Goal: Task Accomplishment & Management: Complete application form

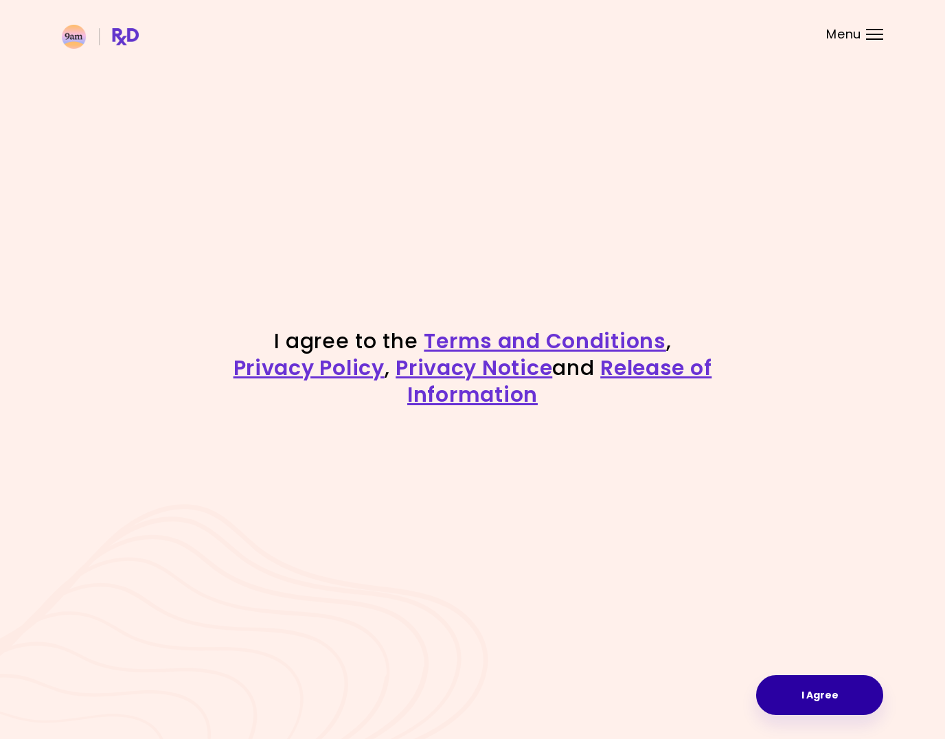
click at [814, 687] on button "I Agree" at bounding box center [819, 695] width 127 height 40
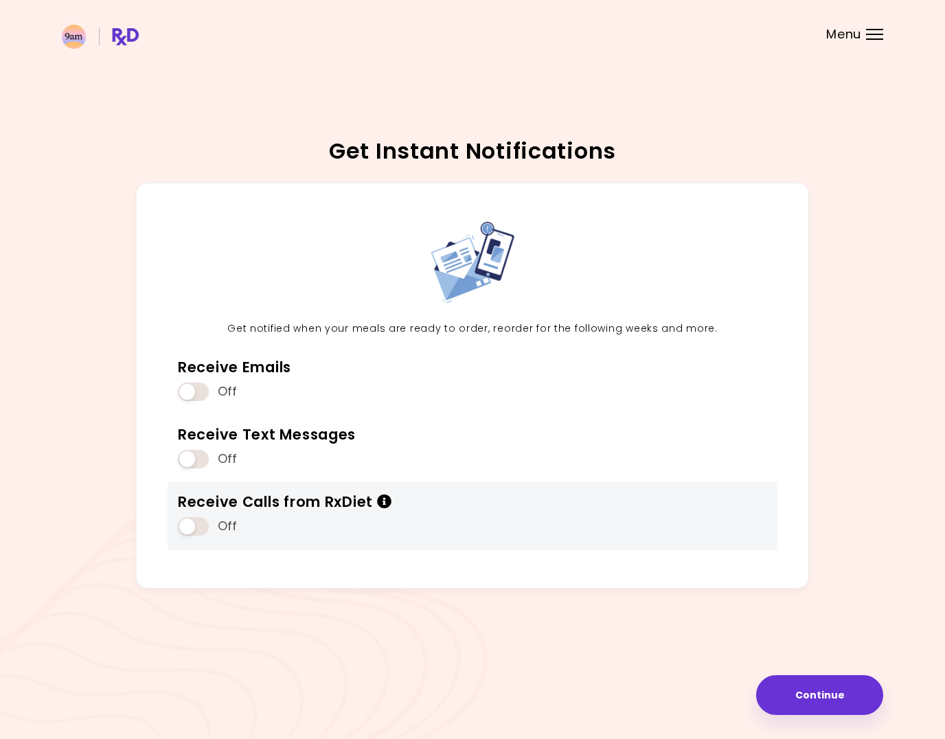
click at [390, 502] on icon "Info" at bounding box center [384, 502] width 15 height 14
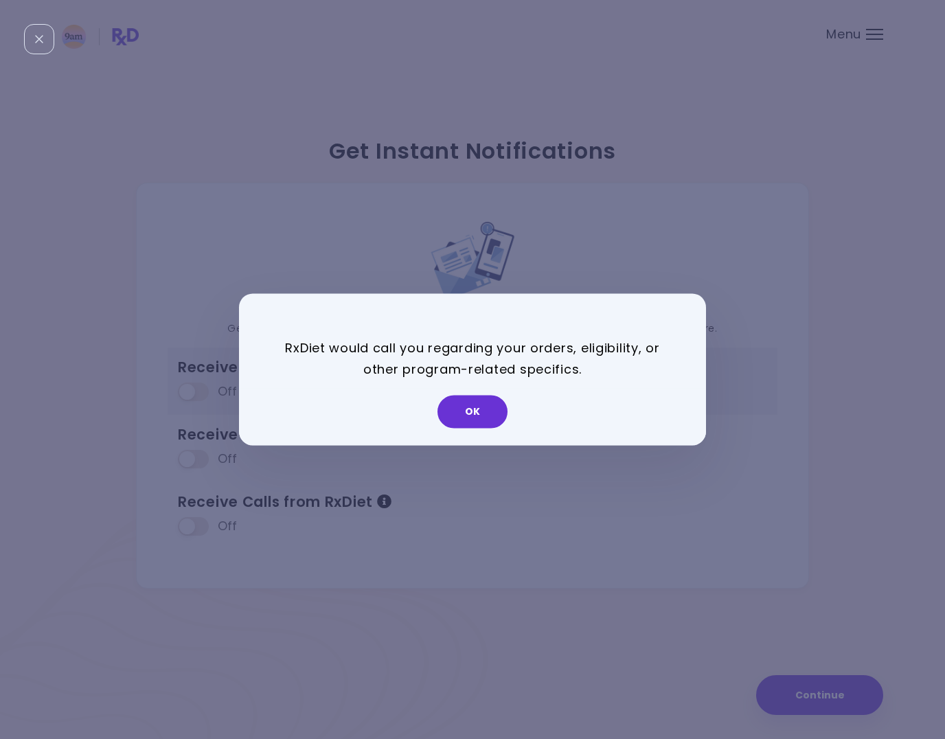
click at [476, 410] on button "OK" at bounding box center [473, 412] width 70 height 33
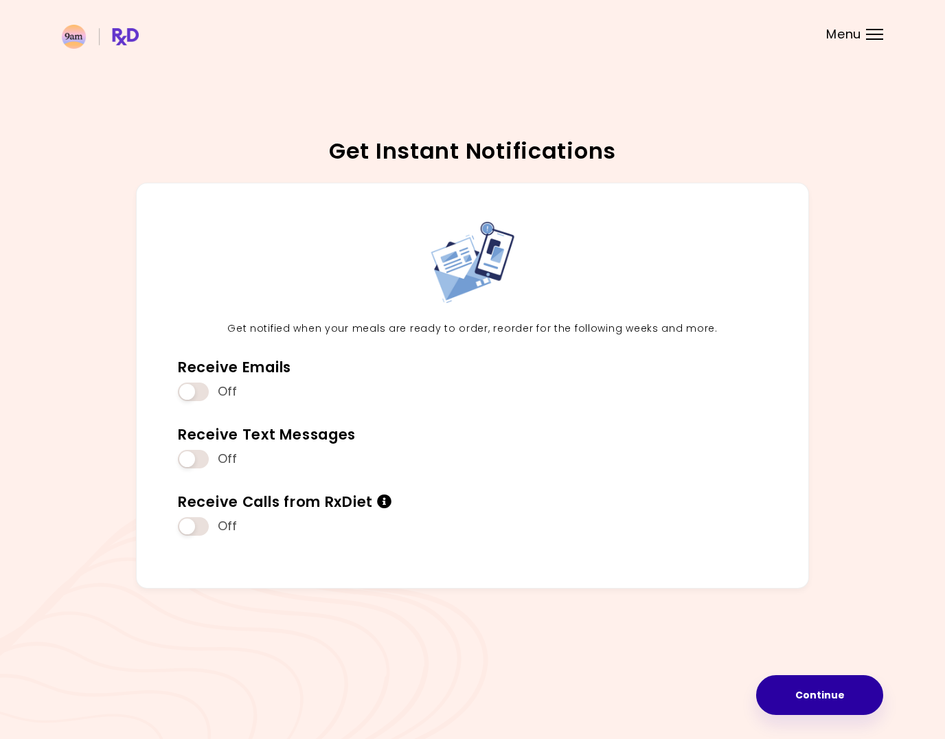
click at [830, 691] on button "Continue" at bounding box center [819, 695] width 127 height 40
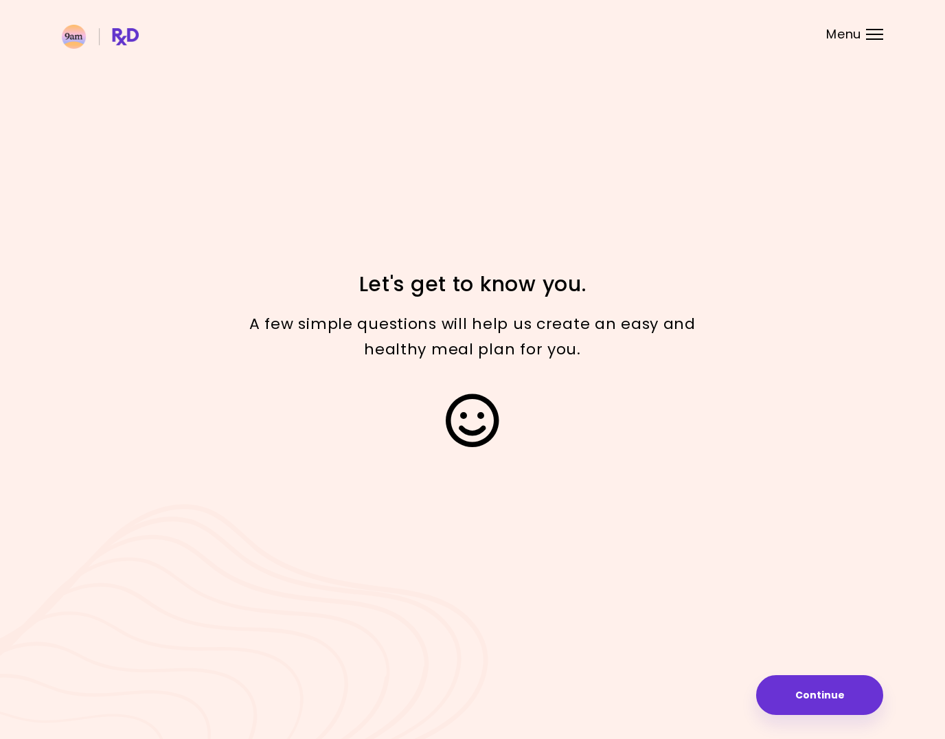
click at [831, 691] on button "Continue" at bounding box center [819, 695] width 127 height 40
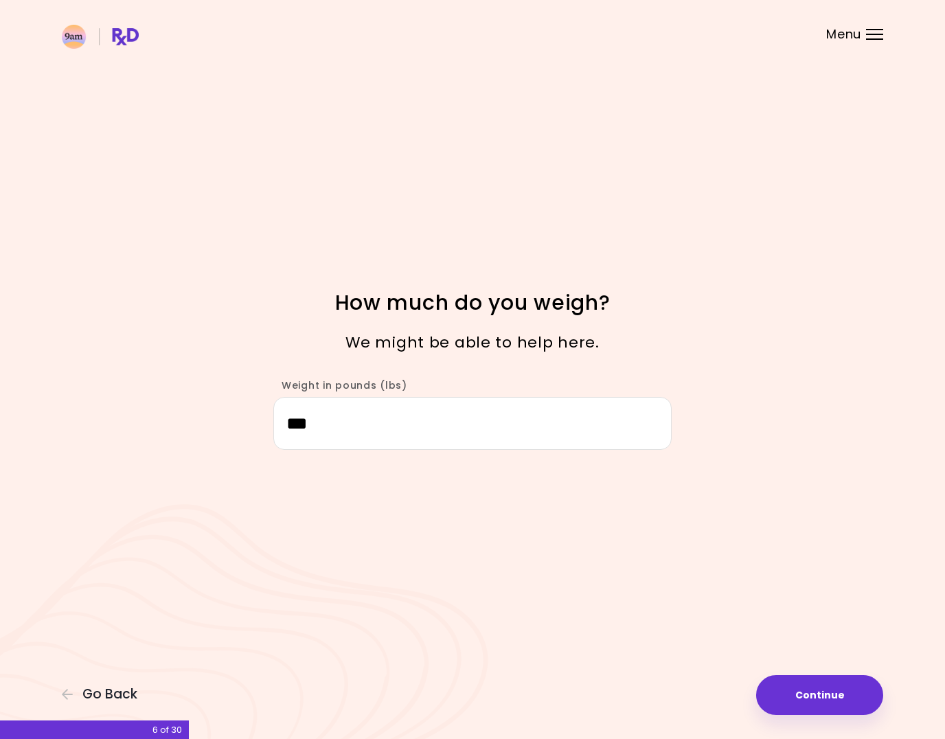
drag, startPoint x: 392, startPoint y: 434, endPoint x: 214, endPoint y: 432, distance: 178.0
click at [214, 432] on div "Weight in pounds (lbs) ***" at bounding box center [473, 408] width 660 height 85
click at [354, 416] on input "***" at bounding box center [472, 423] width 399 height 53
type input "***"
click at [861, 707] on button "Continue" at bounding box center [819, 695] width 127 height 40
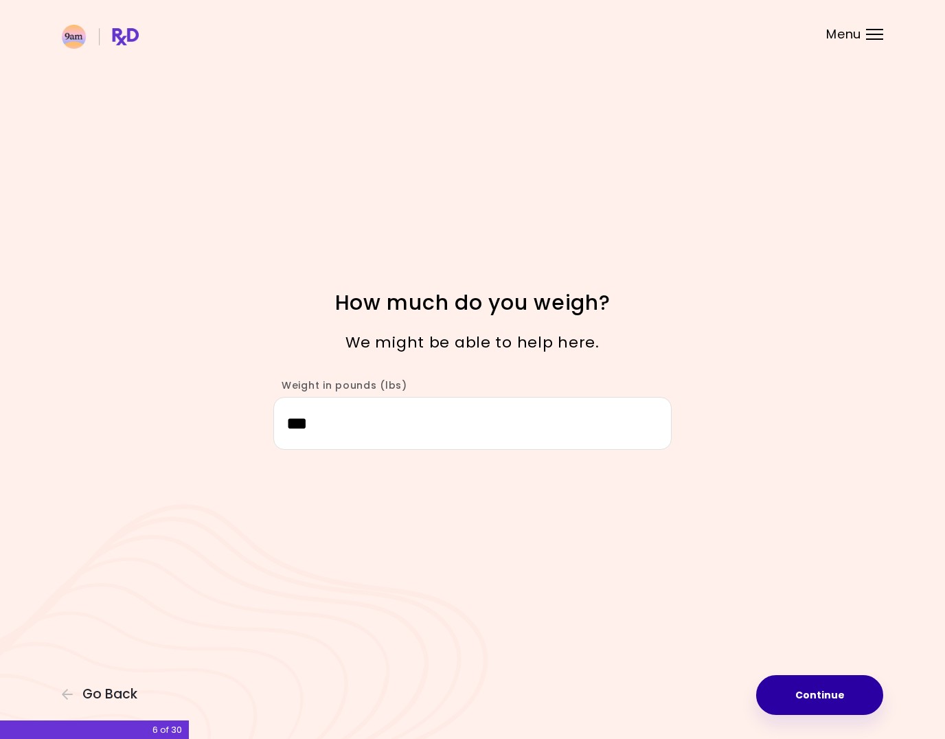
select select "****"
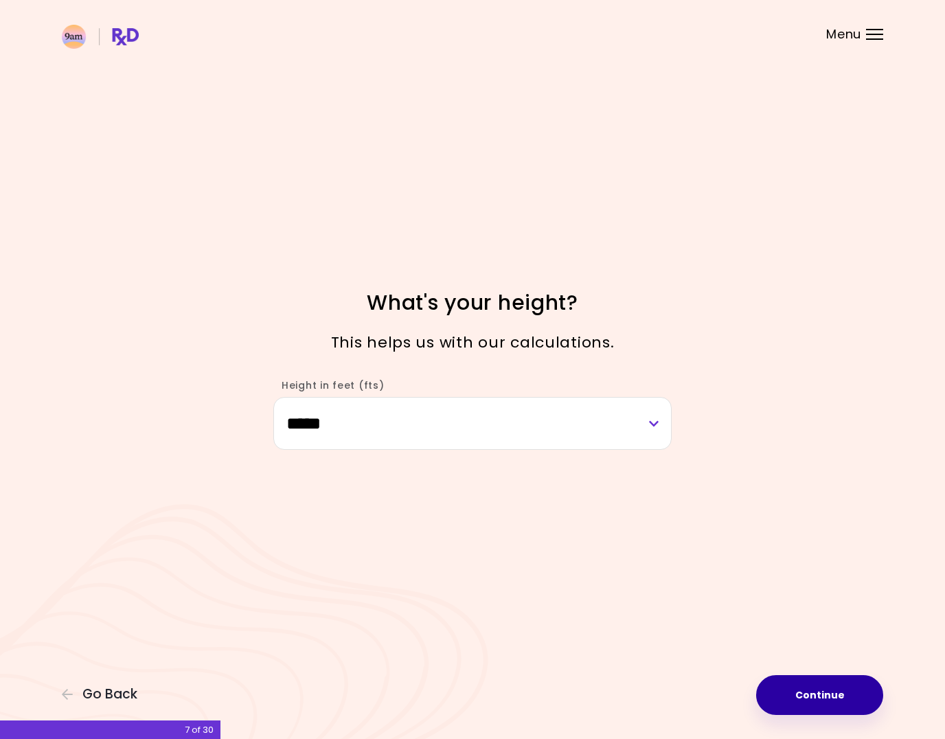
click at [861, 706] on button "Continue" at bounding box center [819, 695] width 127 height 40
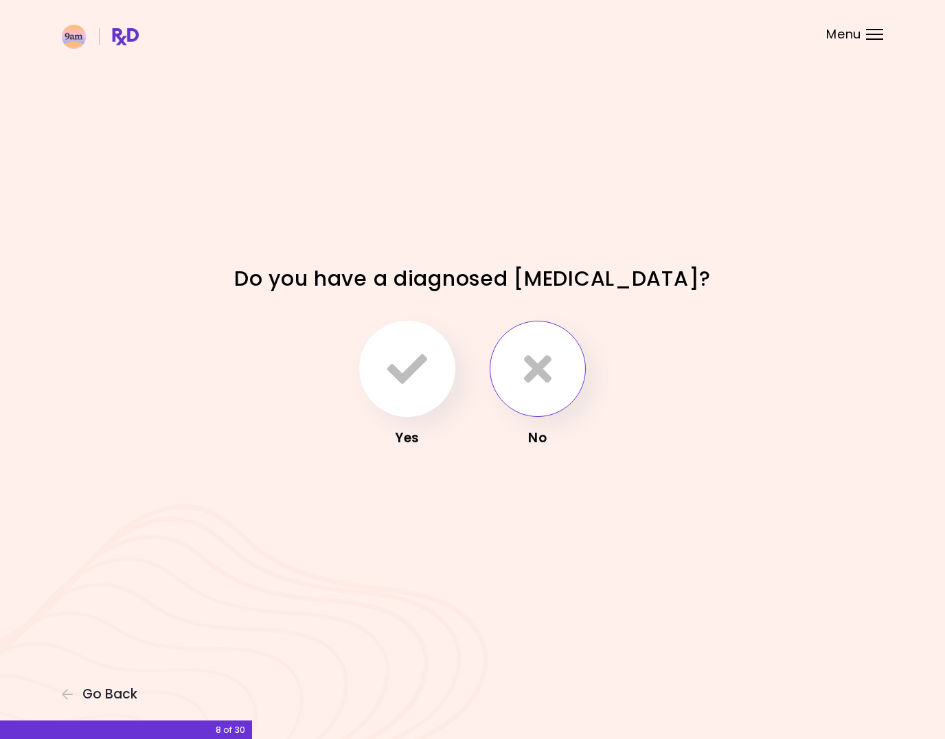
click at [515, 368] on button "button" at bounding box center [538, 369] width 96 height 96
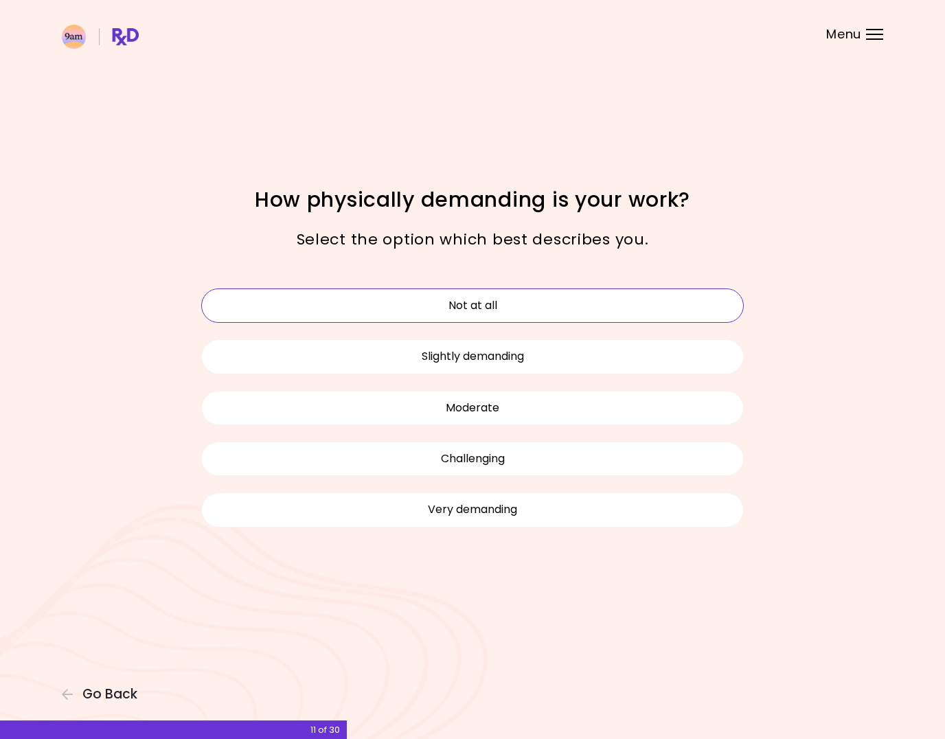
click at [494, 309] on button "Not at all" at bounding box center [472, 306] width 543 height 34
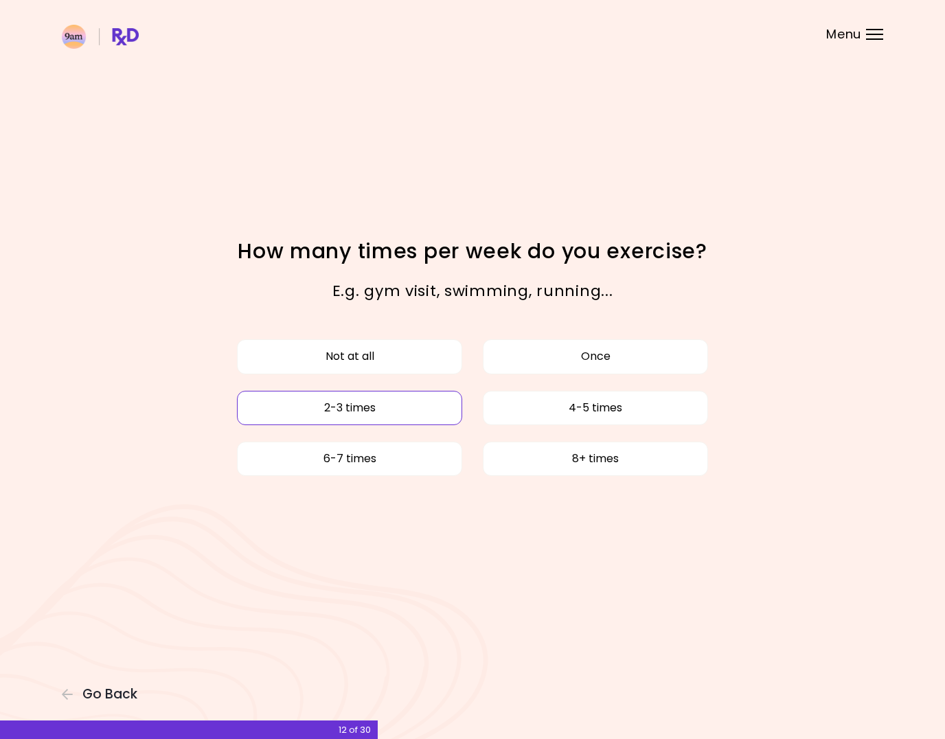
click at [393, 409] on button "2-3 times" at bounding box center [349, 408] width 225 height 34
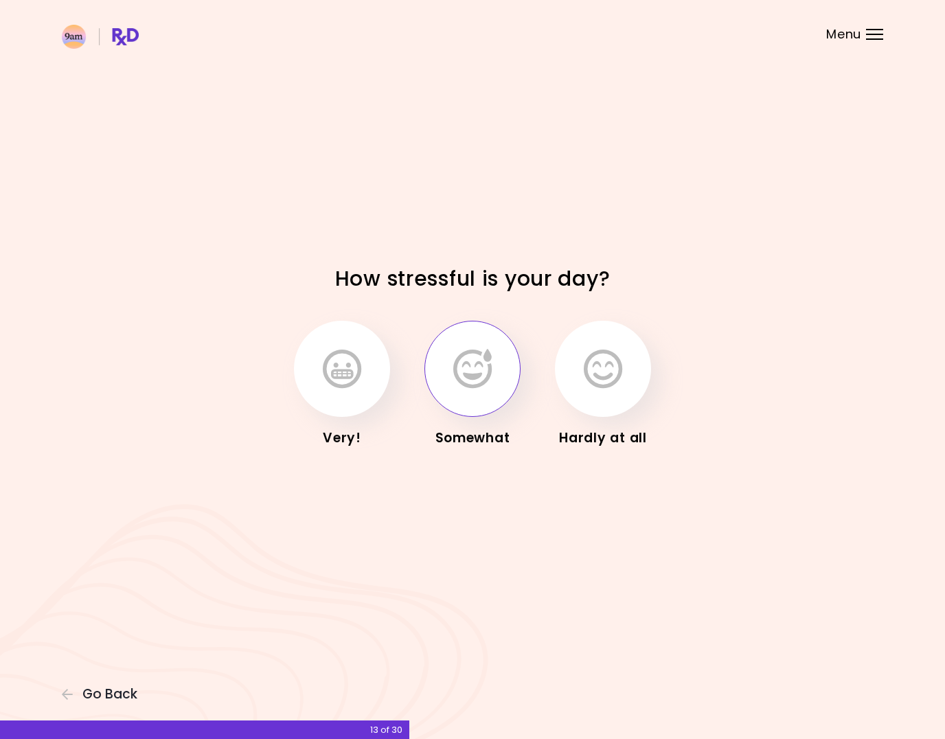
click at [453, 376] on icon "button" at bounding box center [472, 369] width 38 height 40
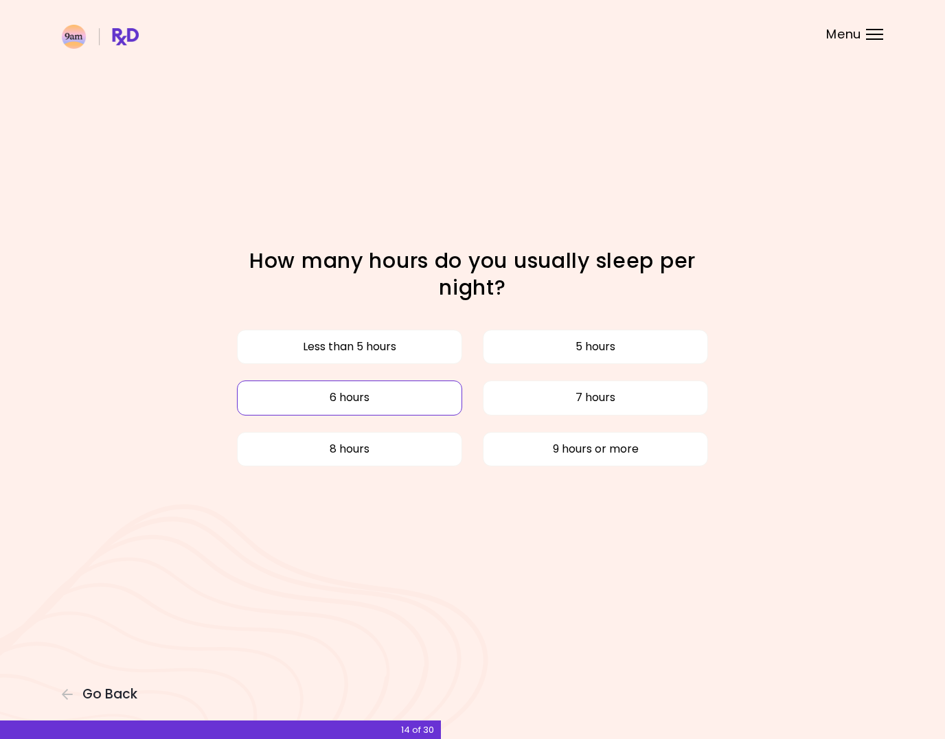
click at [387, 399] on button "6 hours" at bounding box center [349, 398] width 225 height 34
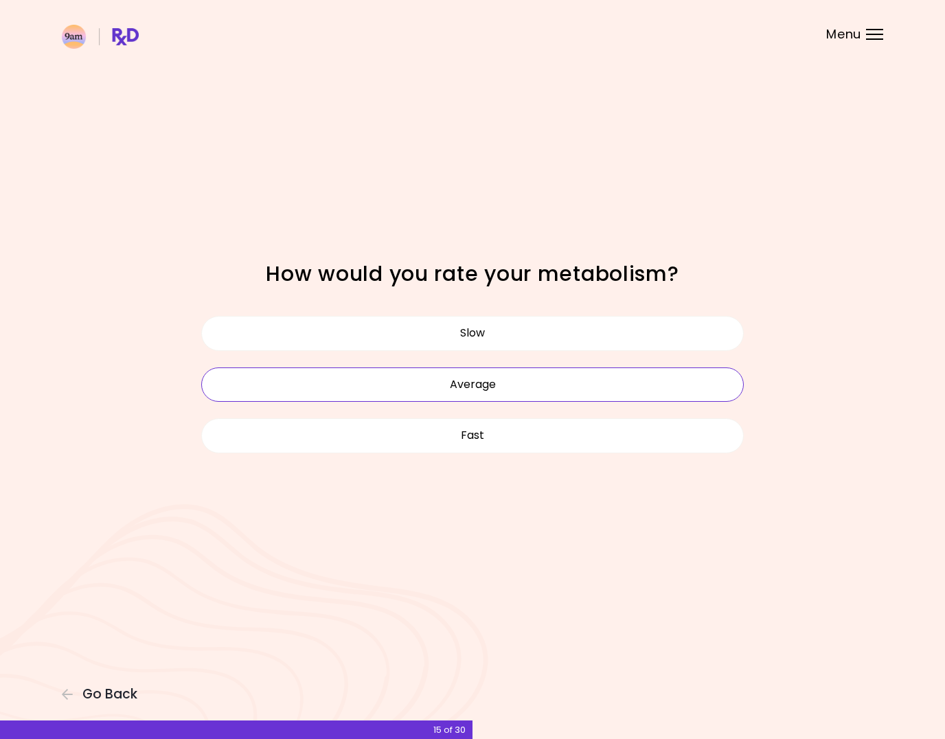
click at [466, 382] on button "Average" at bounding box center [472, 385] width 543 height 34
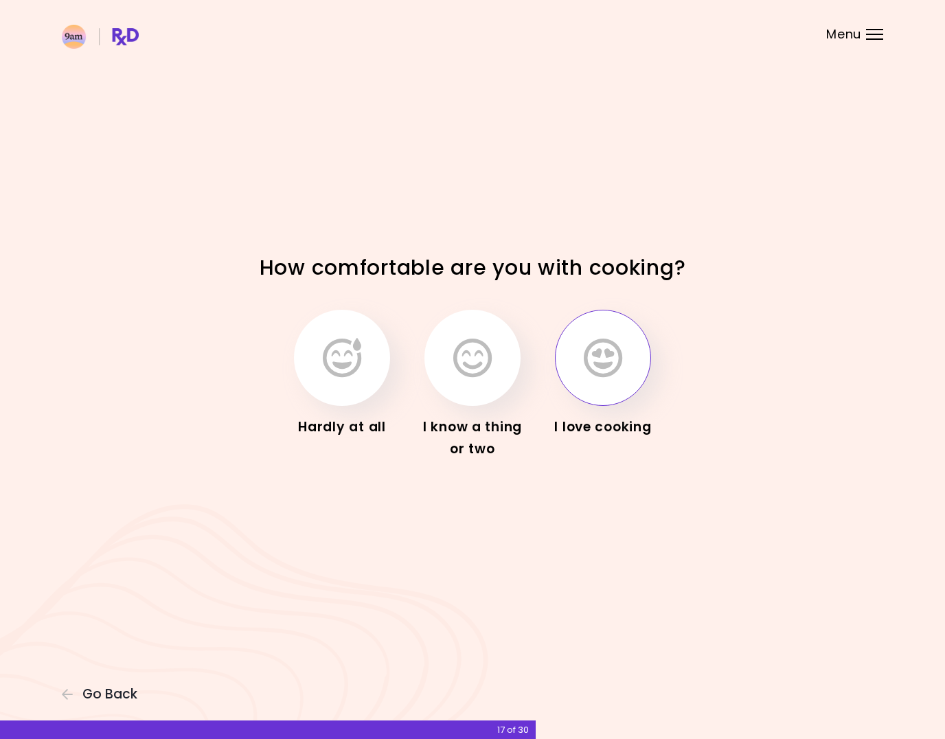
click at [577, 377] on button "button" at bounding box center [603, 358] width 96 height 96
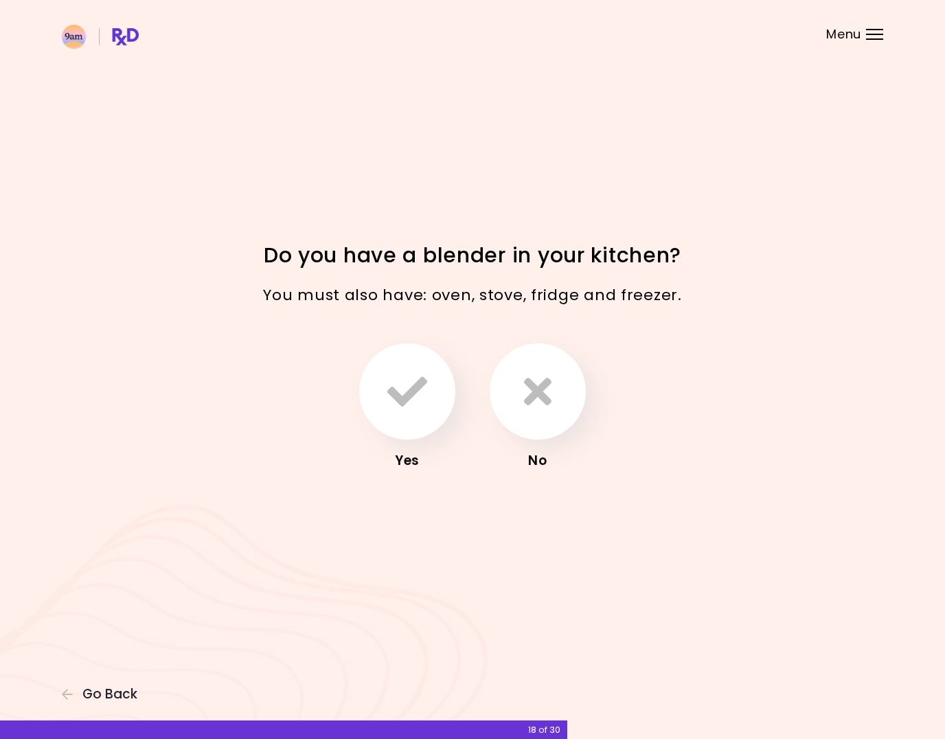
click at [88, 682] on div "Focusable invisible element Do you have a blender in your kitchen? You must als…" at bounding box center [472, 369] width 945 height 739
click at [74, 692] on icon "button" at bounding box center [68, 694] width 12 height 12
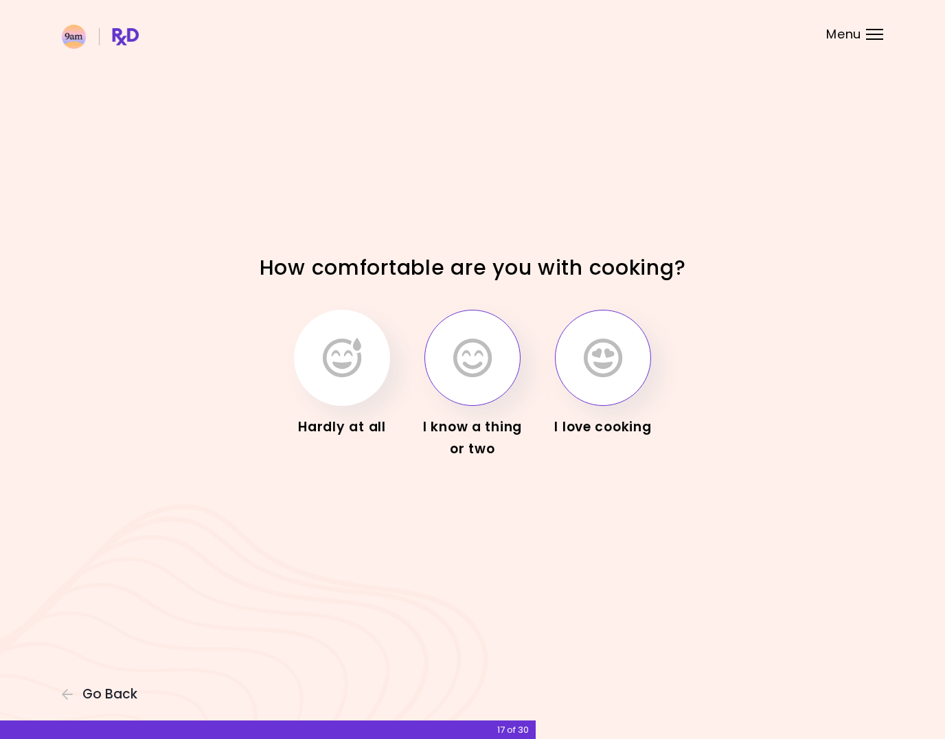
click at [462, 365] on icon "button" at bounding box center [472, 358] width 38 height 40
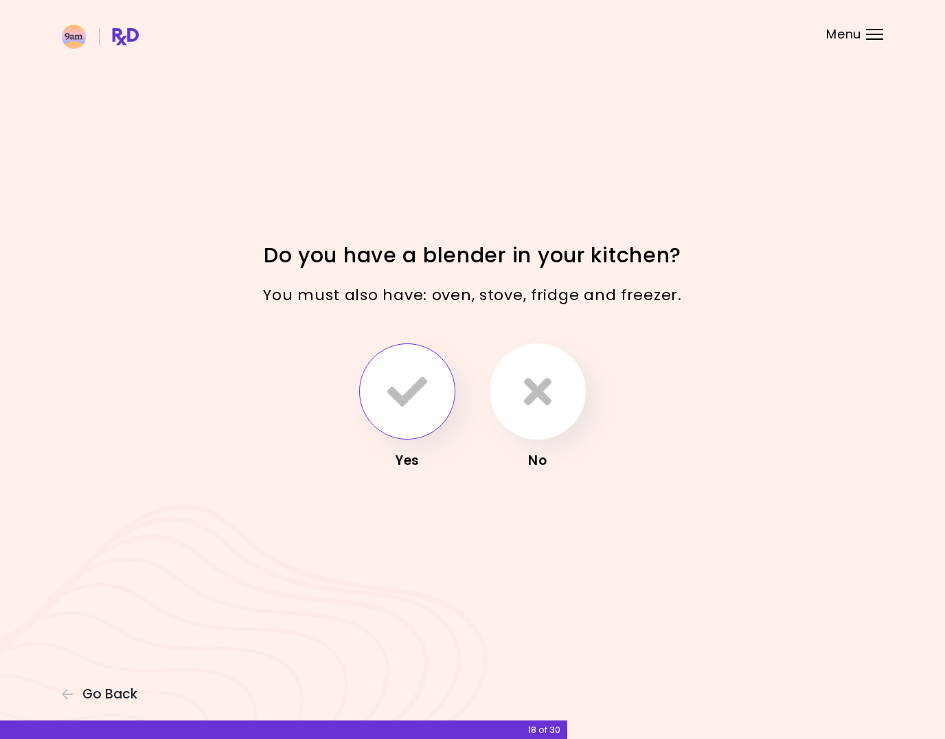
click at [399, 394] on icon "button" at bounding box center [408, 392] width 40 height 40
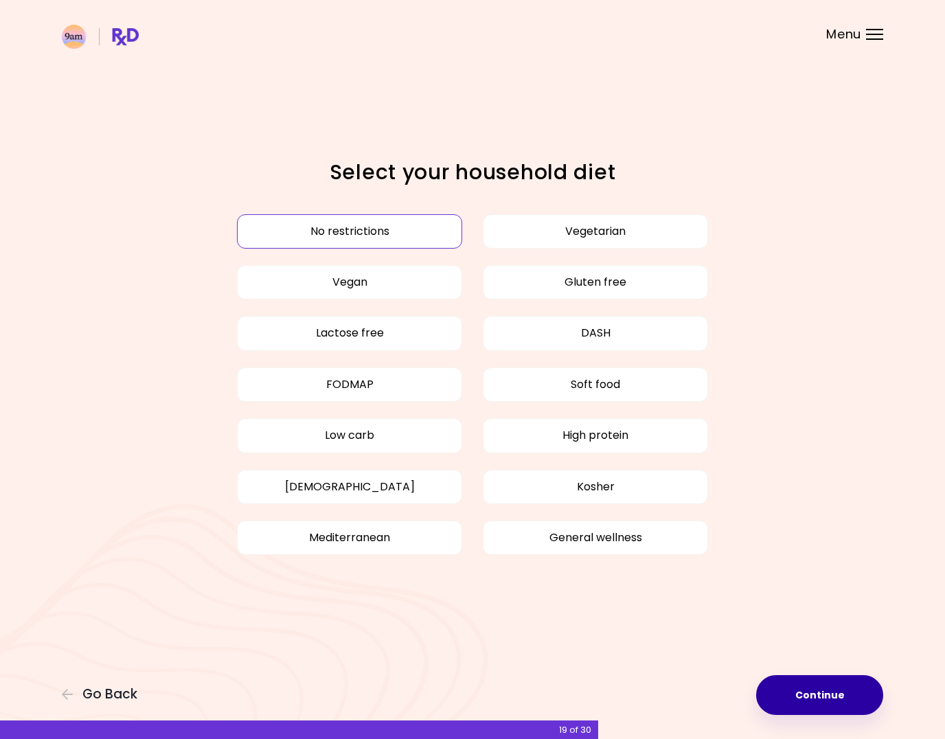
click at [837, 700] on button "Continue" at bounding box center [819, 695] width 127 height 40
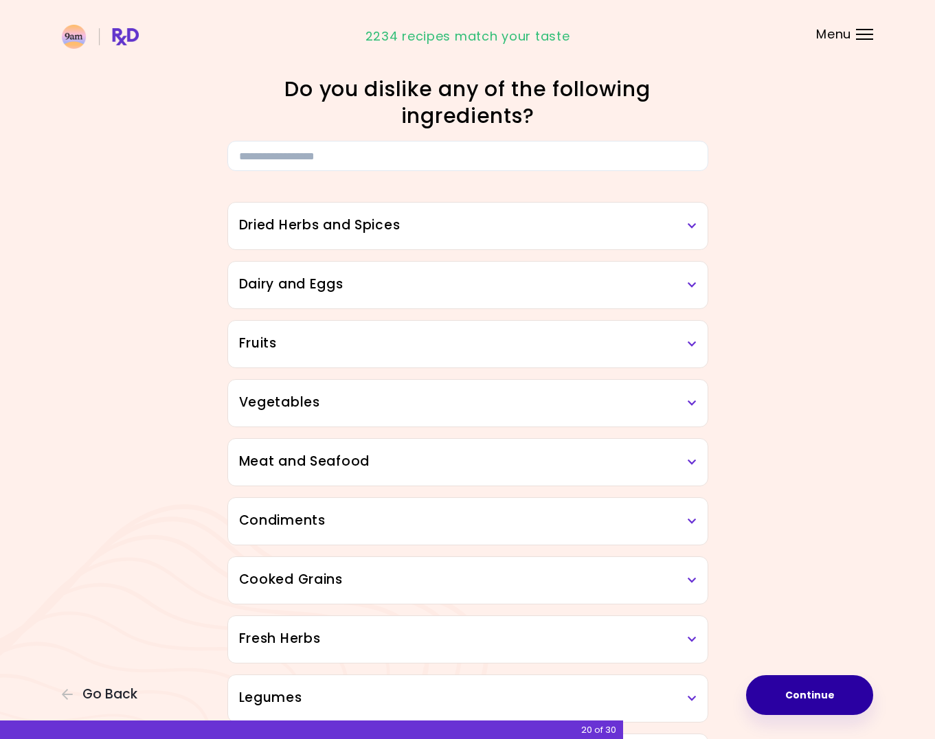
click at [836, 700] on button "Continue" at bounding box center [809, 695] width 127 height 40
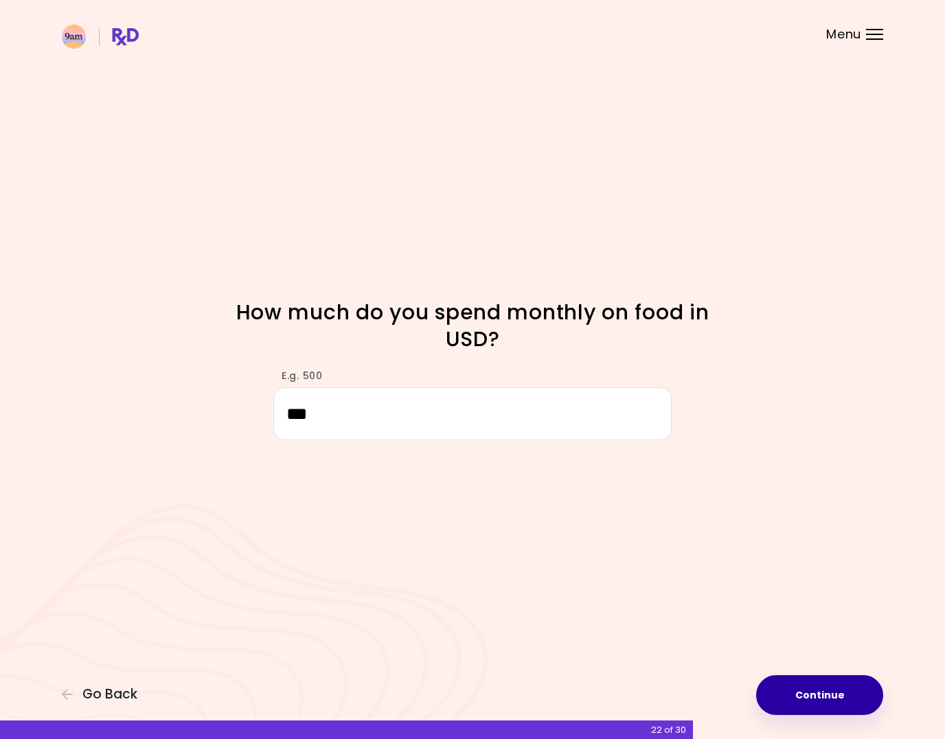
type input "***"
click at [808, 699] on button "Continue" at bounding box center [819, 695] width 127 height 40
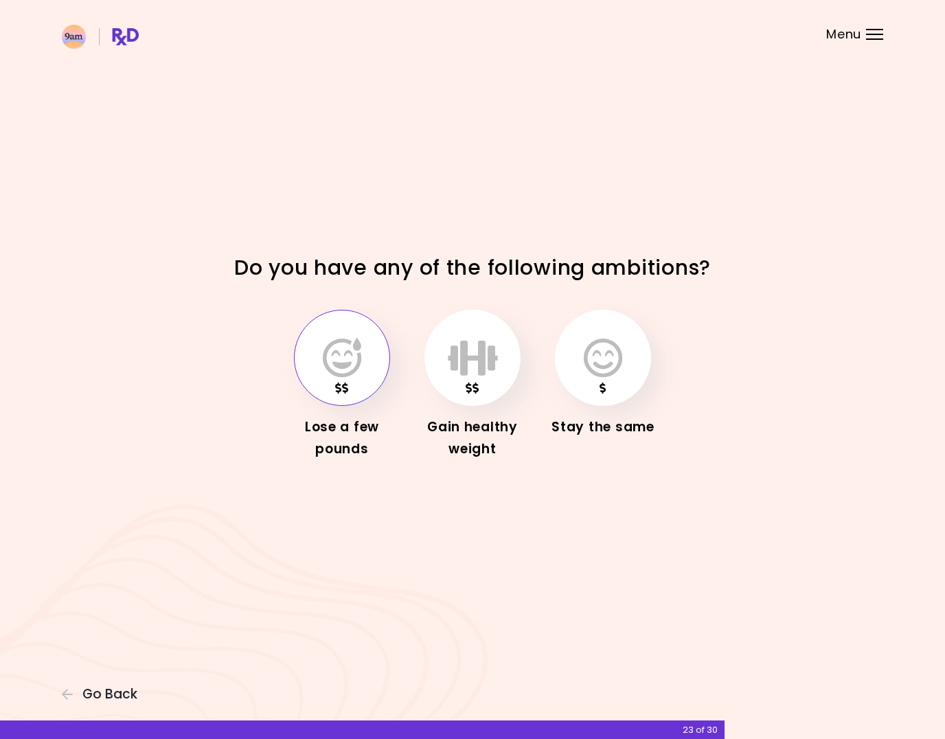
click at [337, 354] on icon "button" at bounding box center [342, 358] width 38 height 40
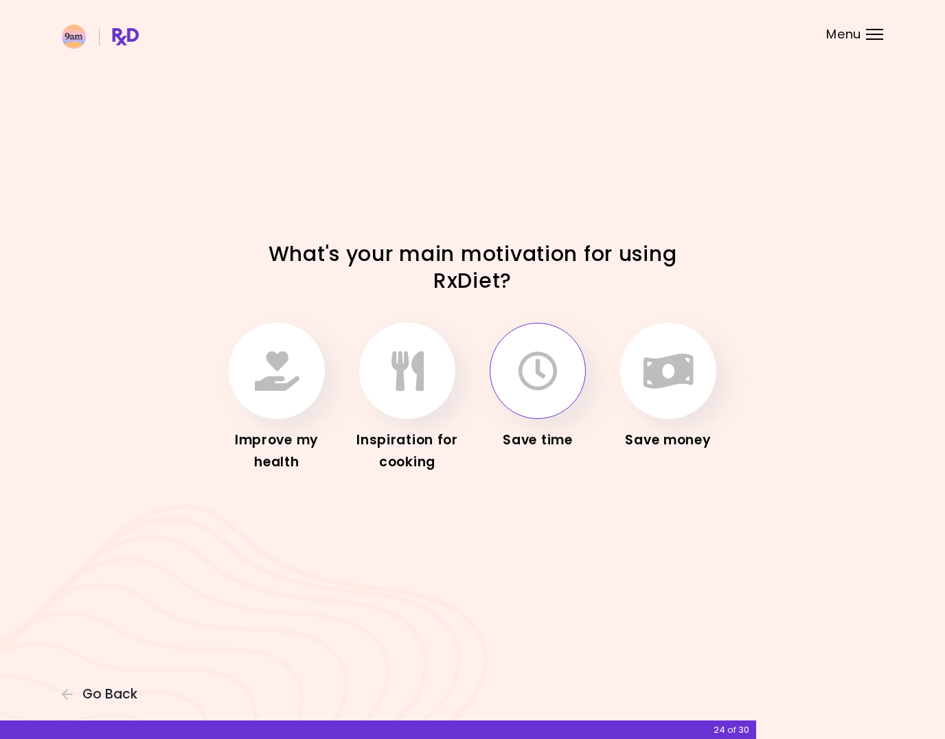
click at [553, 395] on button "button" at bounding box center [538, 371] width 96 height 96
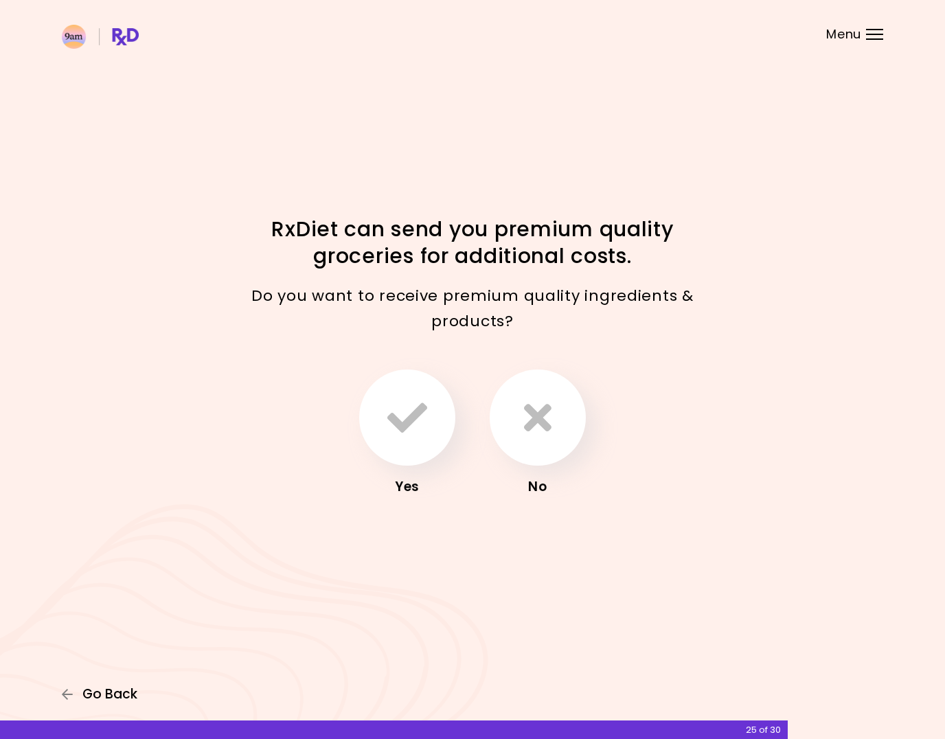
click at [91, 687] on span "Go Back" at bounding box center [109, 694] width 55 height 15
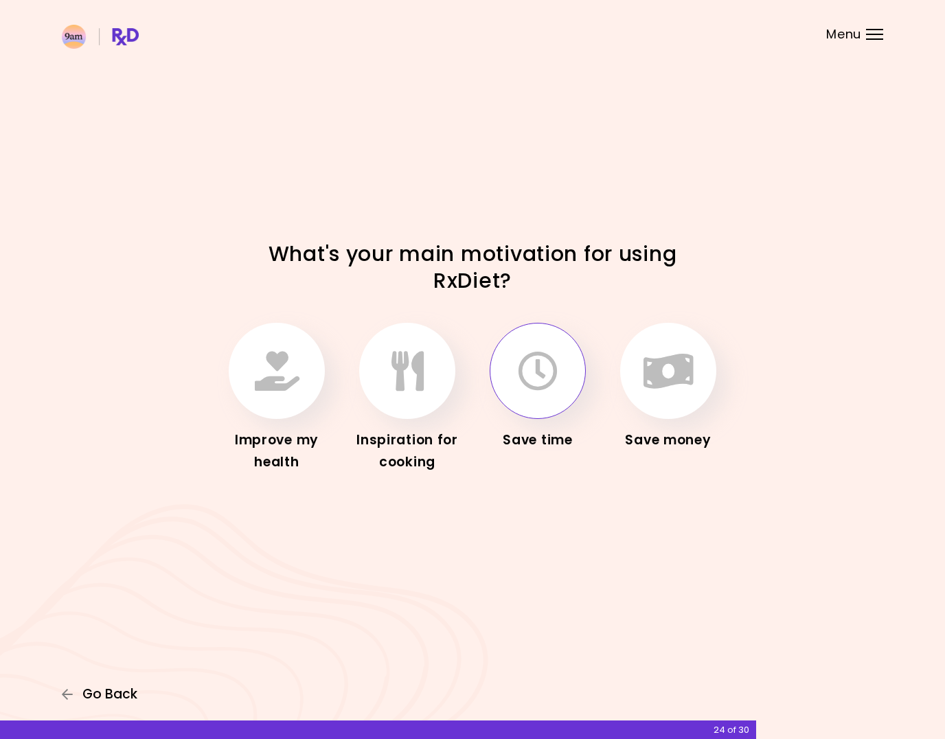
click at [91, 687] on span "Go Back" at bounding box center [109, 694] width 55 height 15
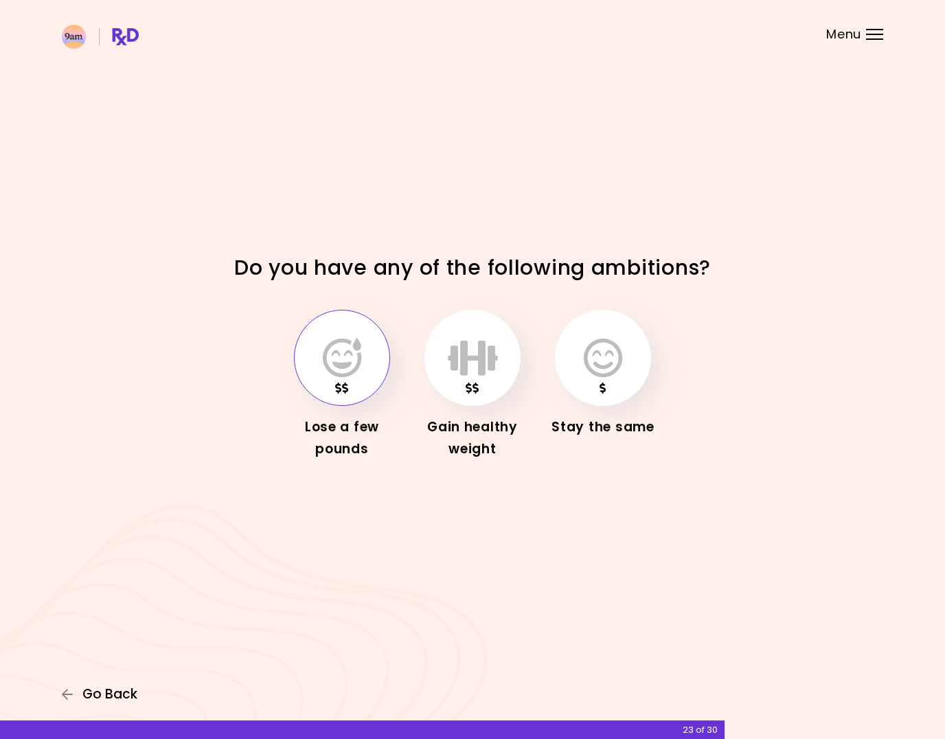
click at [91, 687] on span "Go Back" at bounding box center [109, 694] width 55 height 15
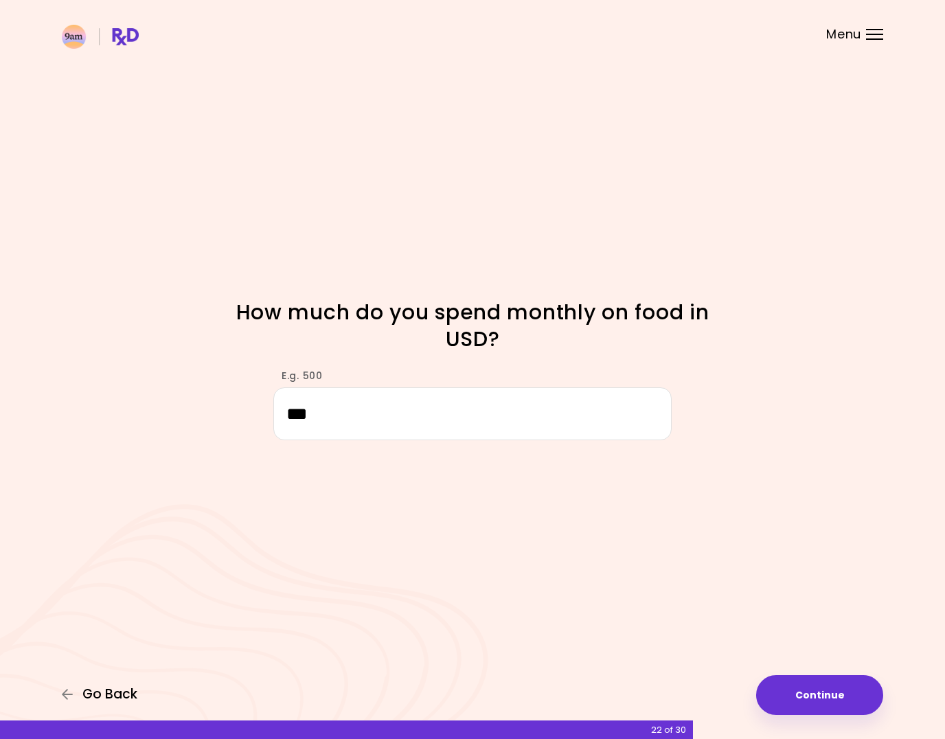
click at [91, 687] on span "Go Back" at bounding box center [109, 694] width 55 height 15
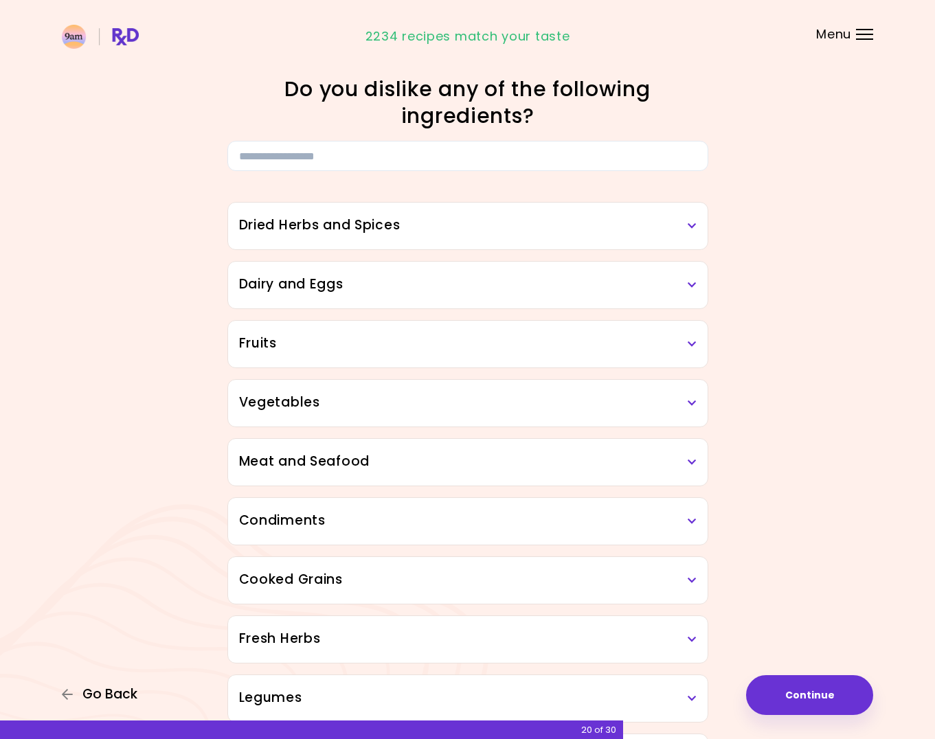
click at [89, 687] on span "Go Back" at bounding box center [109, 694] width 55 height 15
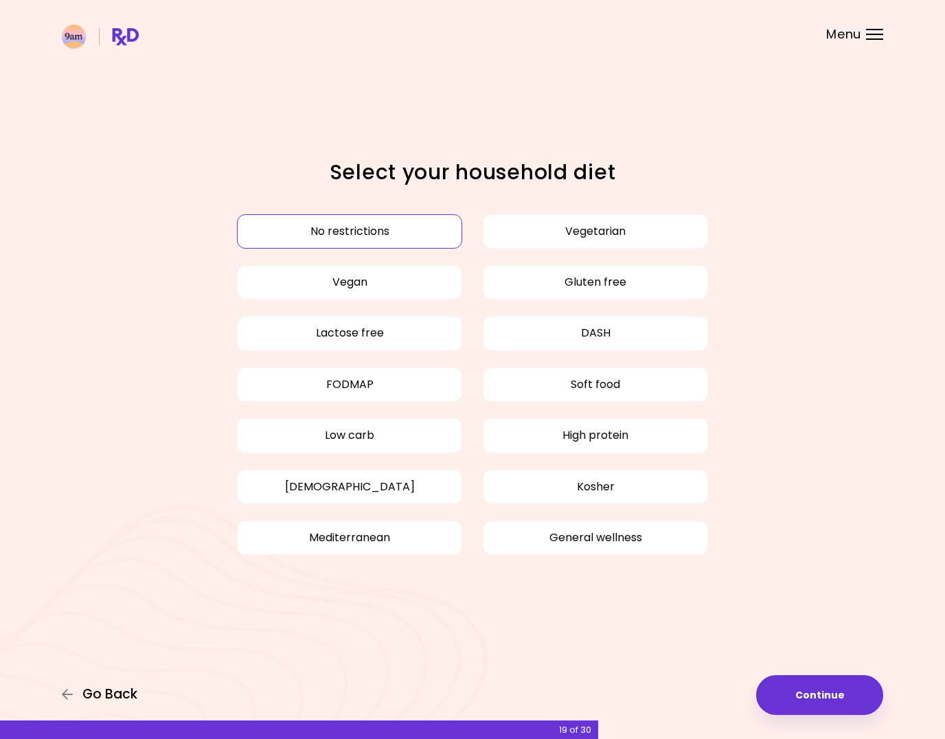
click at [89, 687] on span "Go Back" at bounding box center [109, 694] width 55 height 15
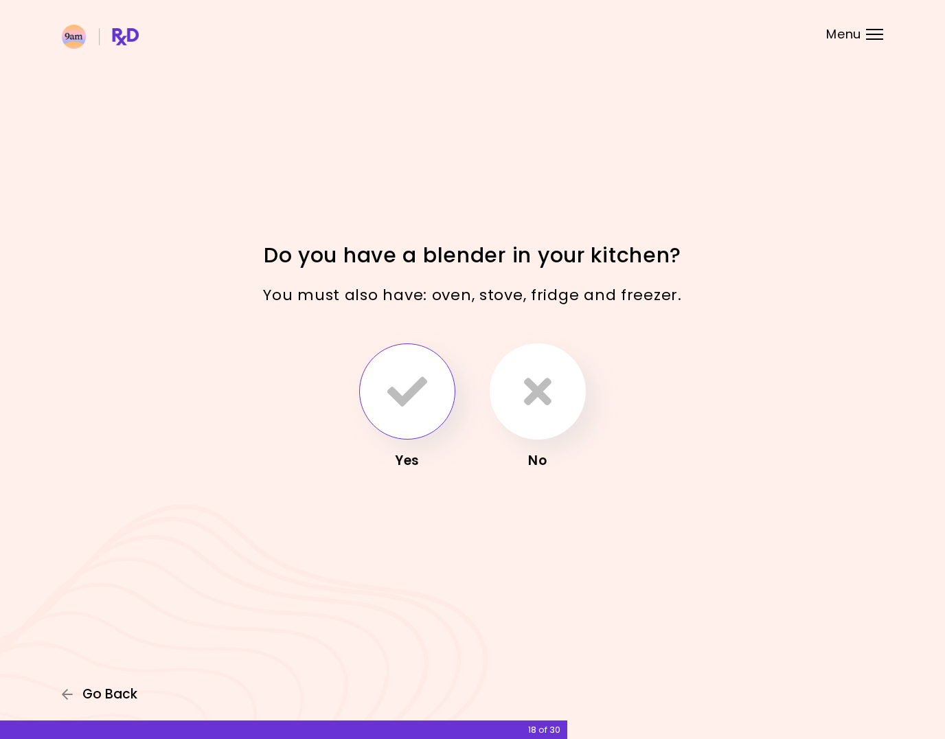
click at [89, 687] on span "Go Back" at bounding box center [109, 694] width 55 height 15
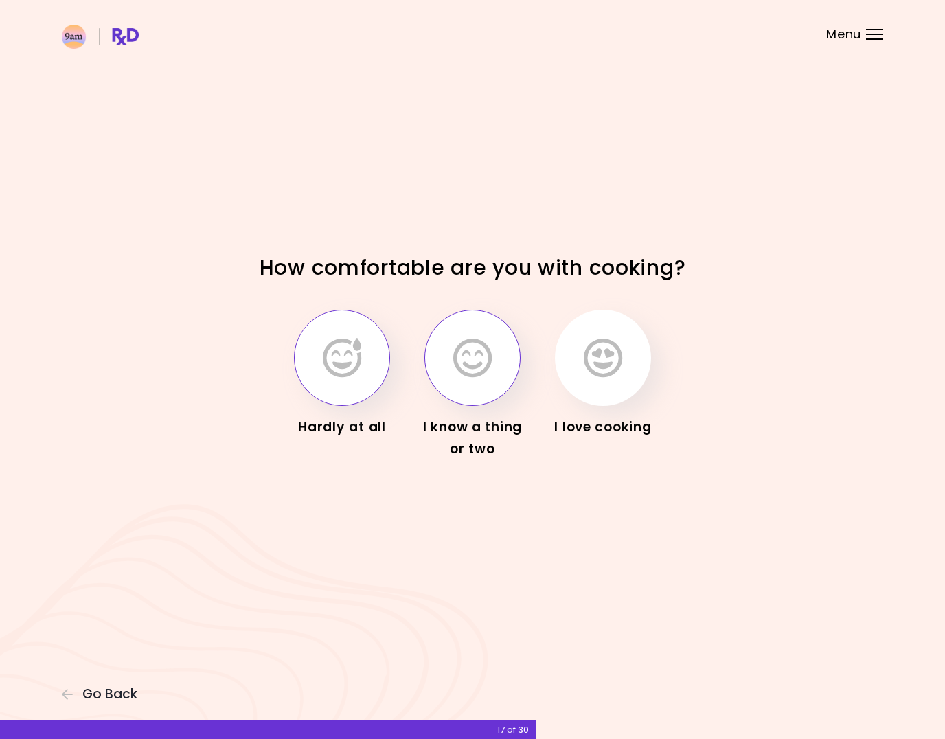
click at [349, 366] on icon "button" at bounding box center [342, 358] width 38 height 40
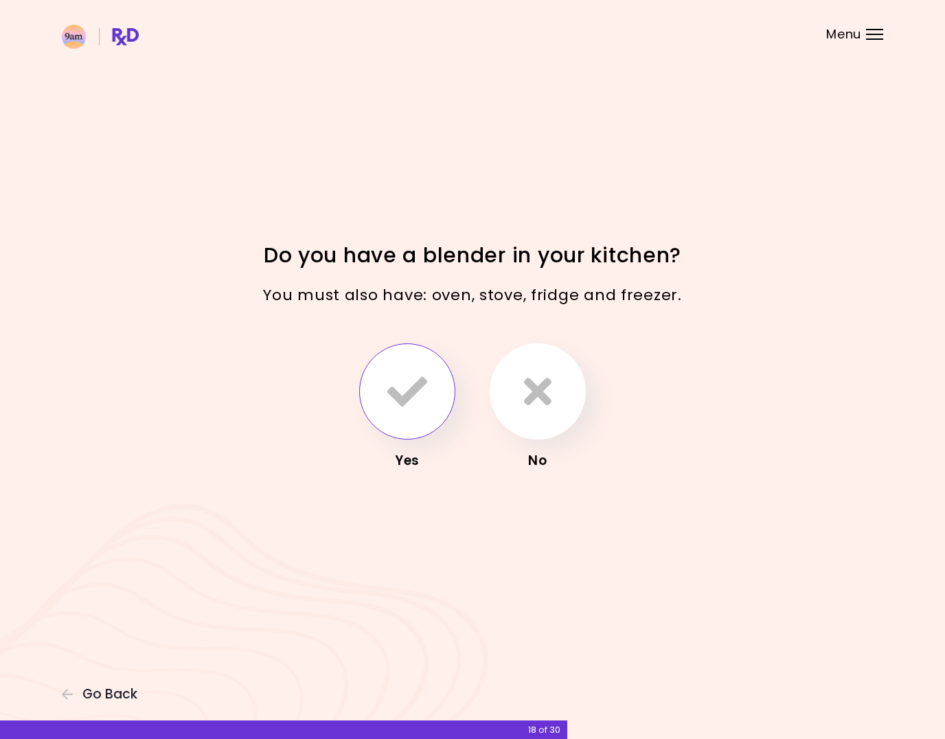
click at [409, 396] on icon "button" at bounding box center [408, 392] width 40 height 40
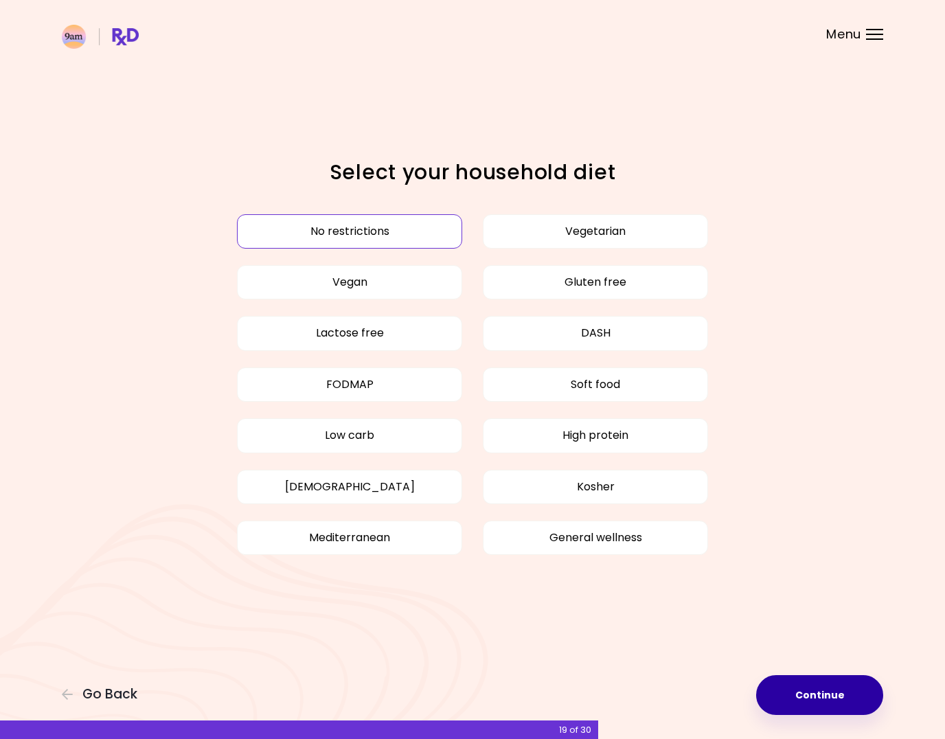
click at [847, 691] on button "Continue" at bounding box center [819, 695] width 127 height 40
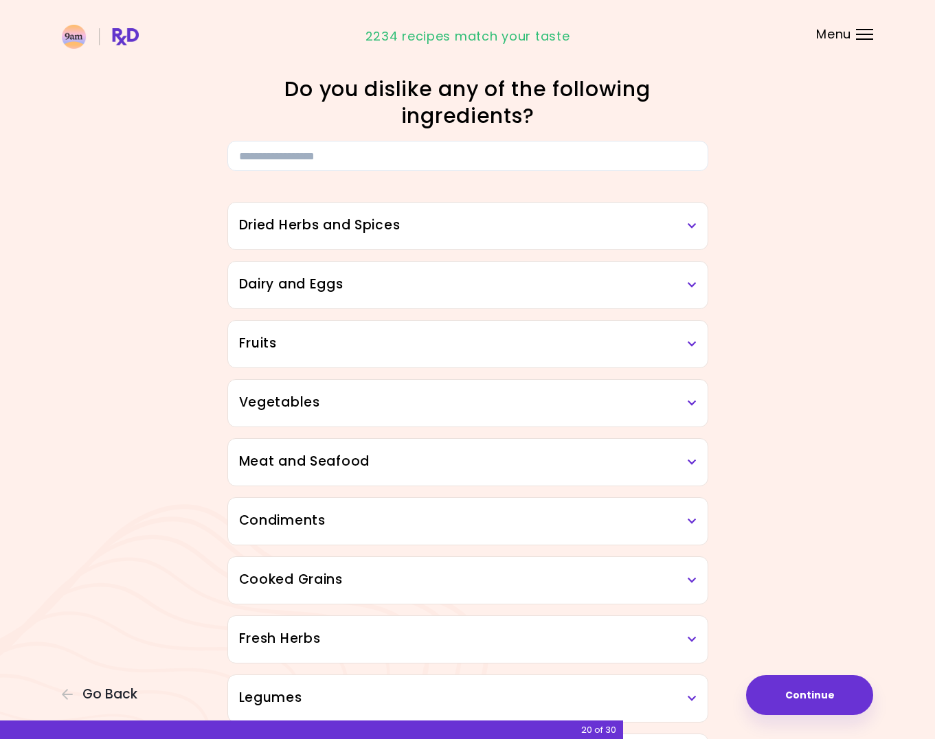
click at [428, 457] on h3 "Meat and Seafood" at bounding box center [468, 462] width 458 height 20
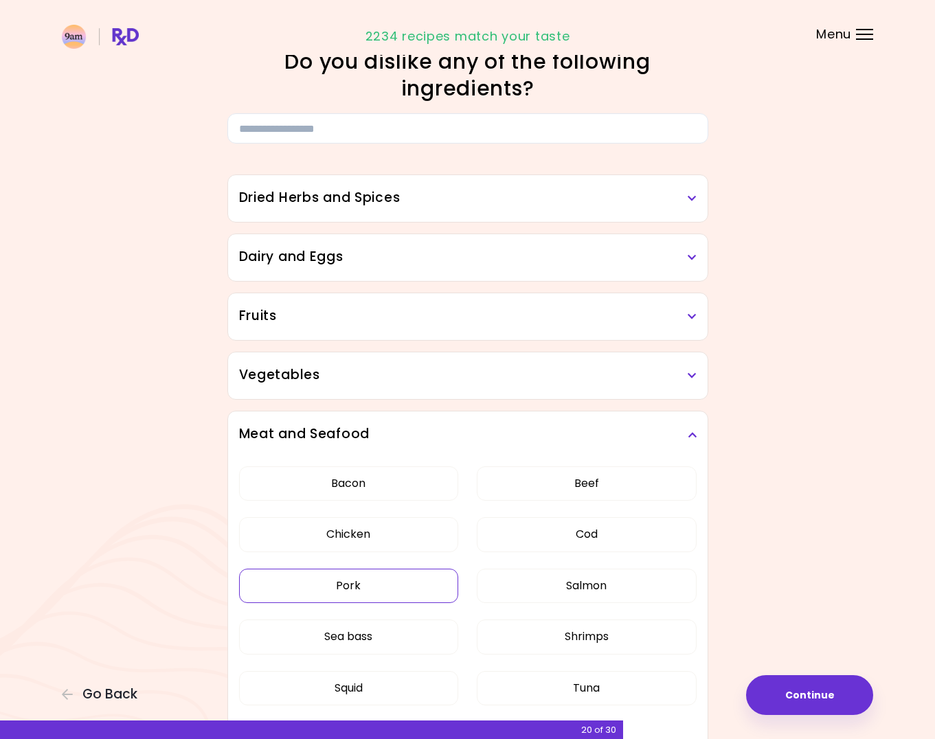
scroll to position [170, 0]
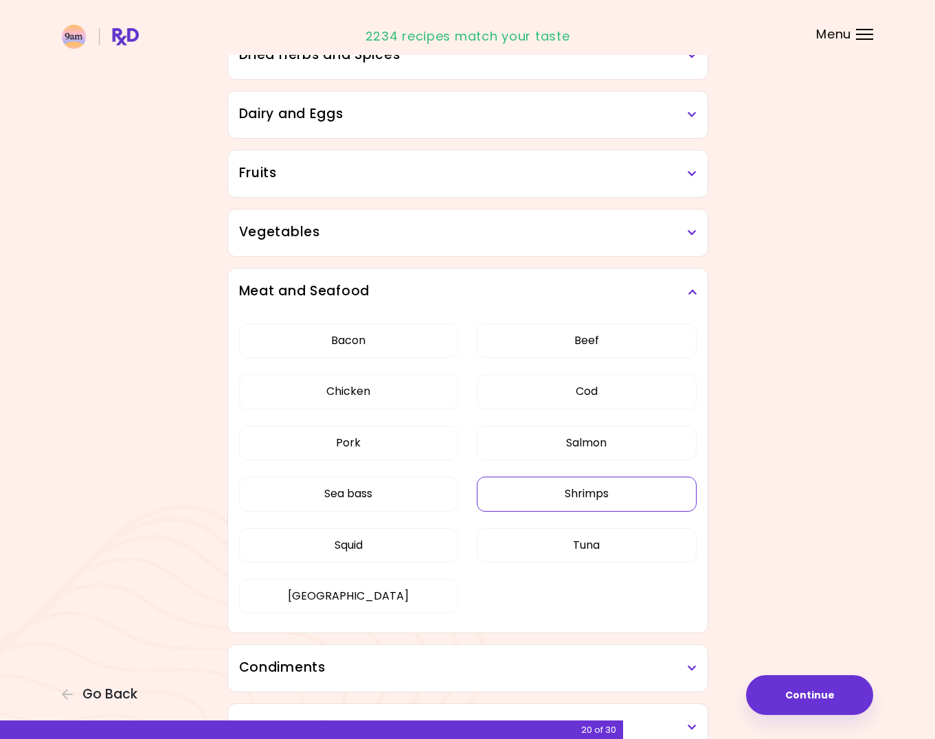
click at [559, 491] on button "Shrimps" at bounding box center [587, 494] width 220 height 34
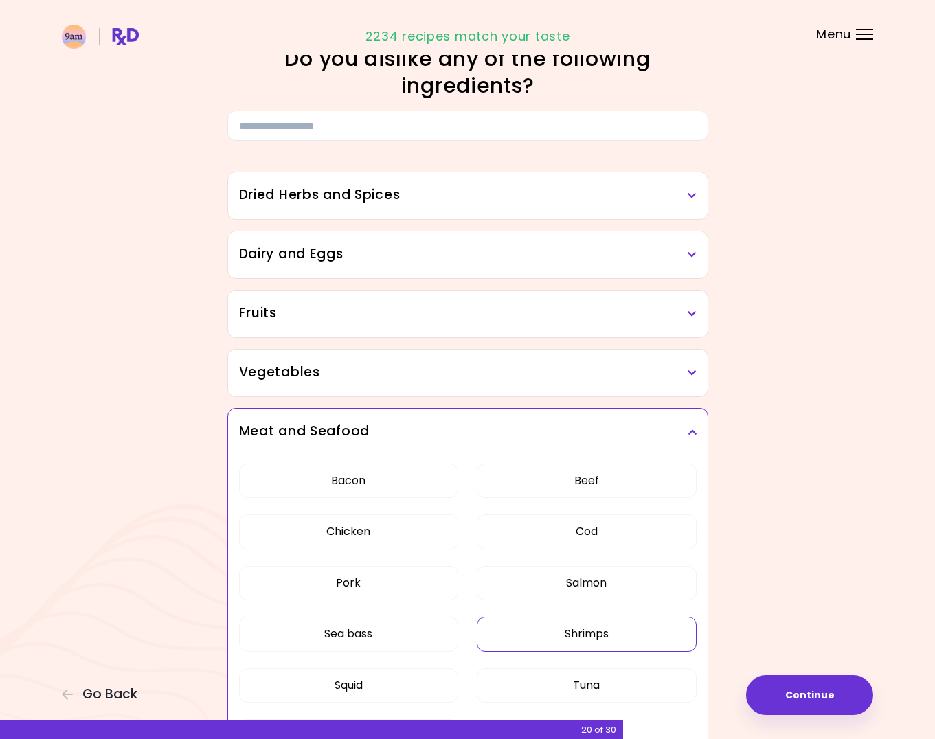
scroll to position [313, 0]
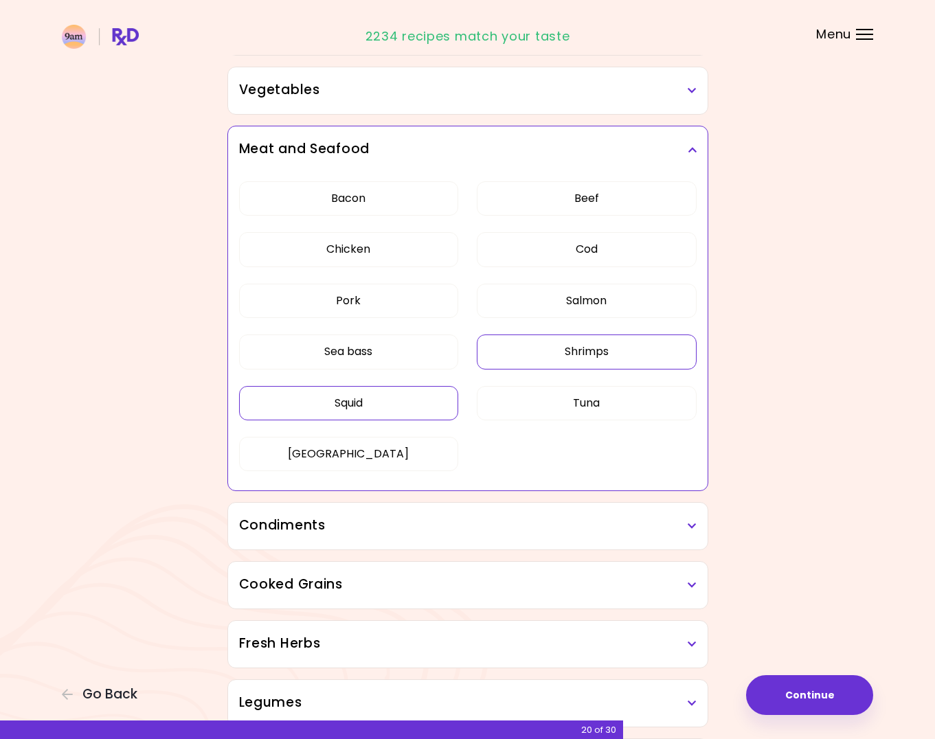
click at [390, 409] on button "Squid" at bounding box center [349, 403] width 220 height 34
click at [573, 407] on button "Tuna" at bounding box center [587, 403] width 220 height 34
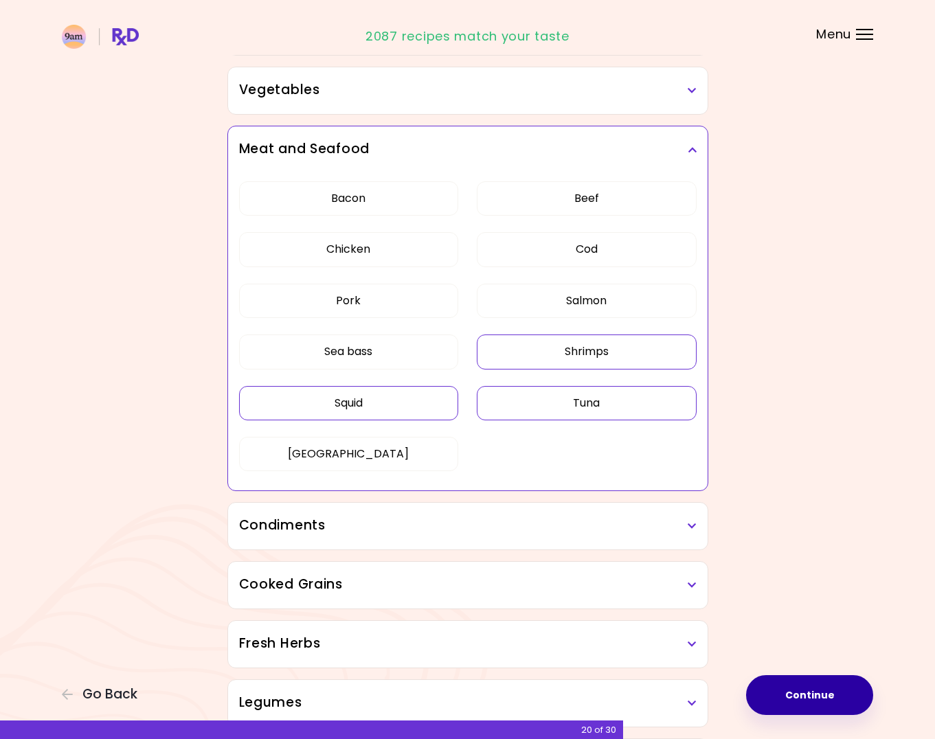
click at [840, 691] on button "Continue" at bounding box center [809, 695] width 127 height 40
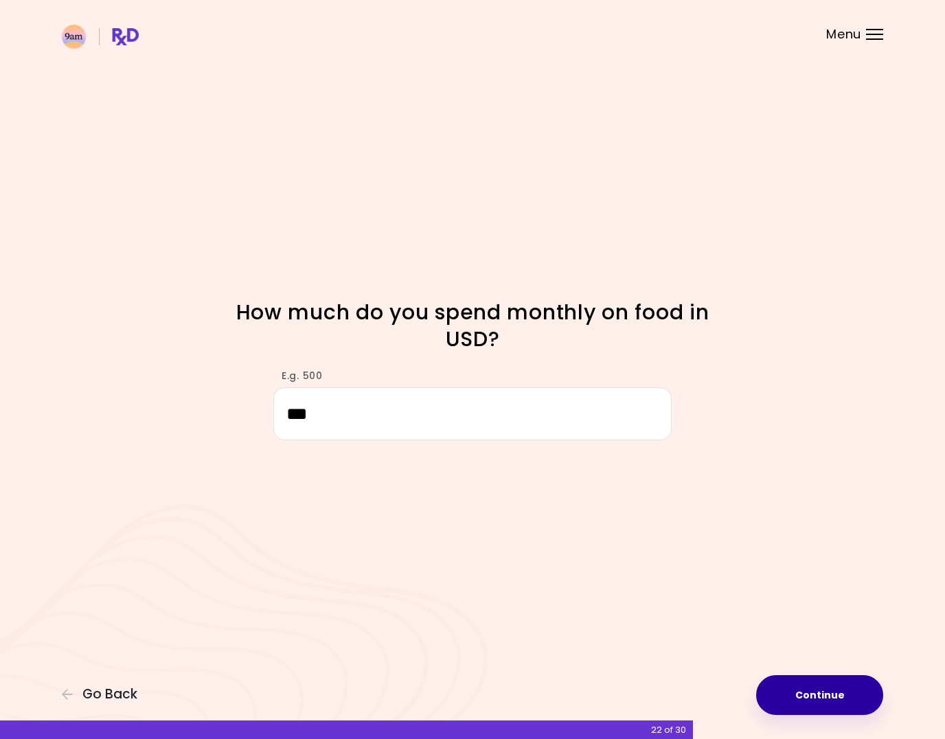
click at [818, 706] on button "Continue" at bounding box center [819, 695] width 127 height 40
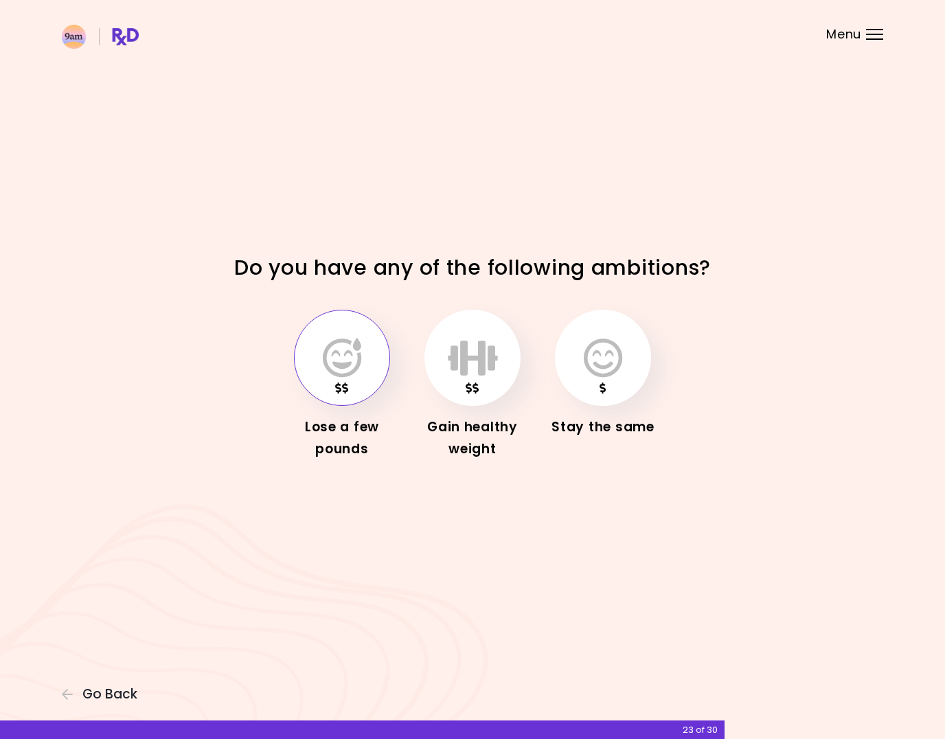
click at [361, 374] on icon "button" at bounding box center [342, 358] width 38 height 40
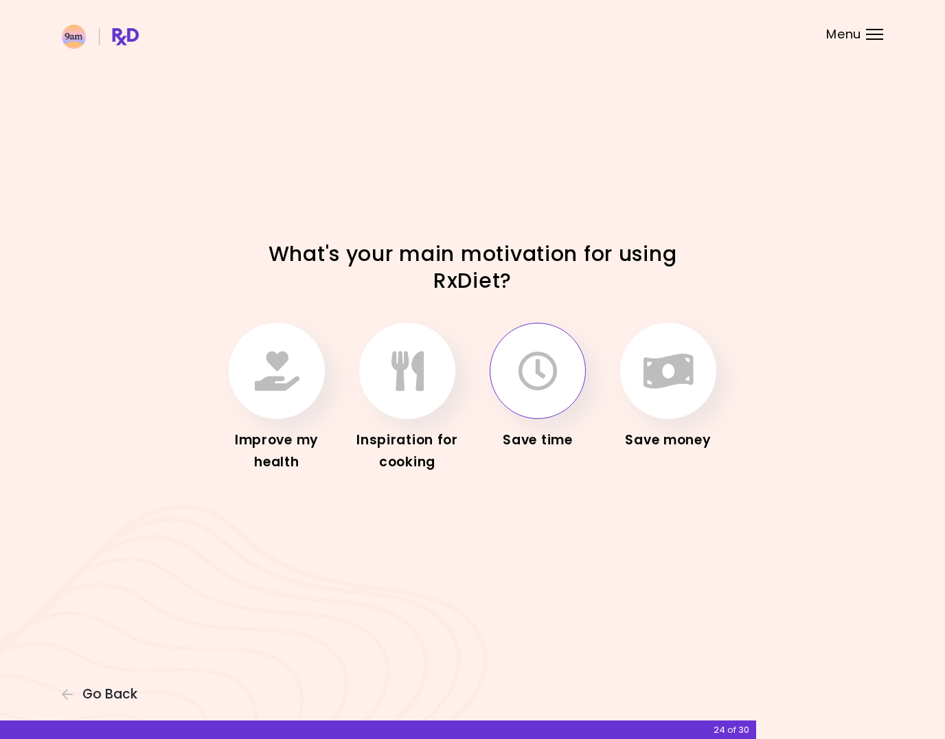
drag, startPoint x: 282, startPoint y: 391, endPoint x: 339, endPoint y: 291, distance: 114.5
click at [339, 291] on div "What's your main motivation for using RxDiet? Improve my health Inspiration for…" at bounding box center [473, 369] width 660 height 258
click at [533, 375] on icon "button" at bounding box center [538, 371] width 40 height 40
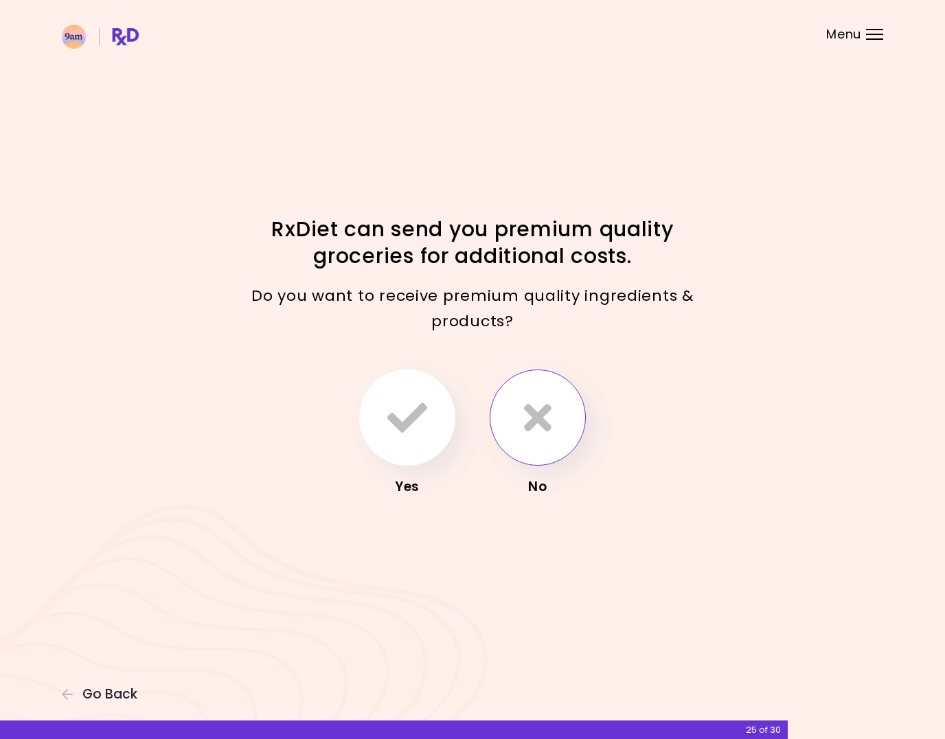
click at [541, 415] on icon "button" at bounding box center [537, 418] width 27 height 40
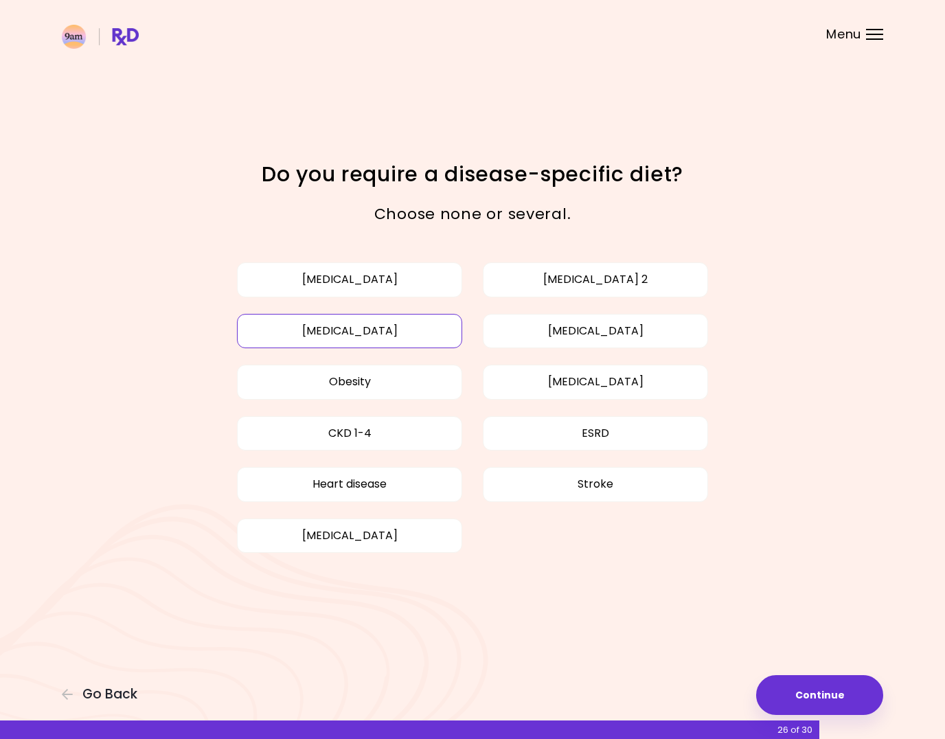
click at [388, 333] on button "[MEDICAL_DATA]" at bounding box center [349, 331] width 225 height 34
click at [418, 323] on button "[MEDICAL_DATA]" at bounding box center [349, 331] width 225 height 34
click at [805, 697] on button "Continue" at bounding box center [819, 695] width 127 height 40
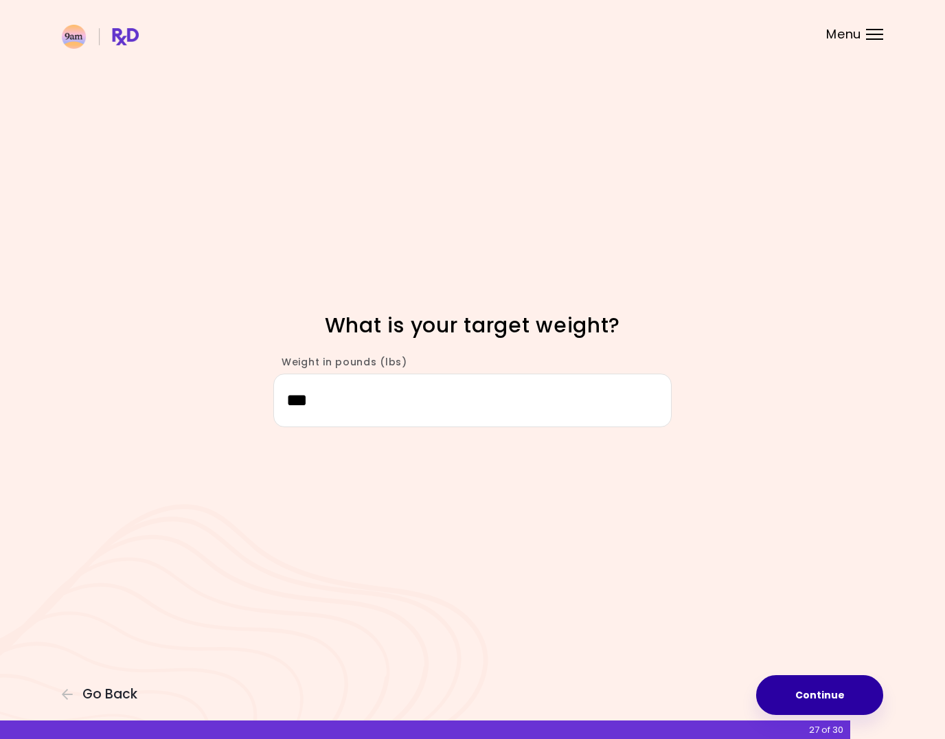
type input "***"
click at [851, 710] on button "Continue" at bounding box center [819, 695] width 127 height 40
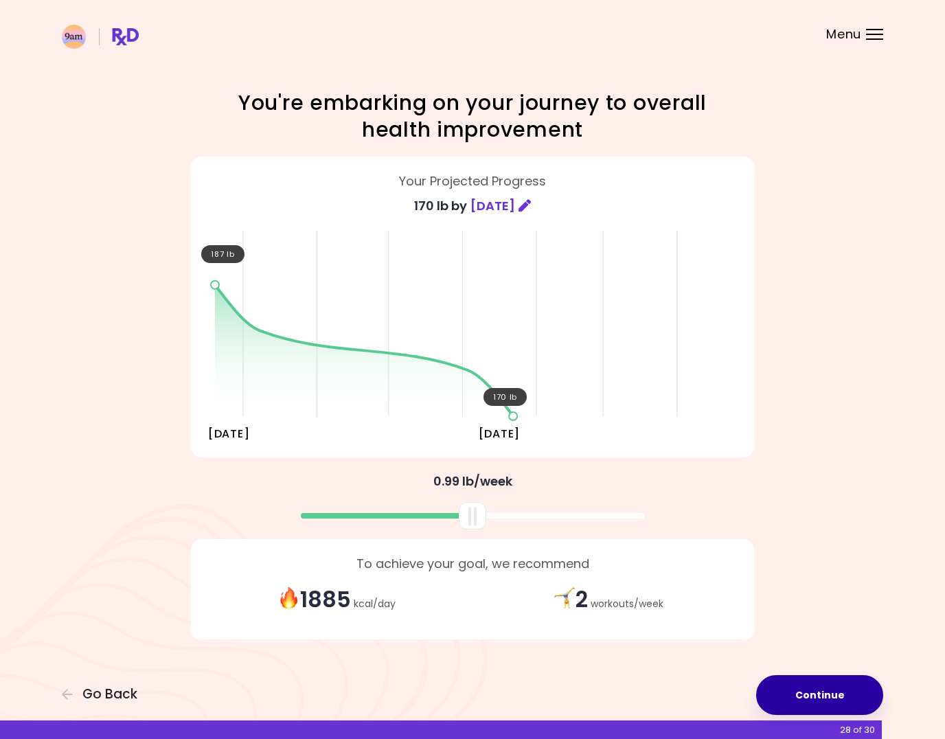
click at [857, 692] on button "Continue" at bounding box center [819, 695] width 127 height 40
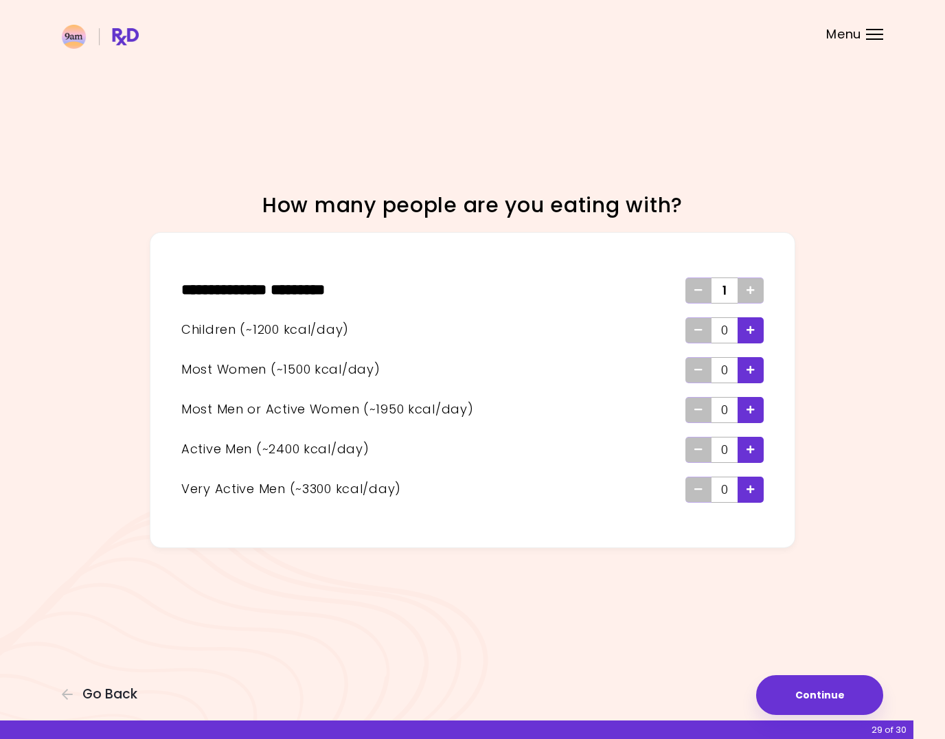
click at [751, 330] on icon "Add - Child" at bounding box center [751, 330] width 8 height 9
click at [751, 331] on icon "Add - Child" at bounding box center [751, 330] width 8 height 9
click at [747, 361] on span "Add - Woman" at bounding box center [751, 370] width 8 height 22
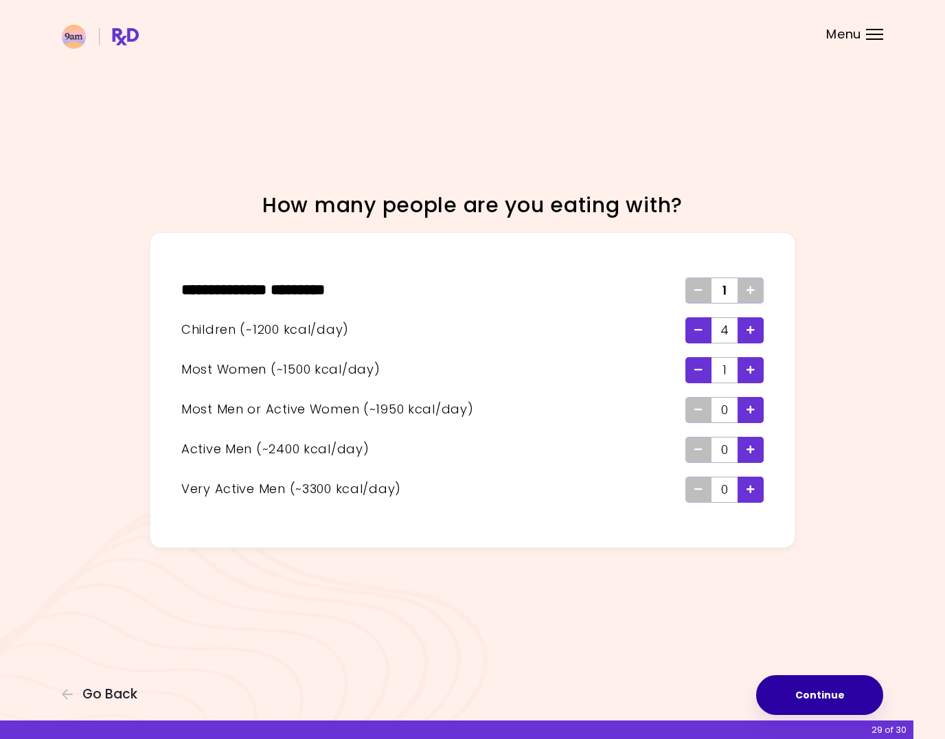
click at [830, 702] on button "Continue" at bounding box center [819, 695] width 127 height 40
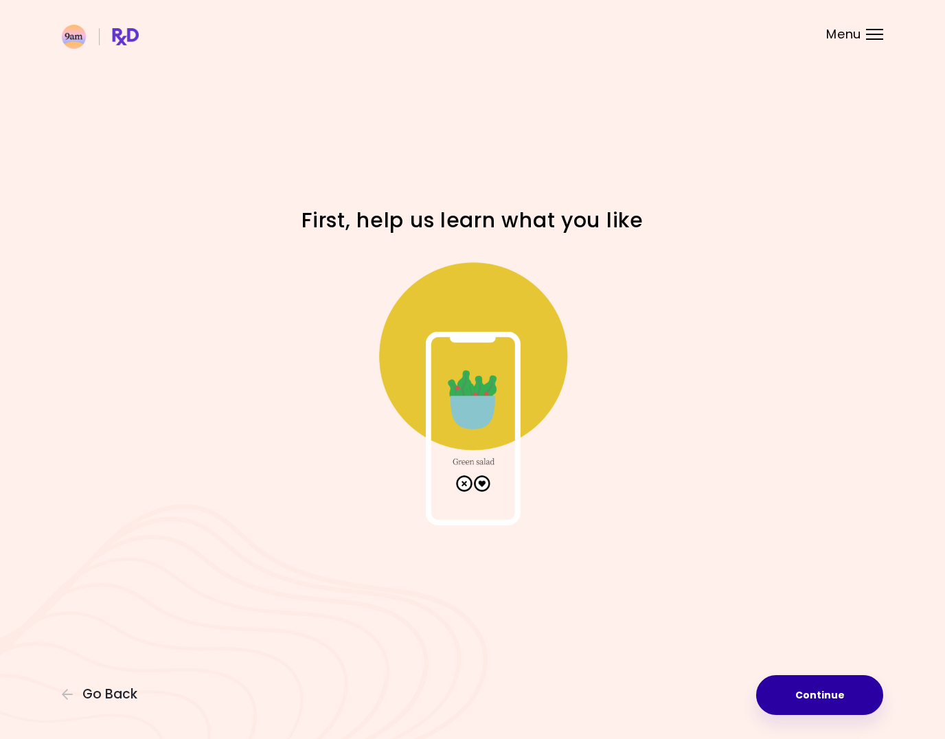
click at [833, 689] on button "Continue" at bounding box center [819, 695] width 127 height 40
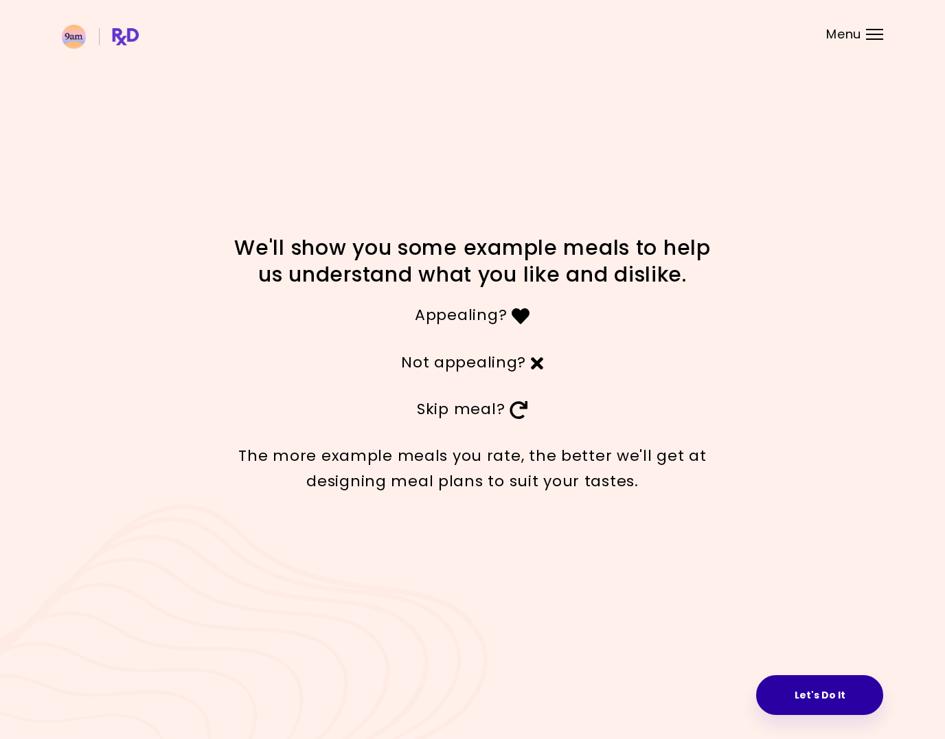
click at [805, 682] on button "Let's Do It" at bounding box center [819, 695] width 127 height 40
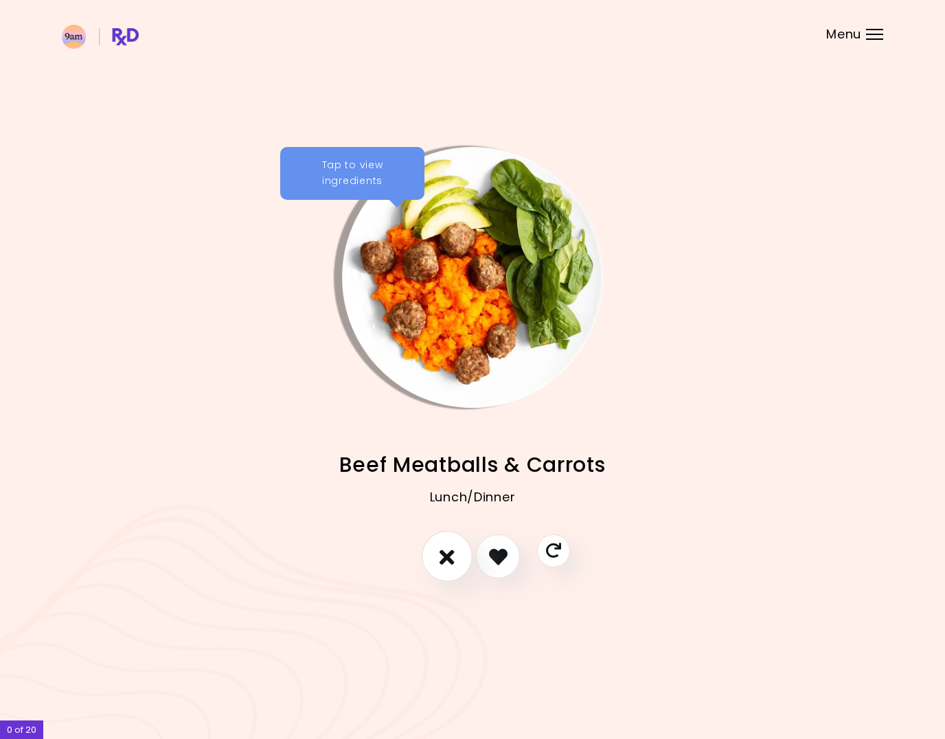
click at [447, 553] on icon "I don't like this recipe" at bounding box center [447, 556] width 15 height 21
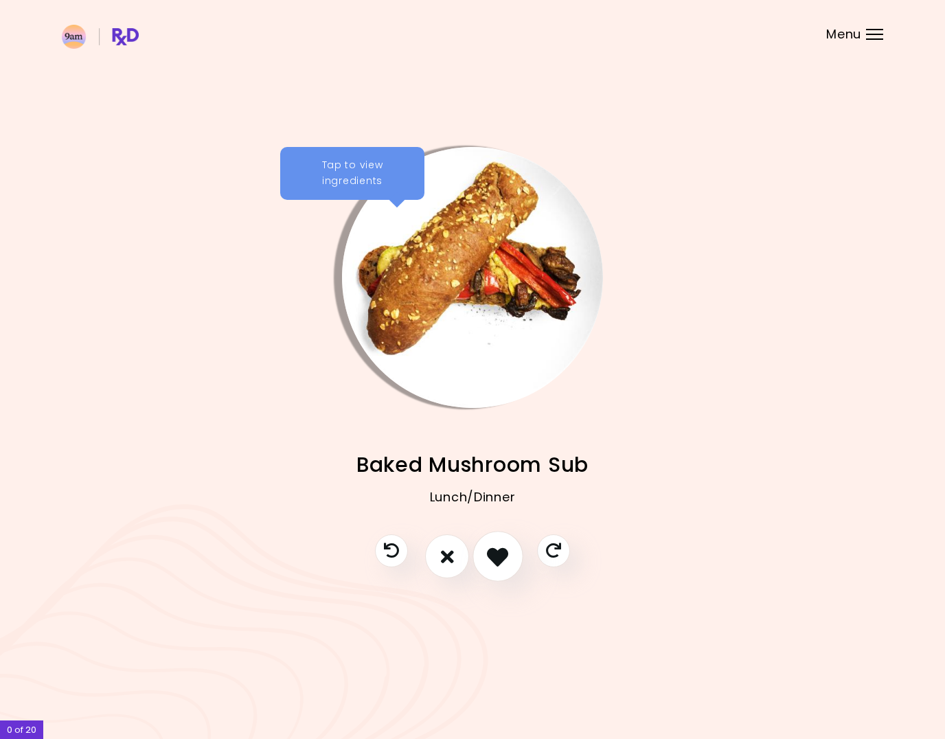
click at [505, 557] on icon "I like this recipe" at bounding box center [497, 556] width 21 height 21
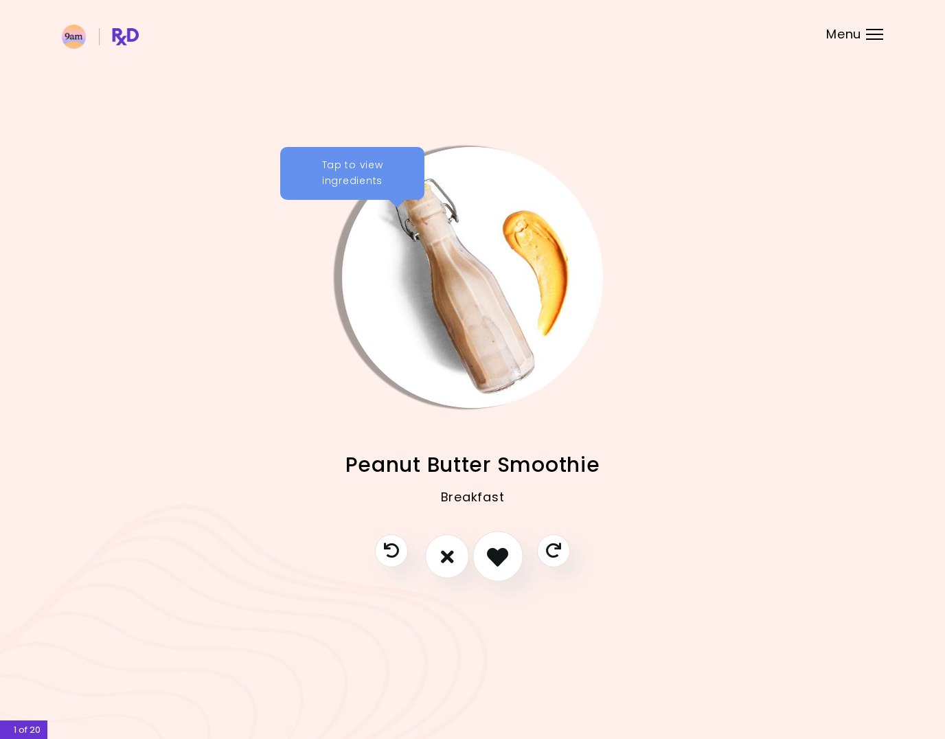
click at [491, 556] on icon "I like this recipe" at bounding box center [497, 556] width 21 height 21
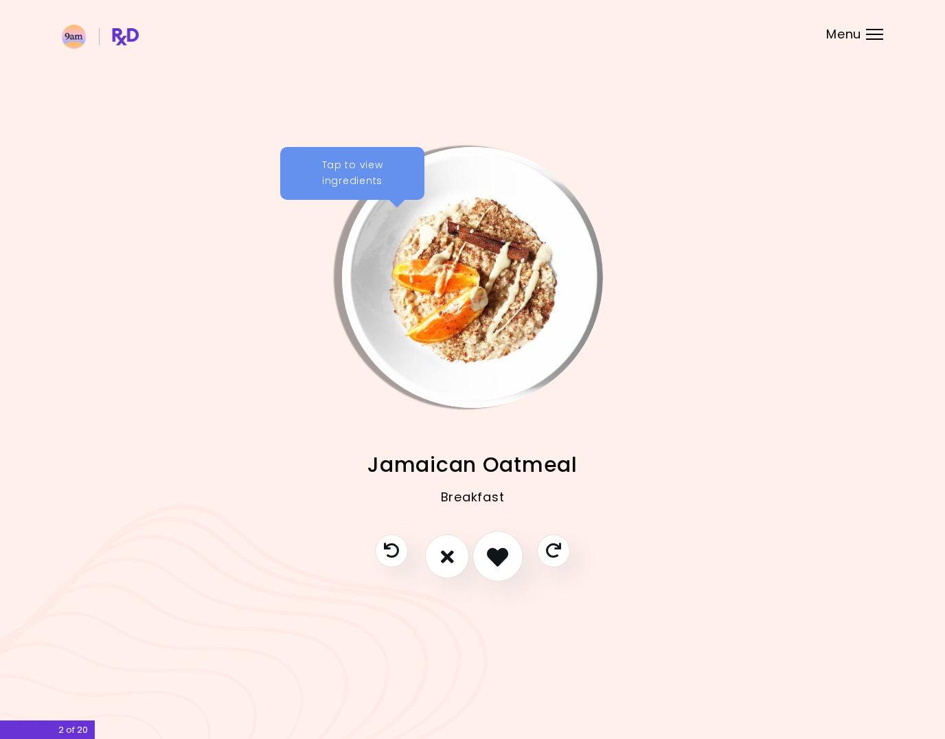
click at [491, 556] on icon "I like this recipe" at bounding box center [497, 556] width 21 height 21
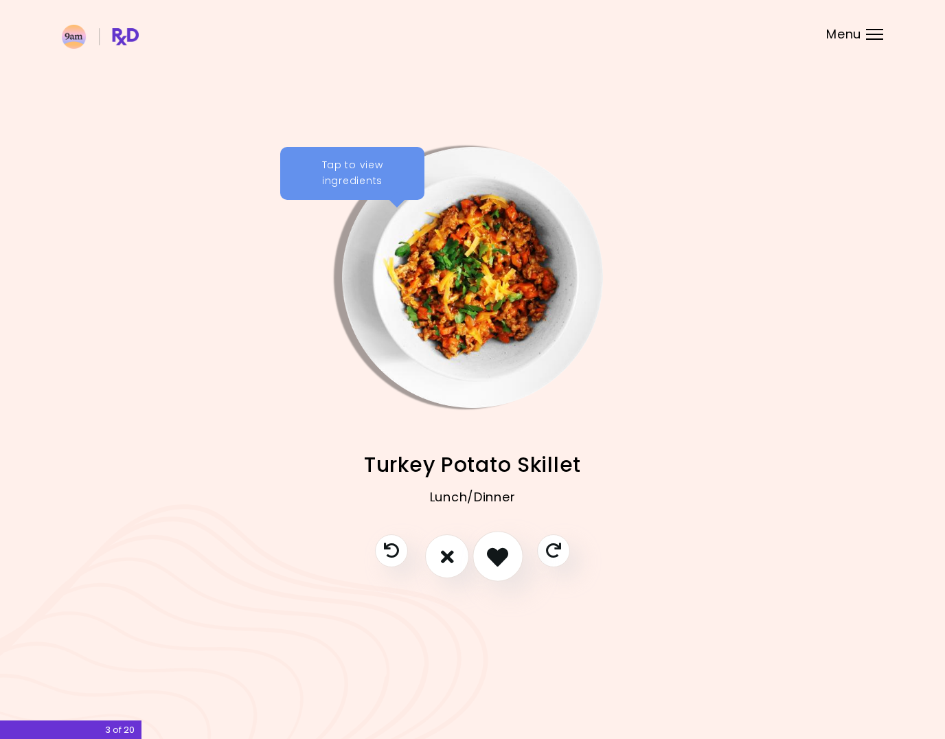
click at [491, 554] on icon "I like this recipe" at bounding box center [497, 556] width 21 height 21
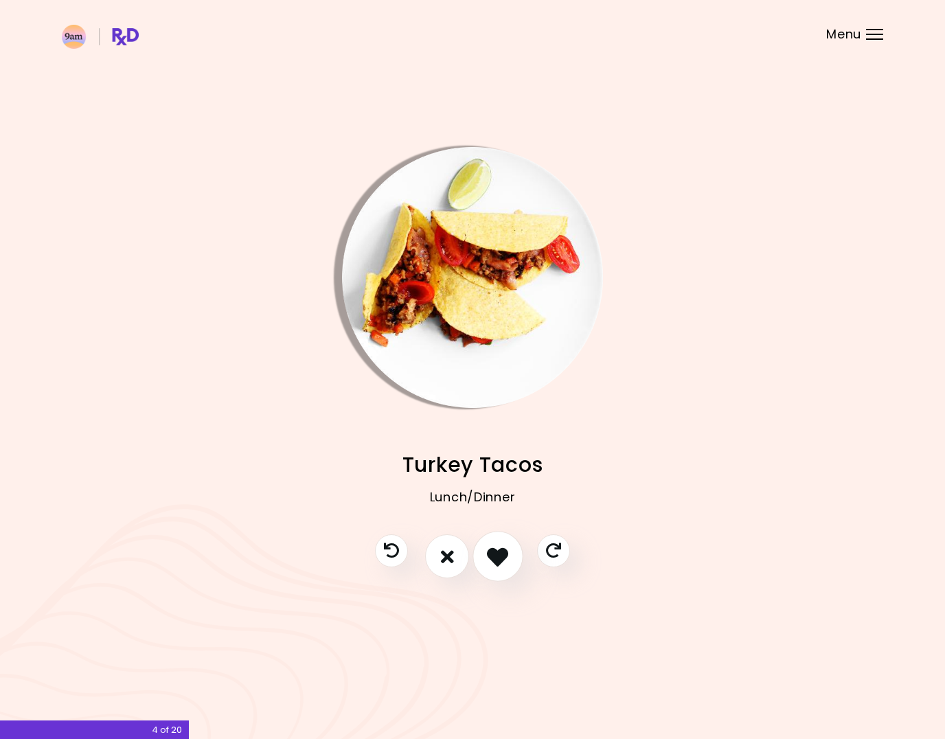
click at [491, 554] on icon "I like this recipe" at bounding box center [497, 556] width 21 height 21
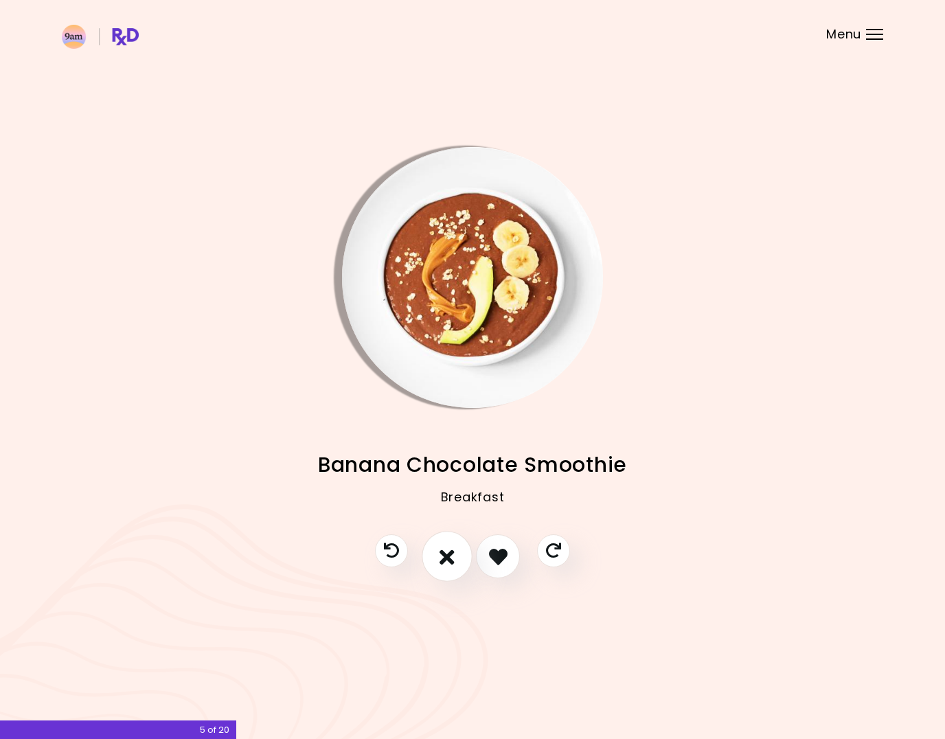
click at [449, 558] on icon "I don't like this recipe" at bounding box center [447, 556] width 15 height 21
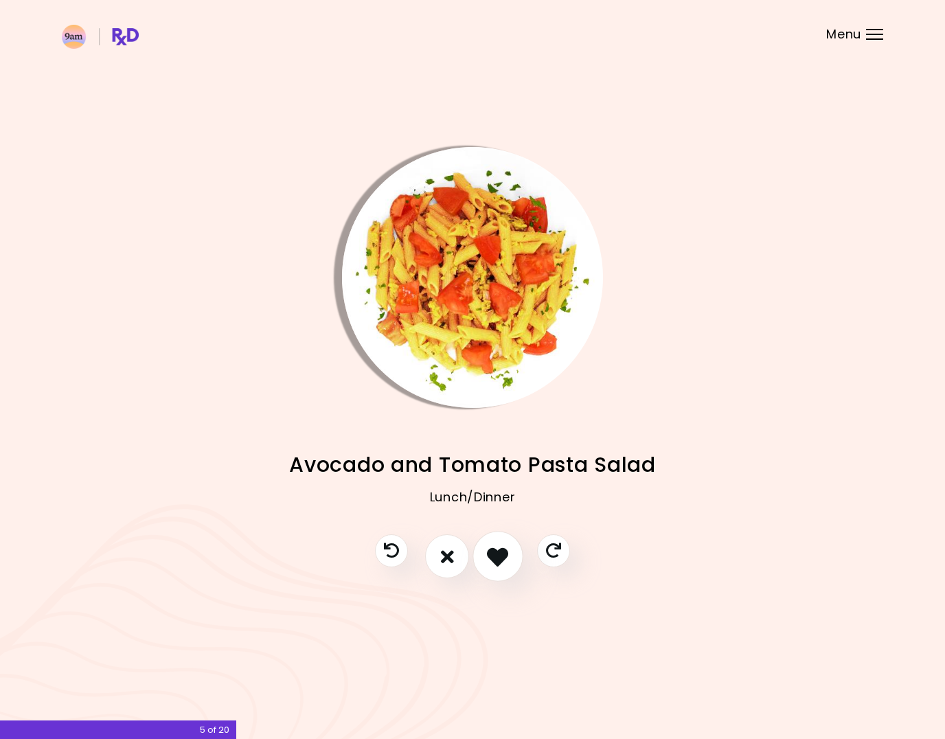
click at [505, 564] on icon "I like this recipe" at bounding box center [497, 556] width 21 height 21
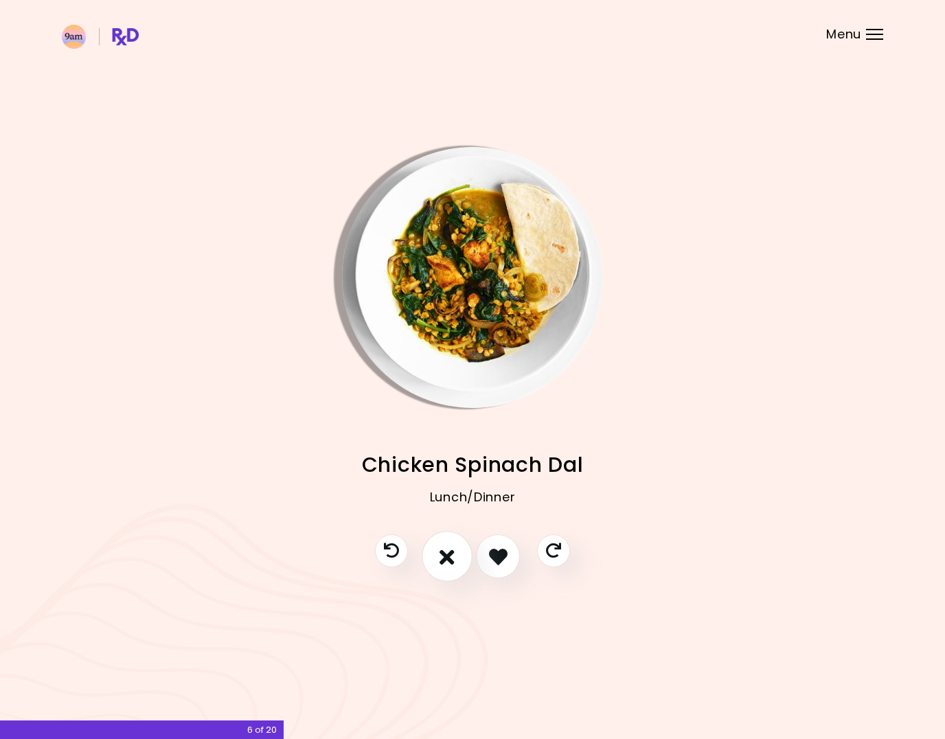
click at [442, 555] on icon "I don't like this recipe" at bounding box center [447, 556] width 15 height 21
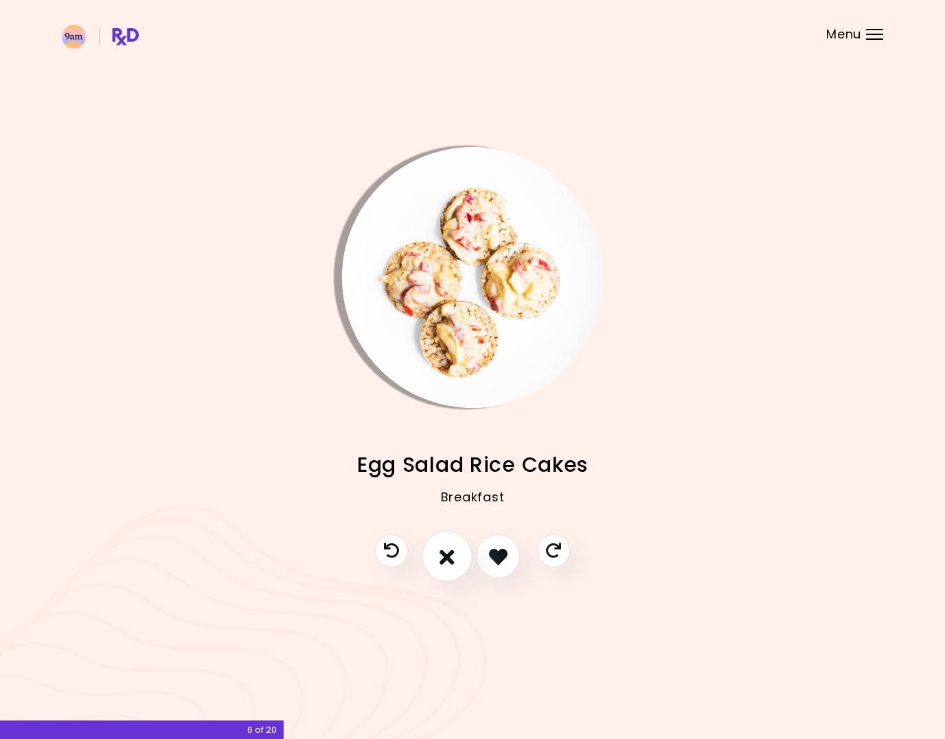
click at [457, 555] on button "I don't like this recipe" at bounding box center [447, 557] width 51 height 51
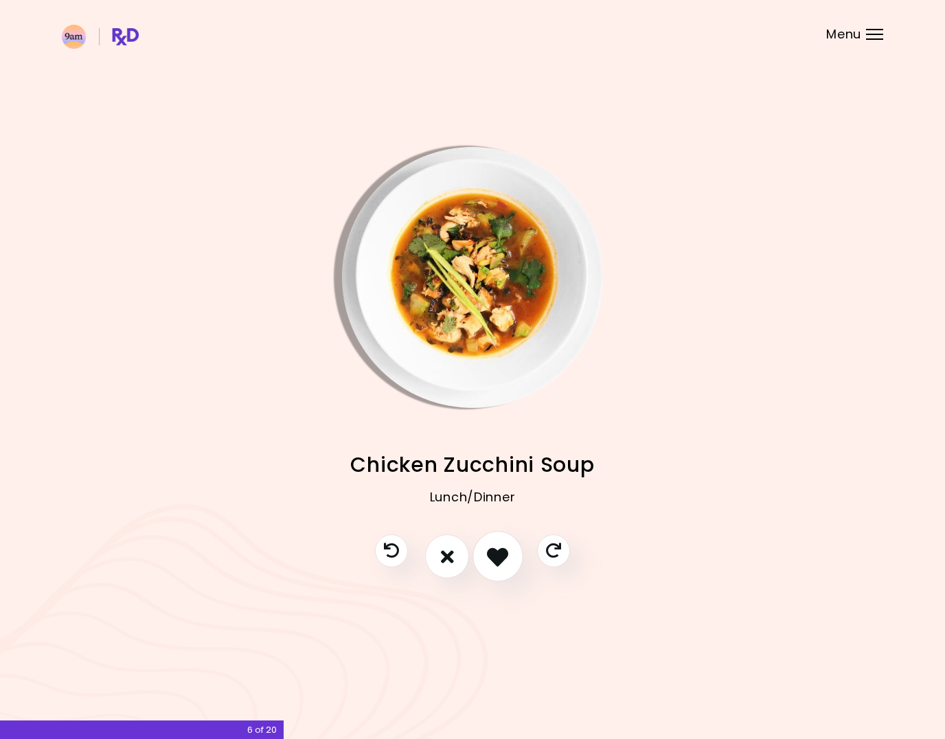
click at [491, 558] on icon "I like this recipe" at bounding box center [497, 556] width 21 height 21
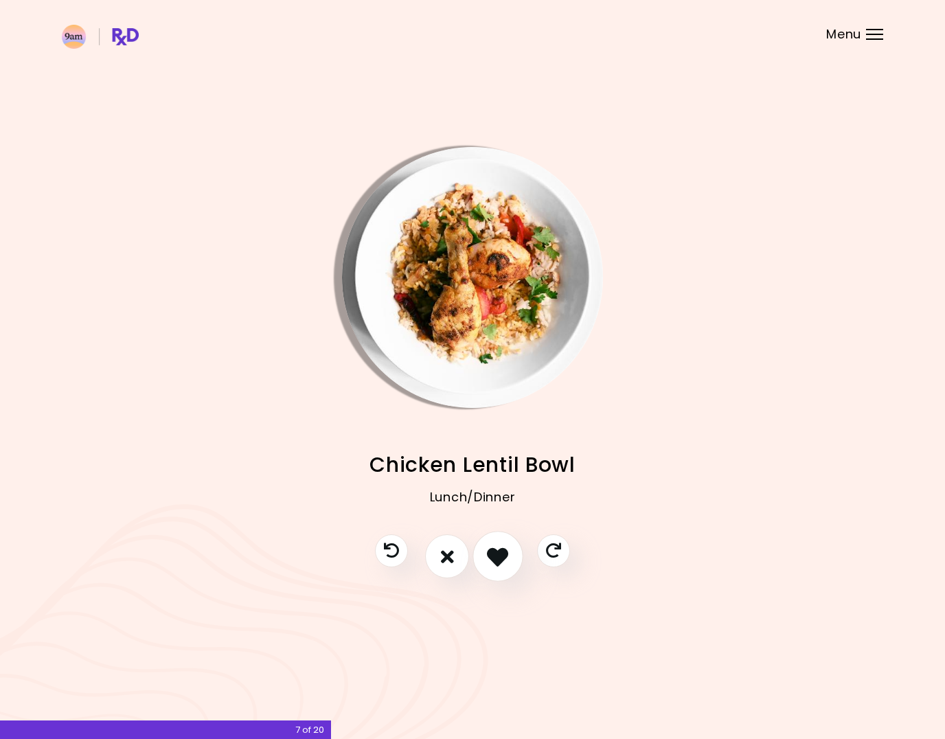
click at [489, 557] on icon "I like this recipe" at bounding box center [497, 556] width 21 height 21
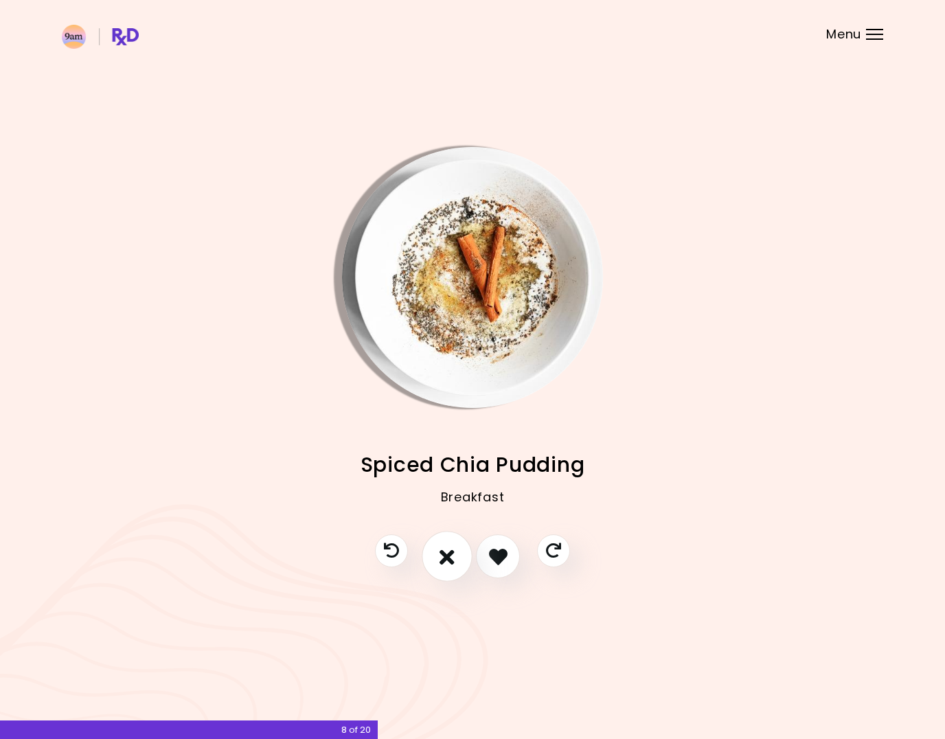
click at [457, 557] on button "I don't like this recipe" at bounding box center [447, 557] width 51 height 51
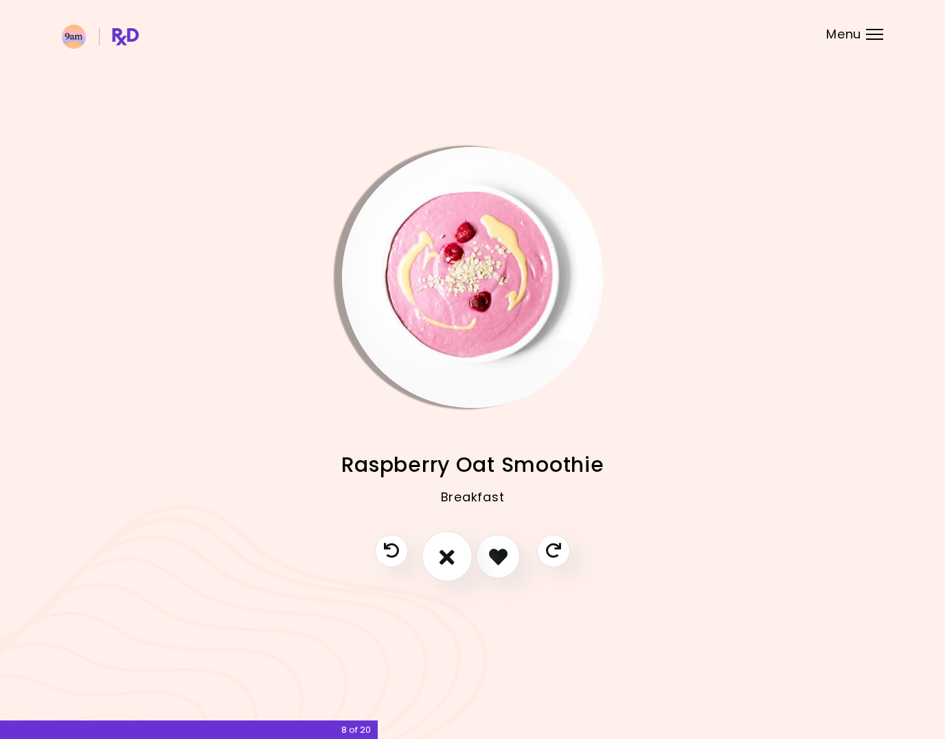
click at [452, 557] on icon "I don't like this recipe" at bounding box center [447, 556] width 15 height 21
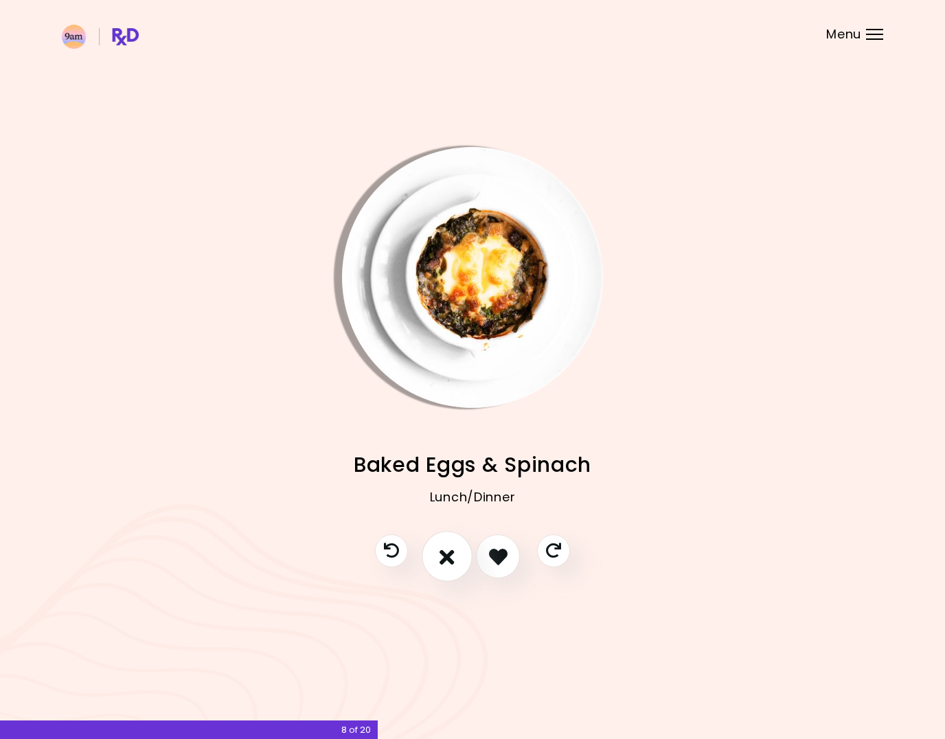
click at [448, 557] on icon "I don't like this recipe" at bounding box center [447, 556] width 15 height 21
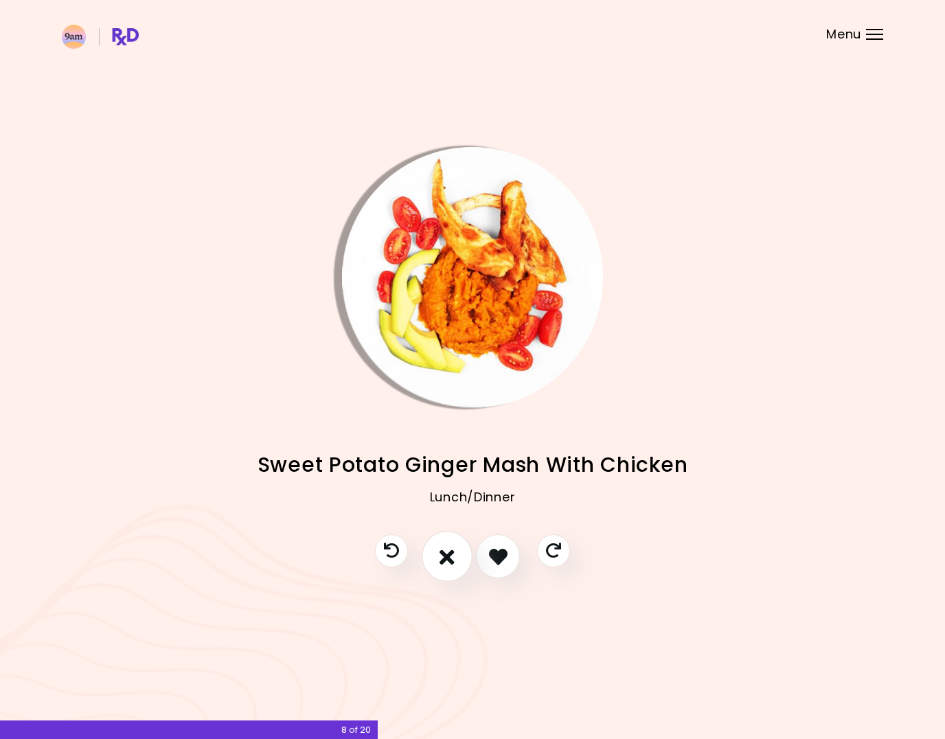
click at [448, 557] on icon "I don't like this recipe" at bounding box center [447, 556] width 15 height 21
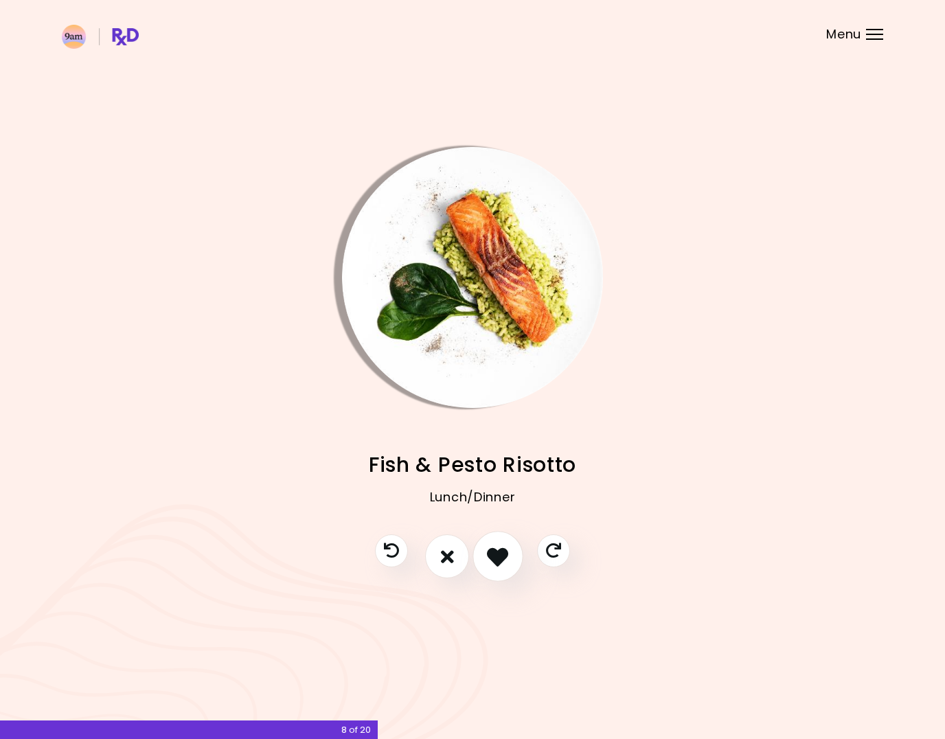
click at [493, 559] on icon "I like this recipe" at bounding box center [497, 556] width 21 height 21
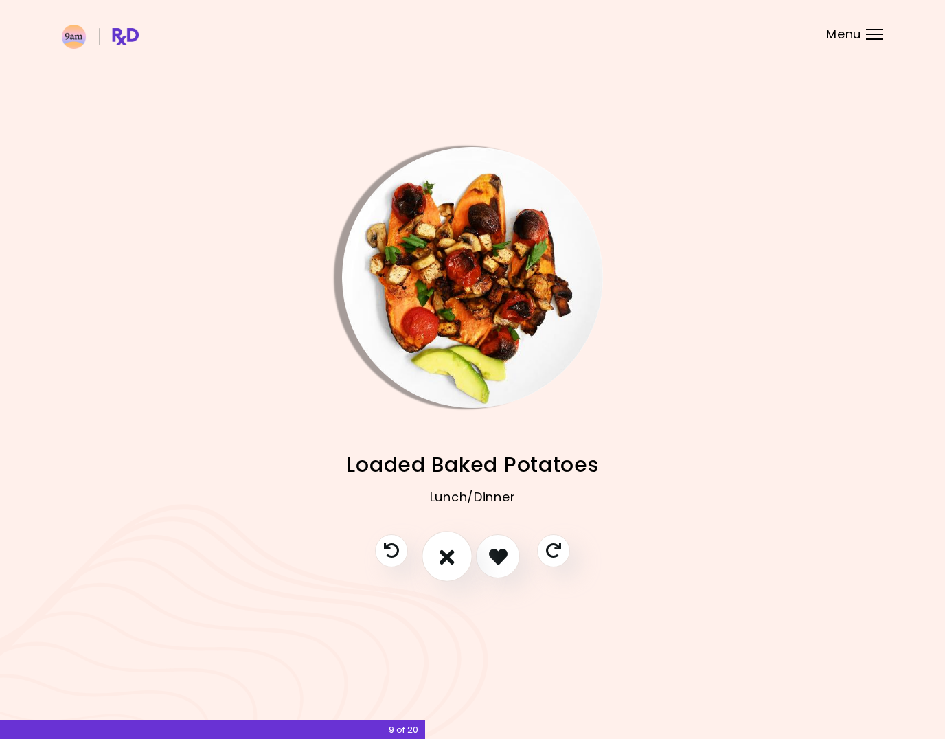
click at [450, 557] on icon "I don't like this recipe" at bounding box center [447, 556] width 15 height 21
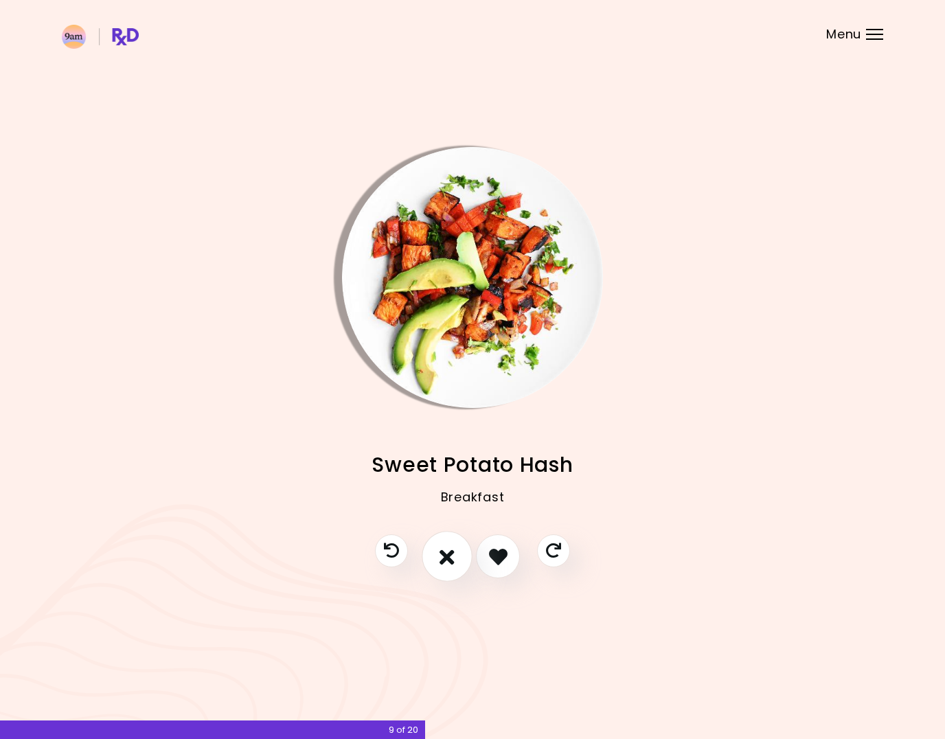
click at [448, 554] on icon "I don't like this recipe" at bounding box center [447, 556] width 15 height 21
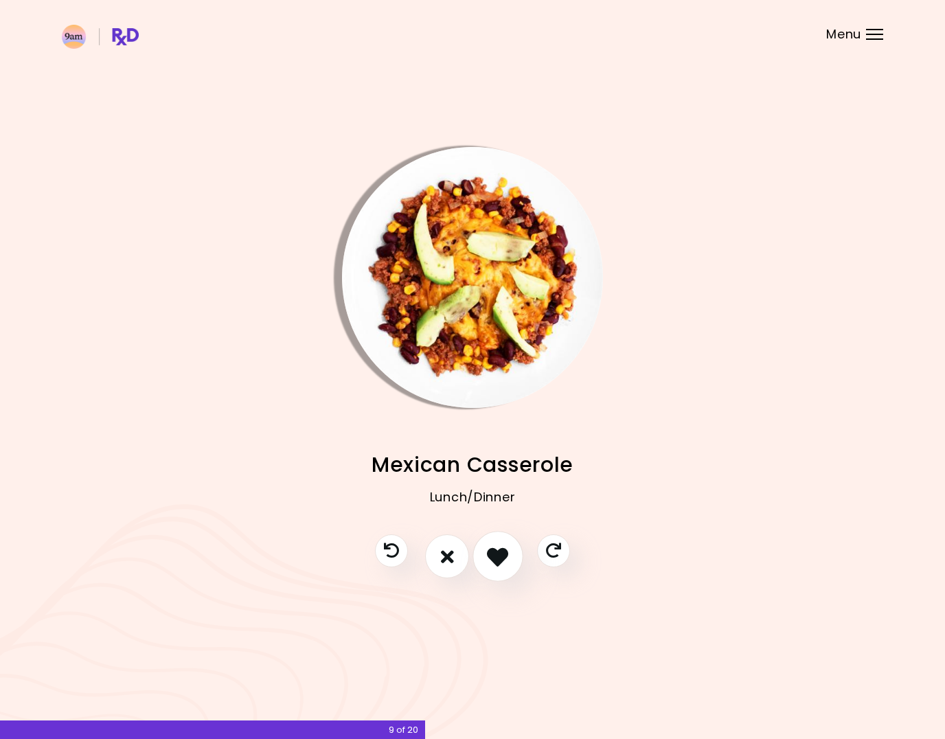
click at [482, 554] on button "I like this recipe" at bounding box center [498, 557] width 51 height 51
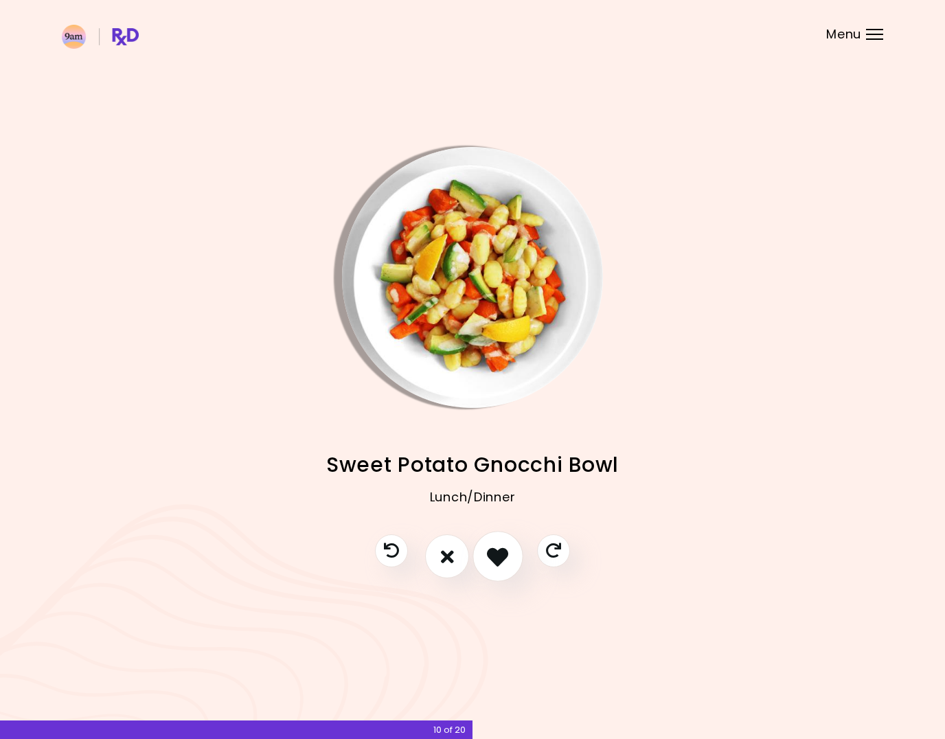
click at [482, 556] on button "I like this recipe" at bounding box center [498, 557] width 51 height 51
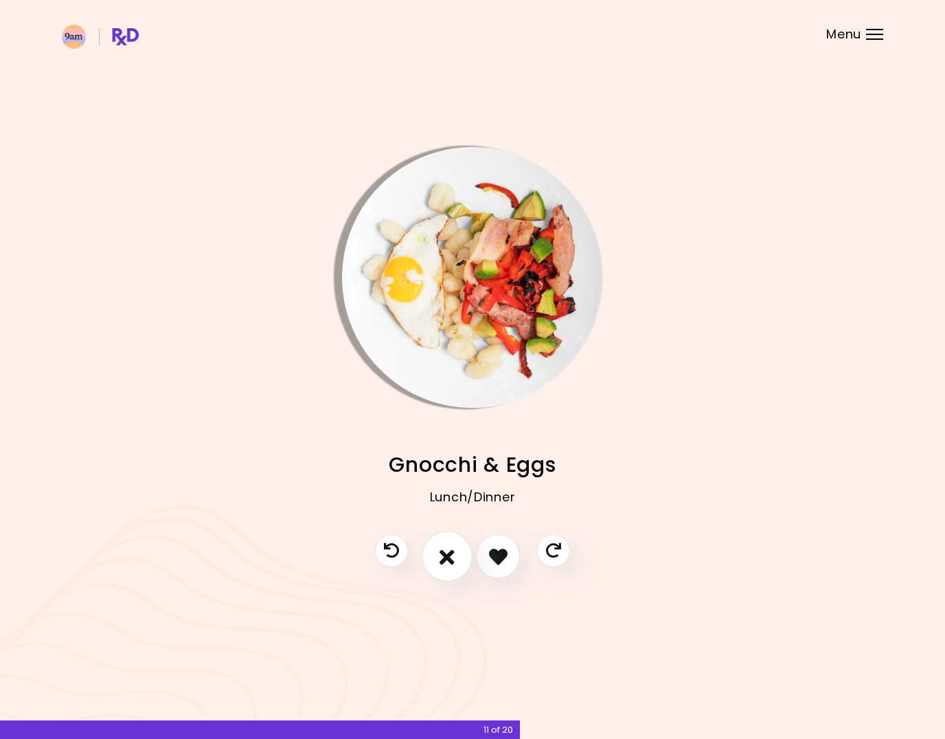
click at [442, 554] on icon "I don't like this recipe" at bounding box center [447, 556] width 15 height 21
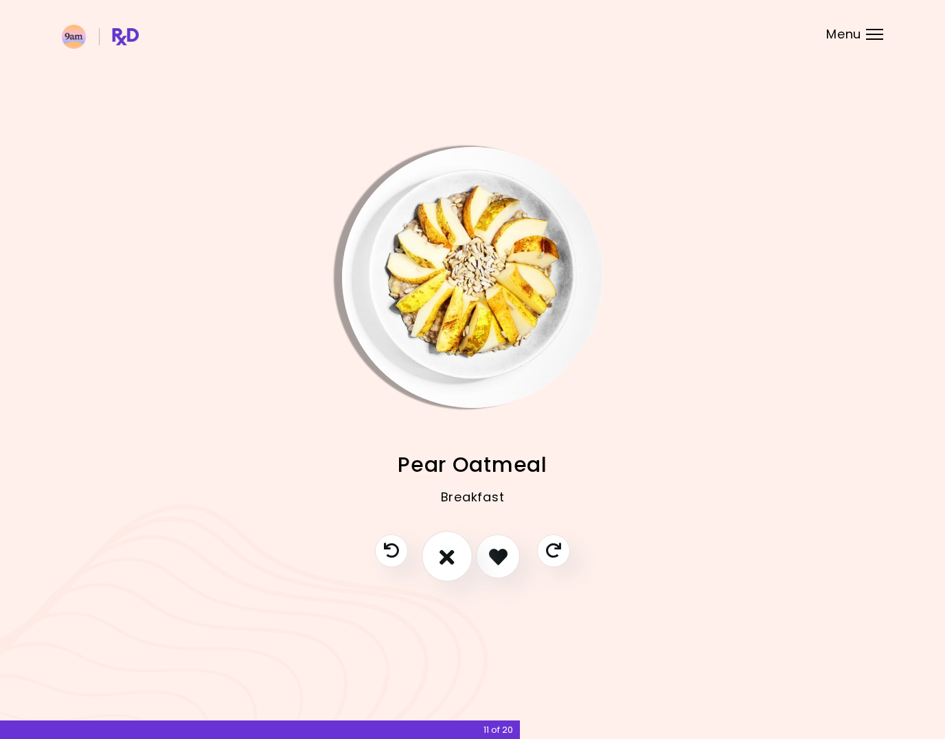
click at [453, 557] on icon "I don't like this recipe" at bounding box center [447, 556] width 15 height 21
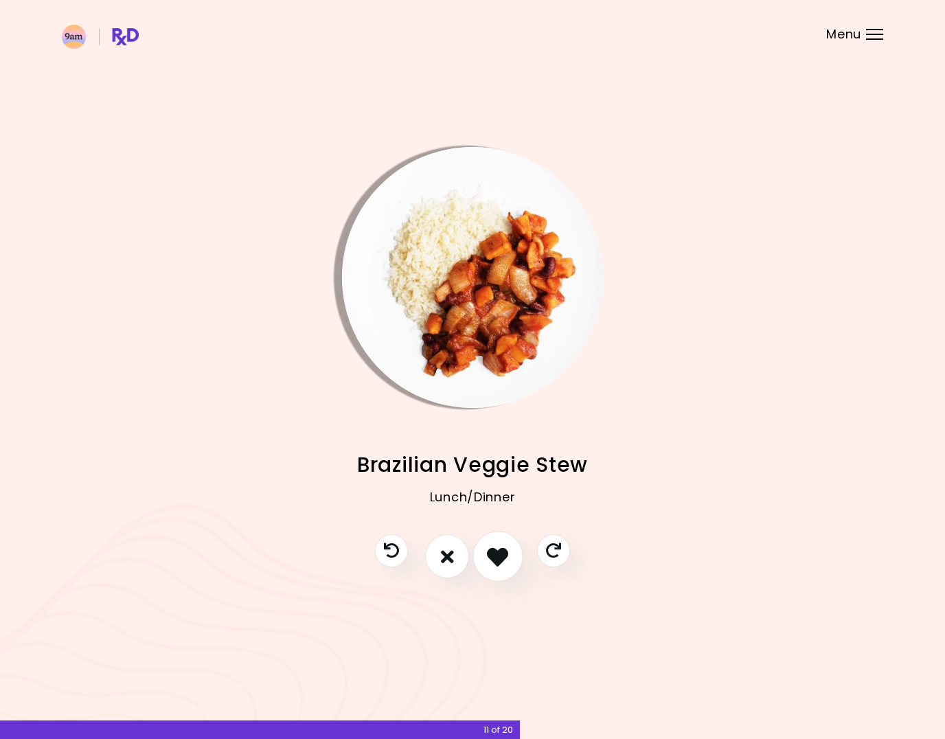
click at [494, 559] on icon "I like this recipe" at bounding box center [497, 556] width 21 height 21
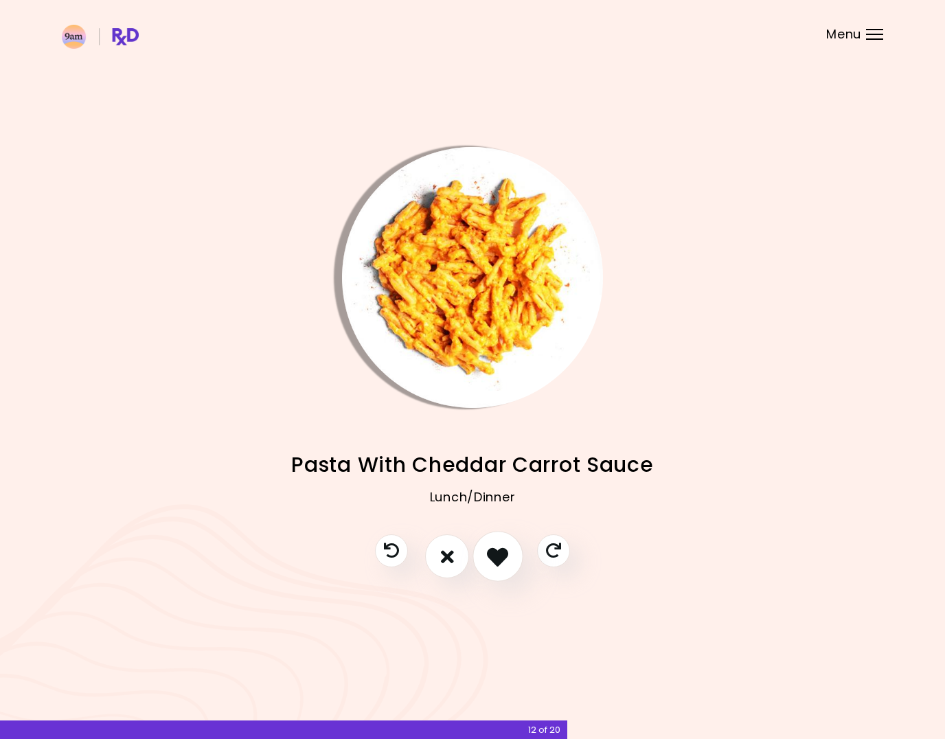
click at [493, 557] on icon "I like this recipe" at bounding box center [497, 556] width 21 height 21
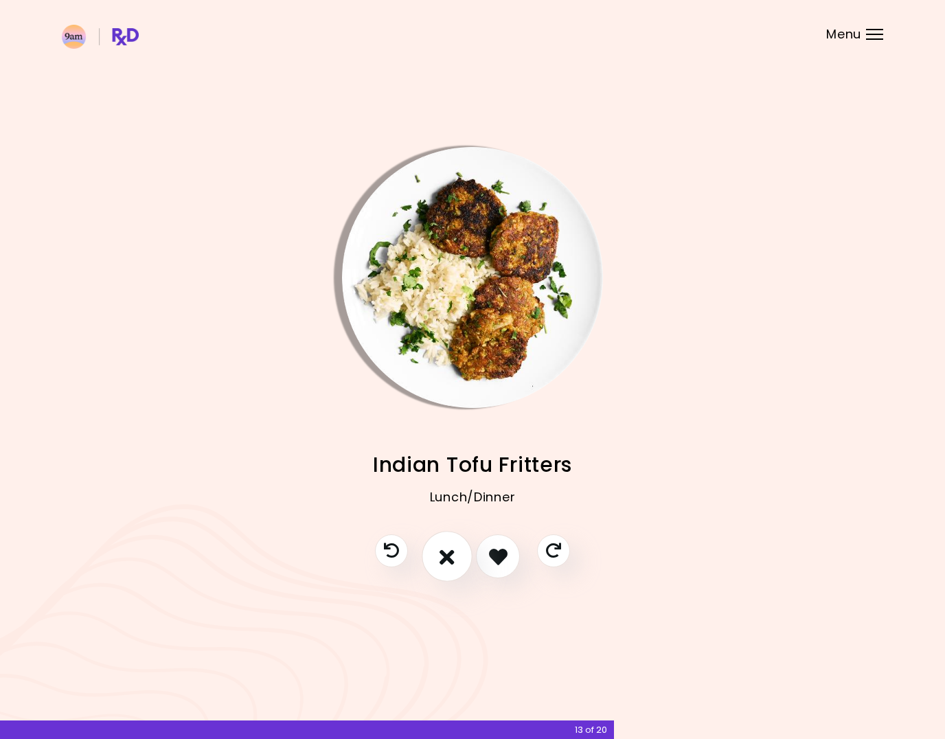
click at [456, 559] on button "I don't like this recipe" at bounding box center [447, 557] width 51 height 51
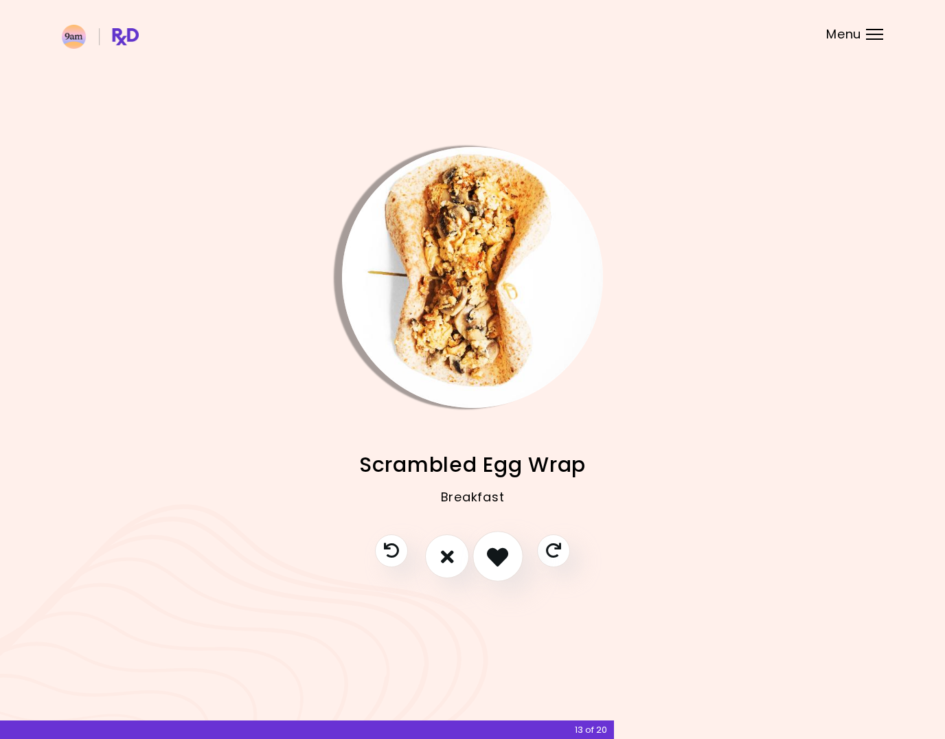
click at [492, 563] on icon "I like this recipe" at bounding box center [497, 556] width 21 height 21
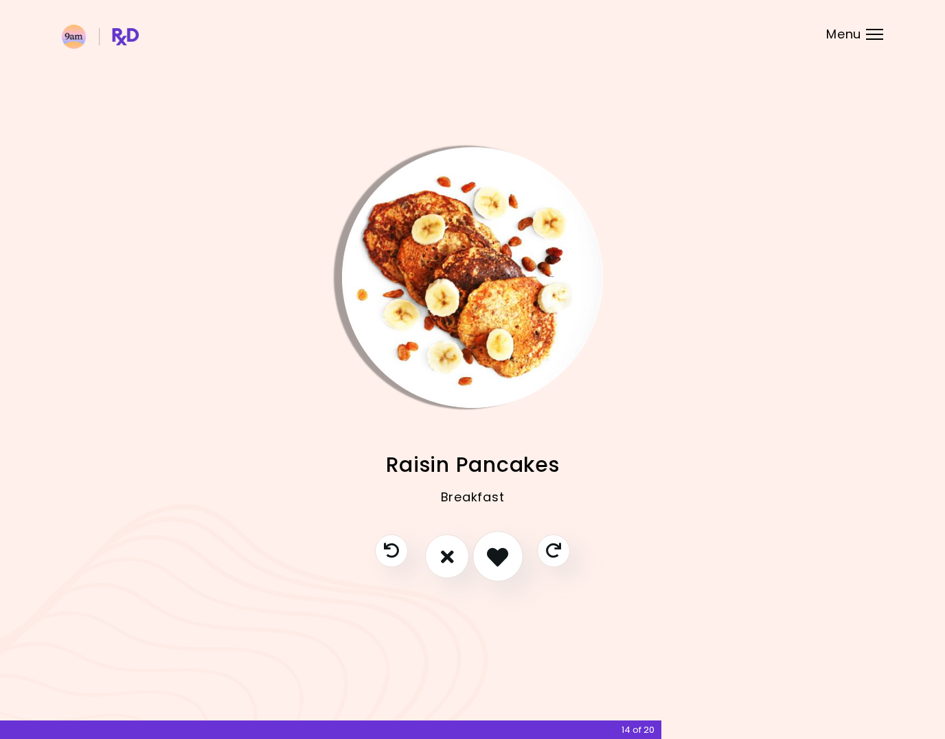
click at [490, 564] on icon "I like this recipe" at bounding box center [497, 556] width 21 height 21
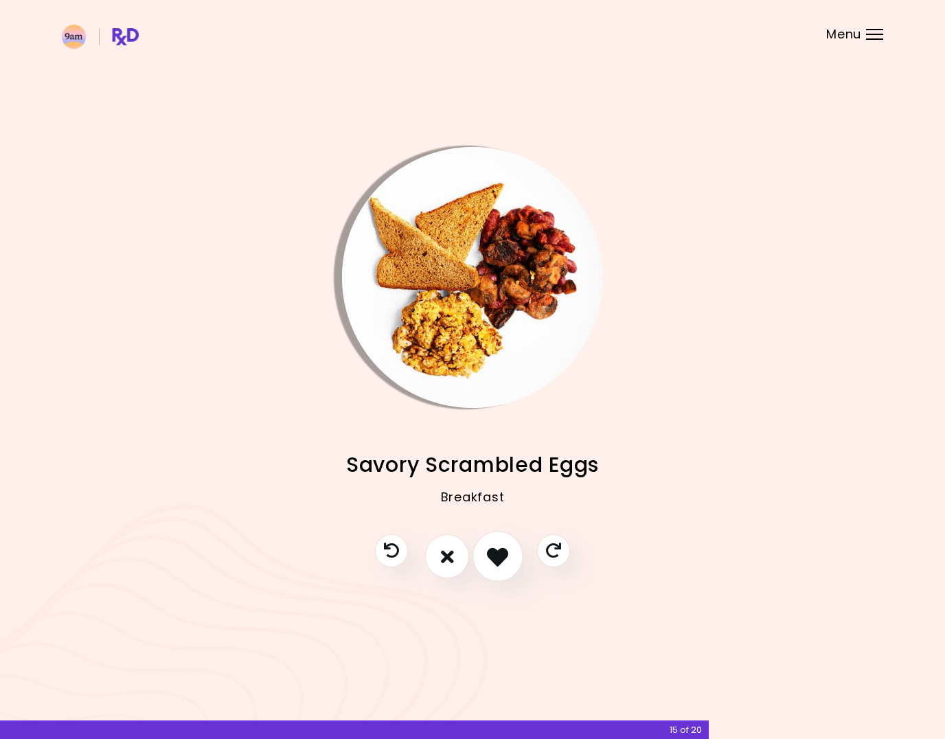
click at [490, 564] on icon "I like this recipe" at bounding box center [497, 556] width 21 height 21
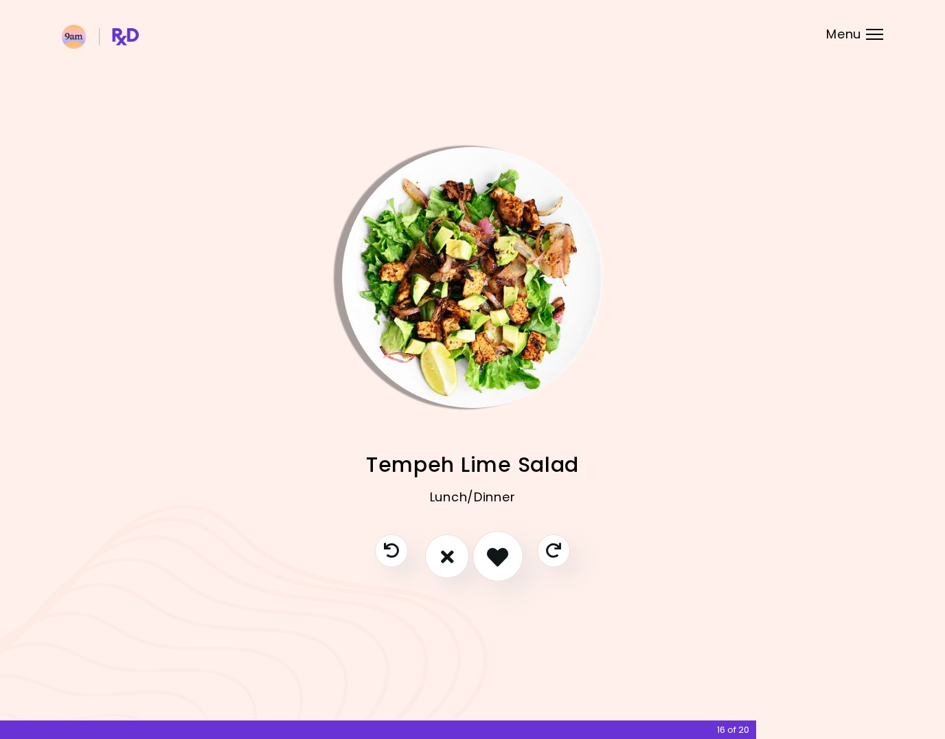
click at [489, 564] on icon "I like this recipe" at bounding box center [497, 556] width 21 height 21
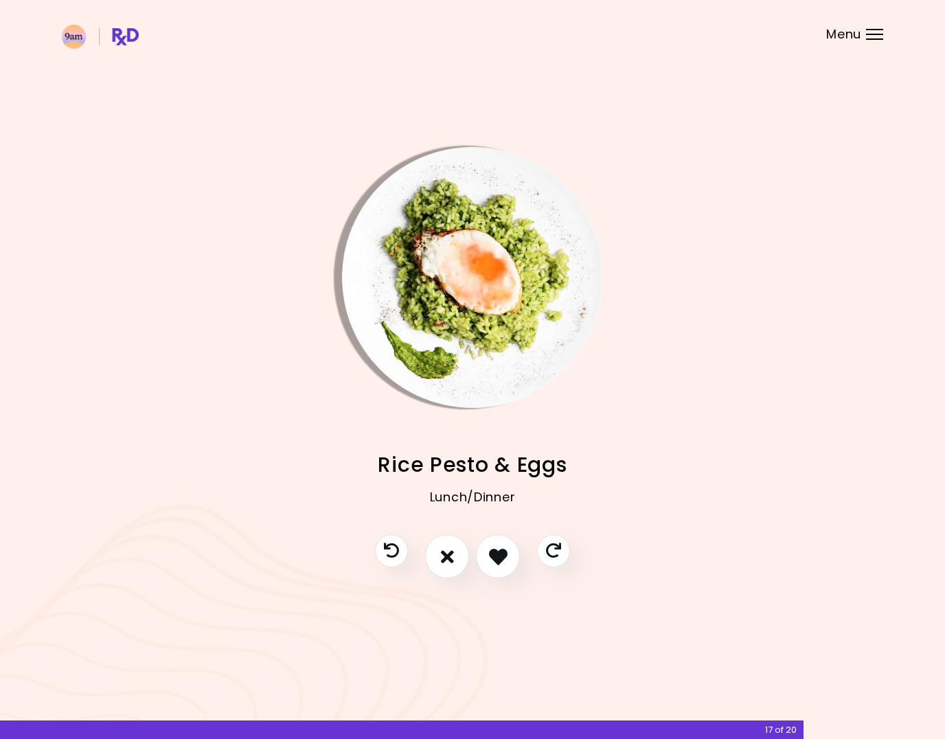
click at [471, 559] on div at bounding box center [472, 564] width 223 height 58
click at [467, 559] on button "I don't like this recipe" at bounding box center [447, 557] width 51 height 51
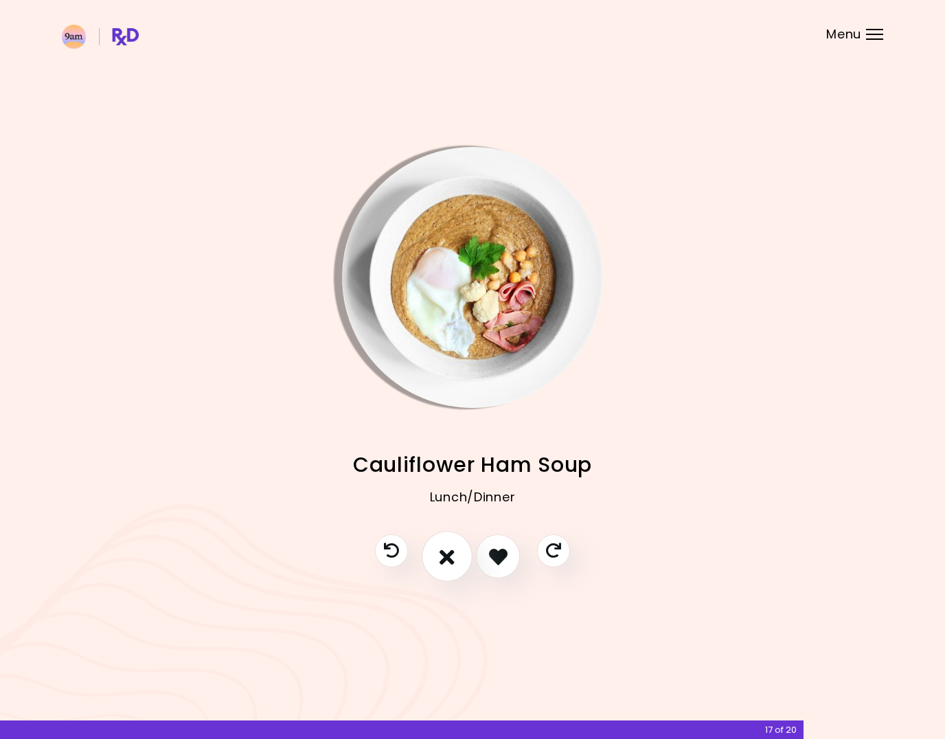
click at [461, 559] on button "I don't like this recipe" at bounding box center [447, 557] width 51 height 51
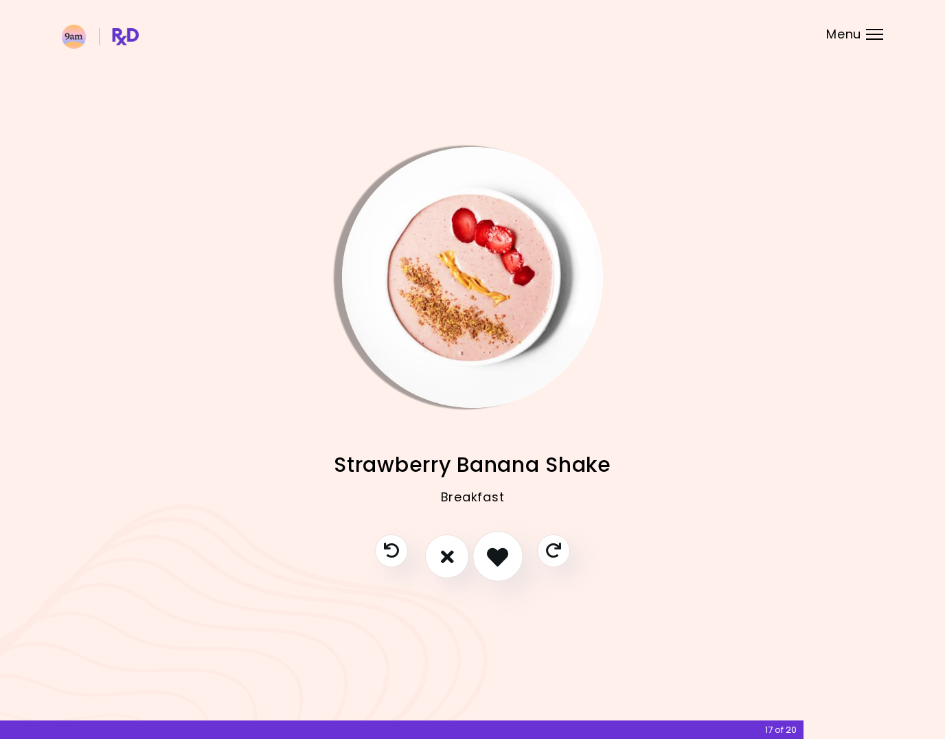
click at [494, 561] on icon "I like this recipe" at bounding box center [497, 556] width 21 height 21
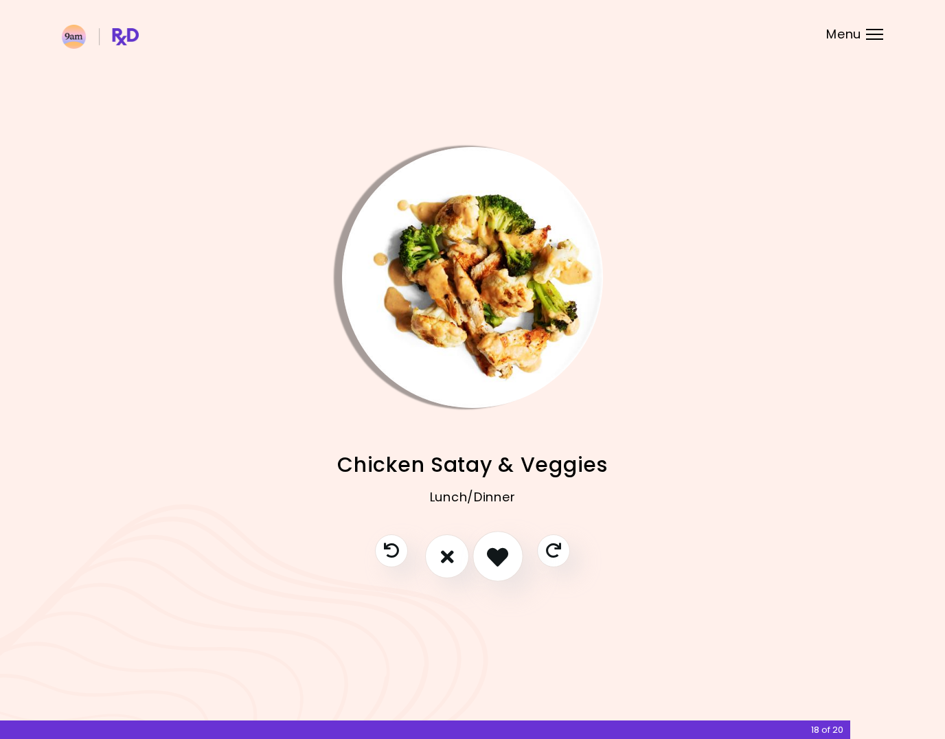
click at [490, 562] on icon "I like this recipe" at bounding box center [497, 556] width 21 height 21
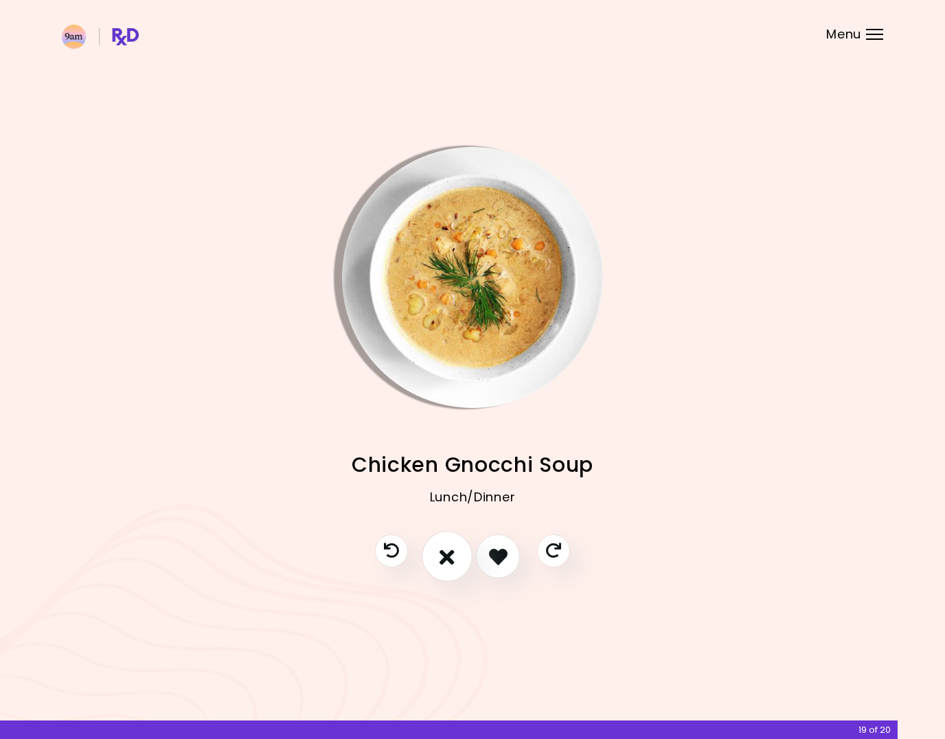
click at [456, 558] on button "I don't like this recipe" at bounding box center [447, 557] width 51 height 51
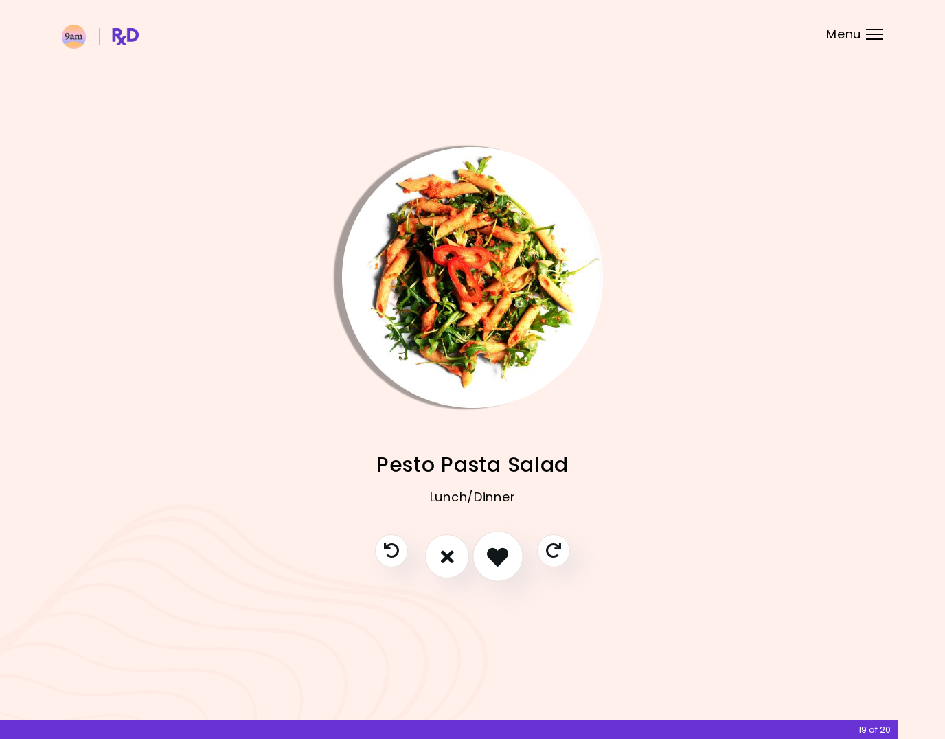
click at [494, 559] on icon "I like this recipe" at bounding box center [497, 556] width 21 height 21
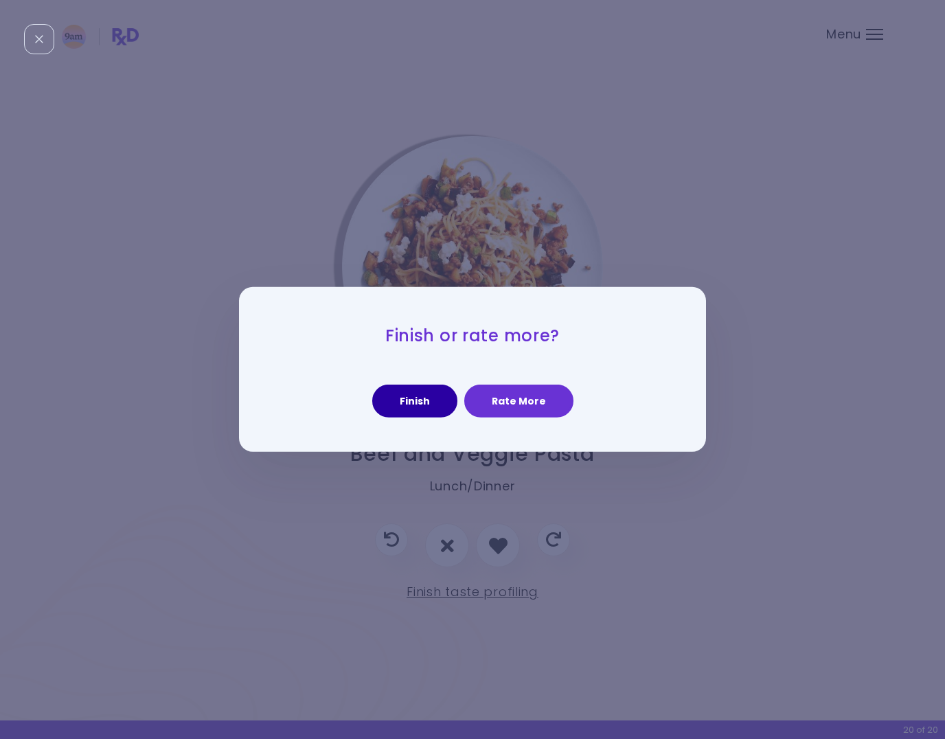
click at [426, 400] on button "Finish" at bounding box center [414, 401] width 85 height 33
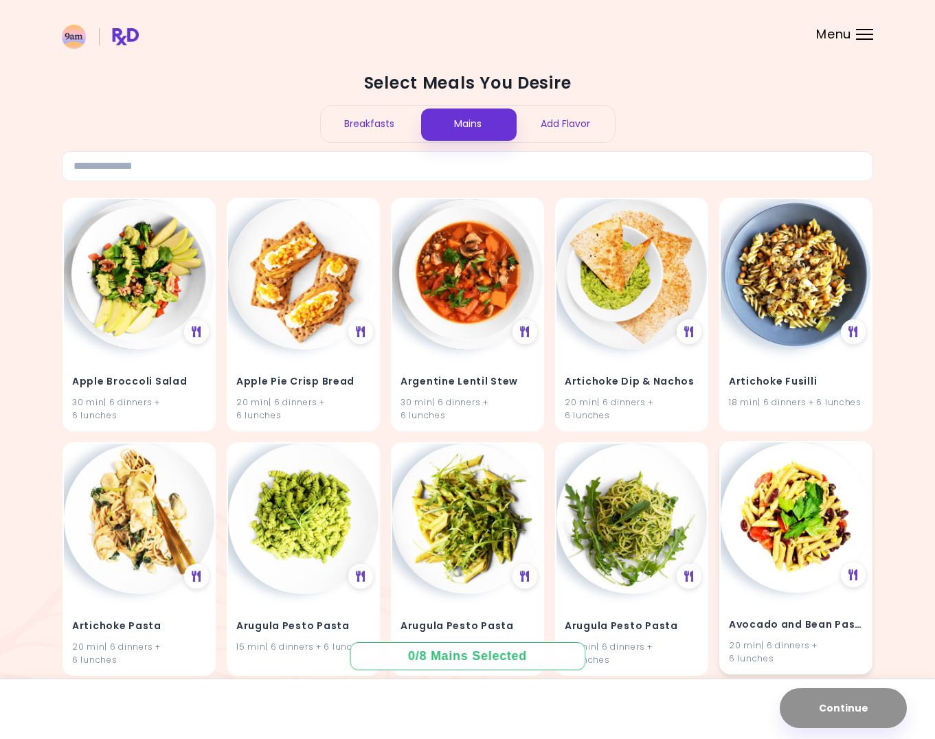
click at [782, 535] on img at bounding box center [796, 517] width 150 height 150
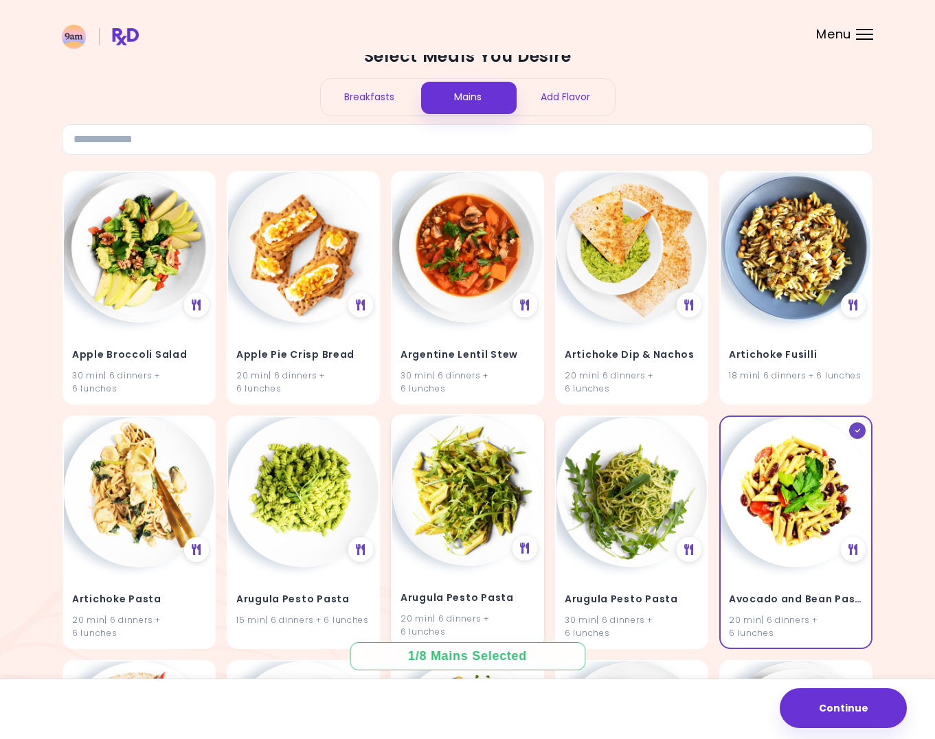
scroll to position [73, 0]
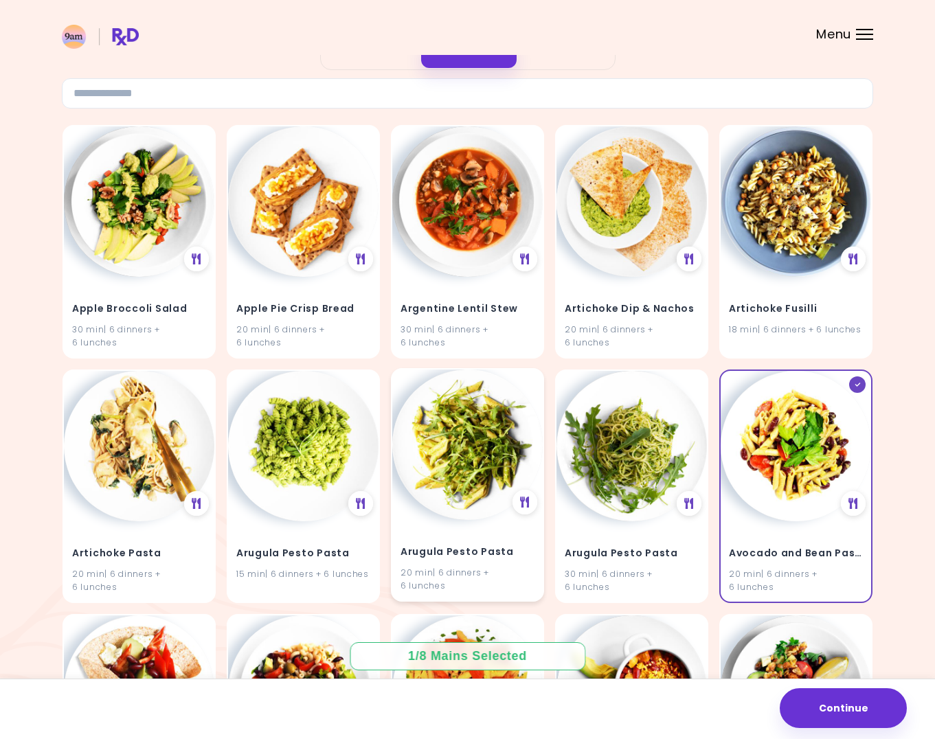
click at [488, 471] on img at bounding box center [467, 445] width 150 height 150
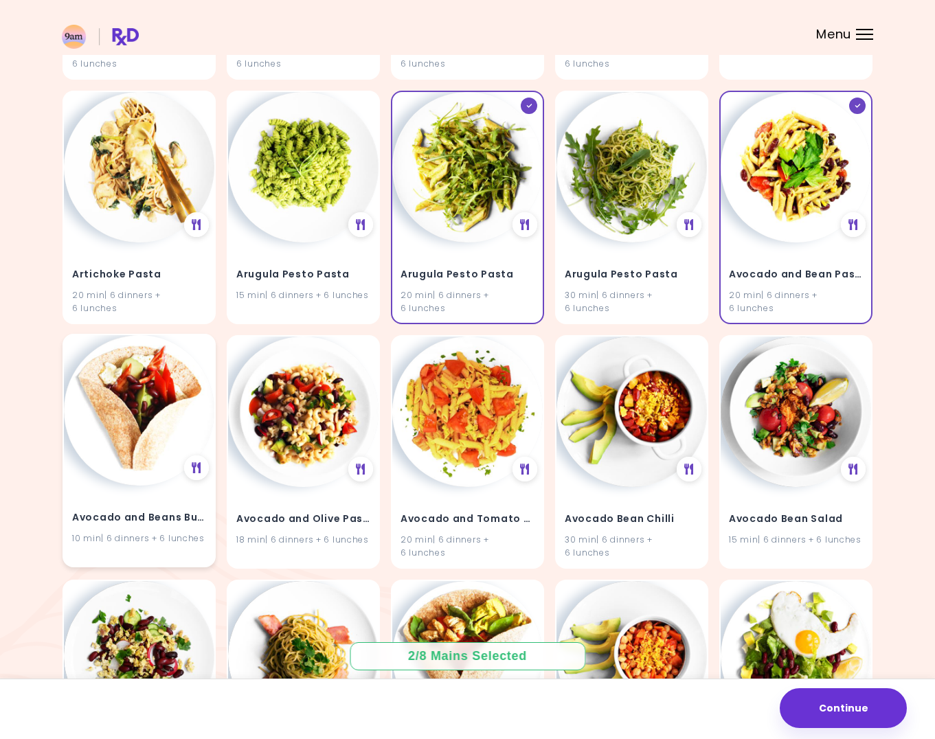
scroll to position [361, 0]
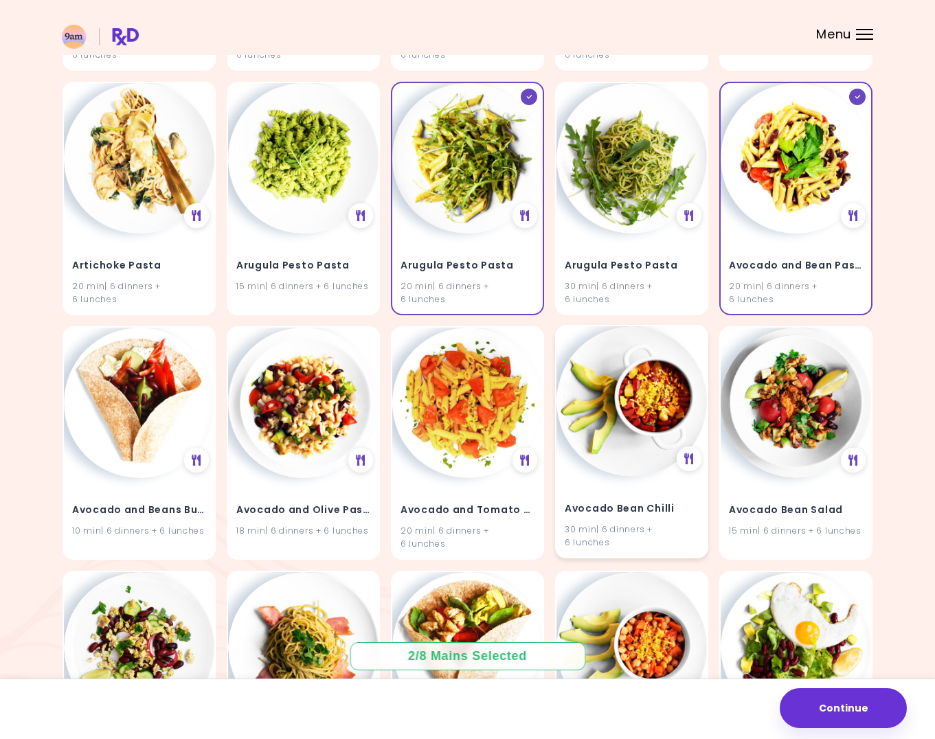
click at [628, 433] on img at bounding box center [632, 401] width 150 height 150
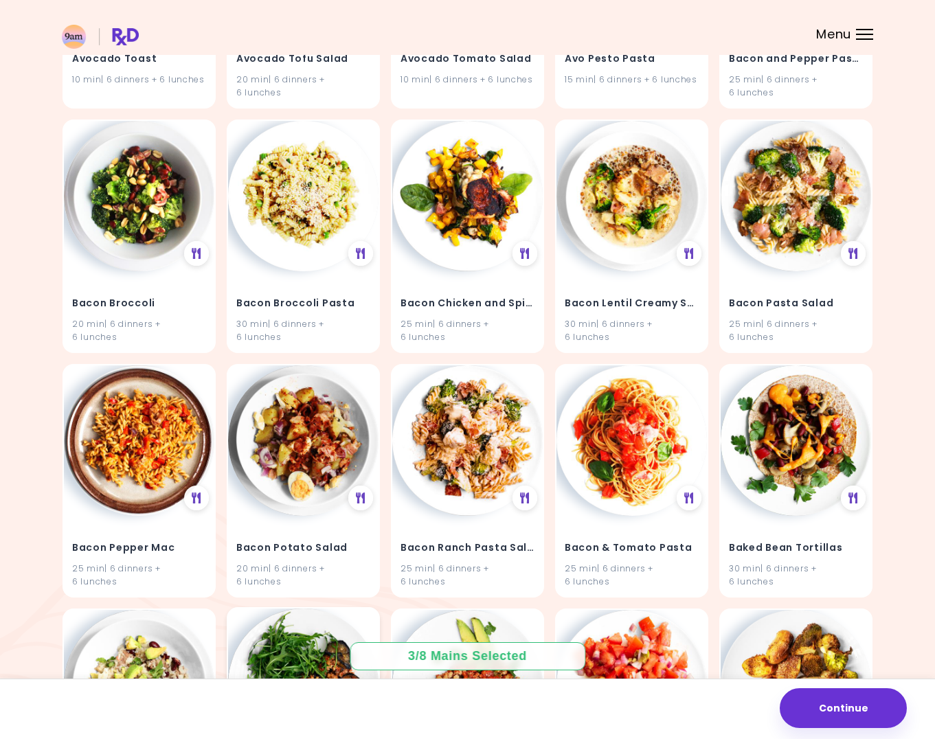
scroll to position [2021, 0]
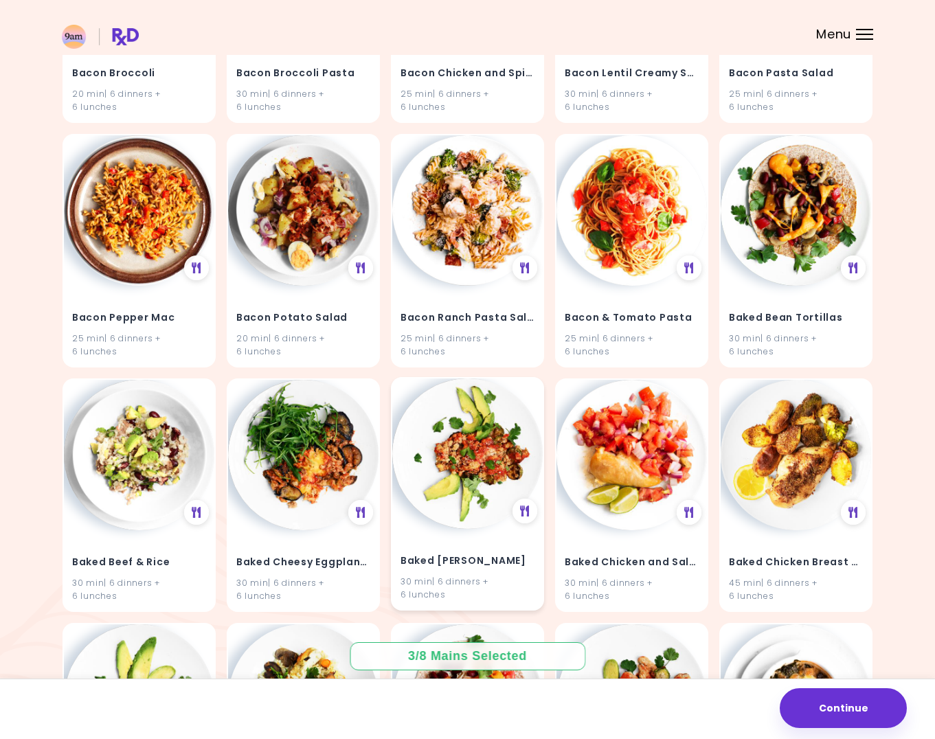
click at [445, 467] on img at bounding box center [467, 454] width 150 height 150
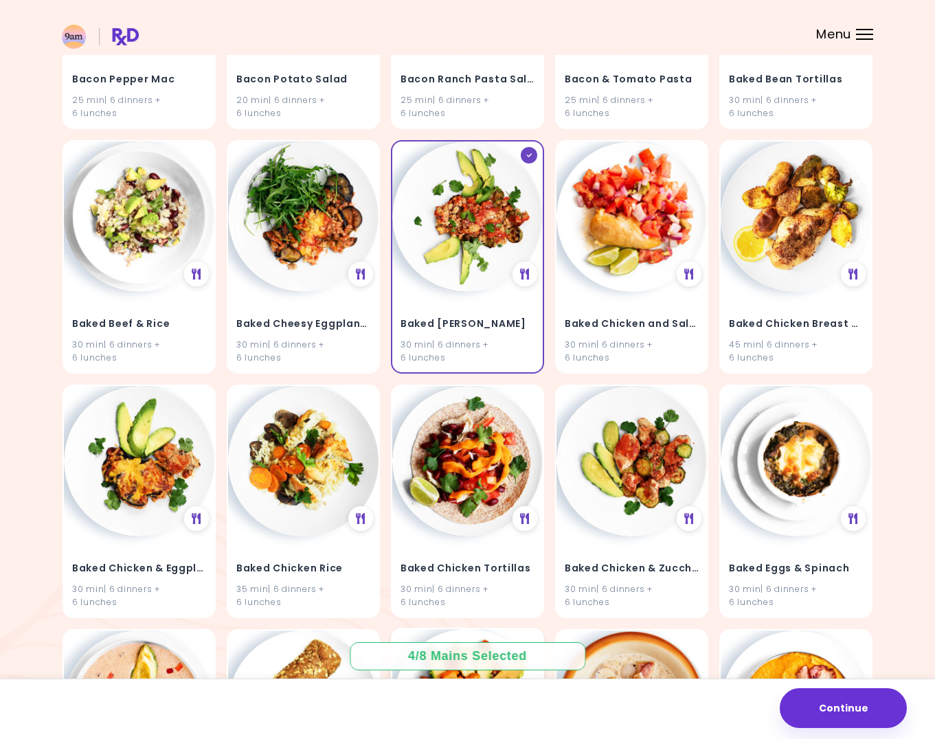
scroll to position [2533, 0]
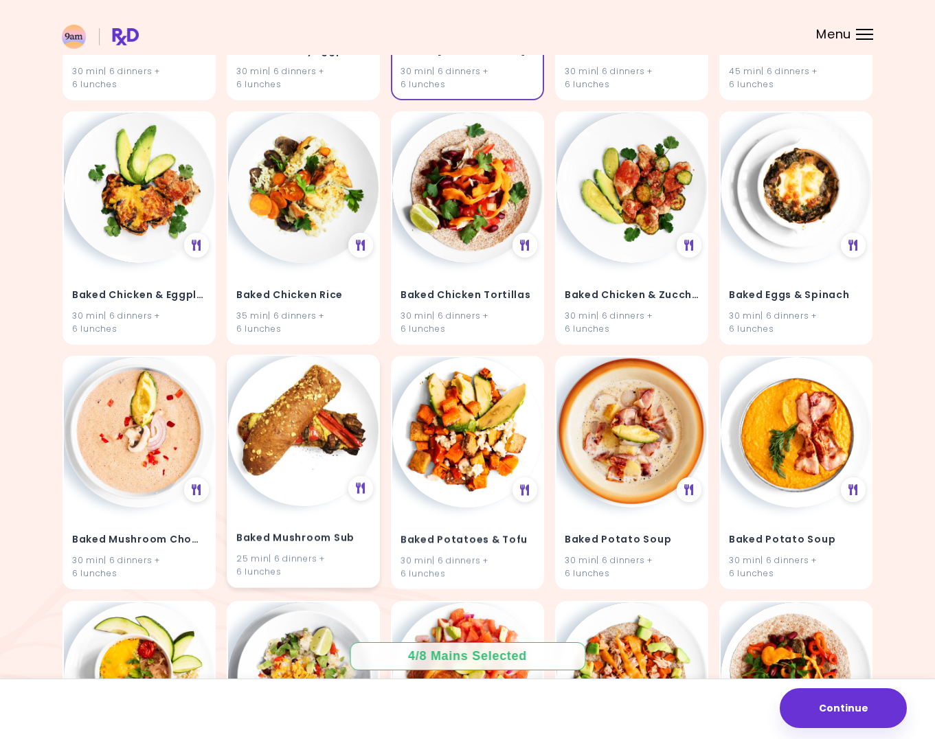
click at [298, 466] on img at bounding box center [303, 431] width 150 height 150
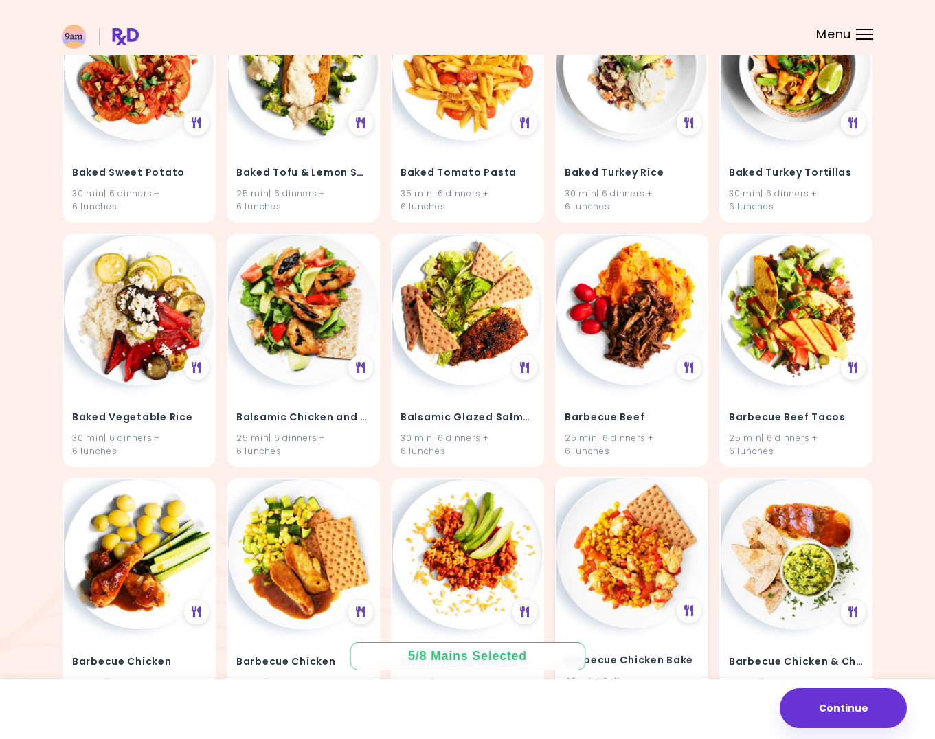
scroll to position [3549, 0]
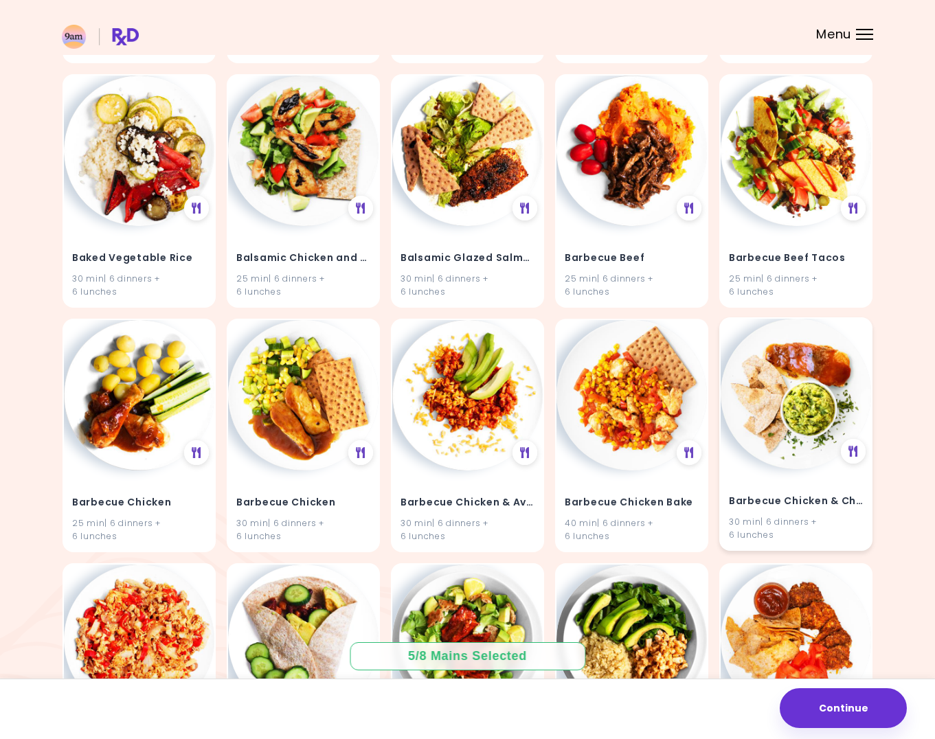
click at [800, 453] on img at bounding box center [796, 394] width 150 height 150
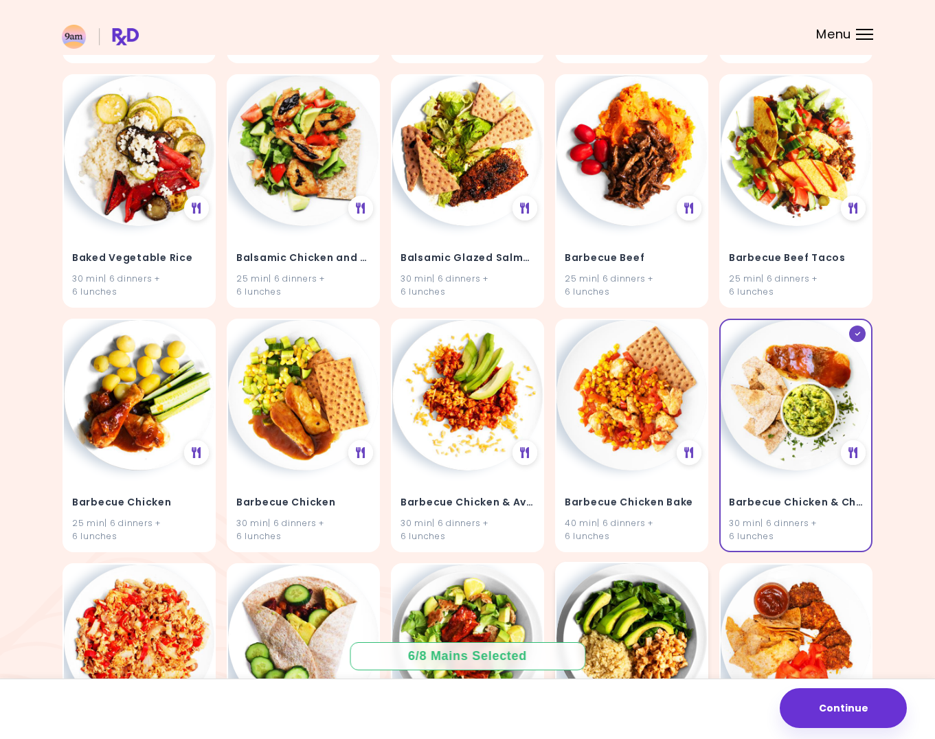
scroll to position [3675, 0]
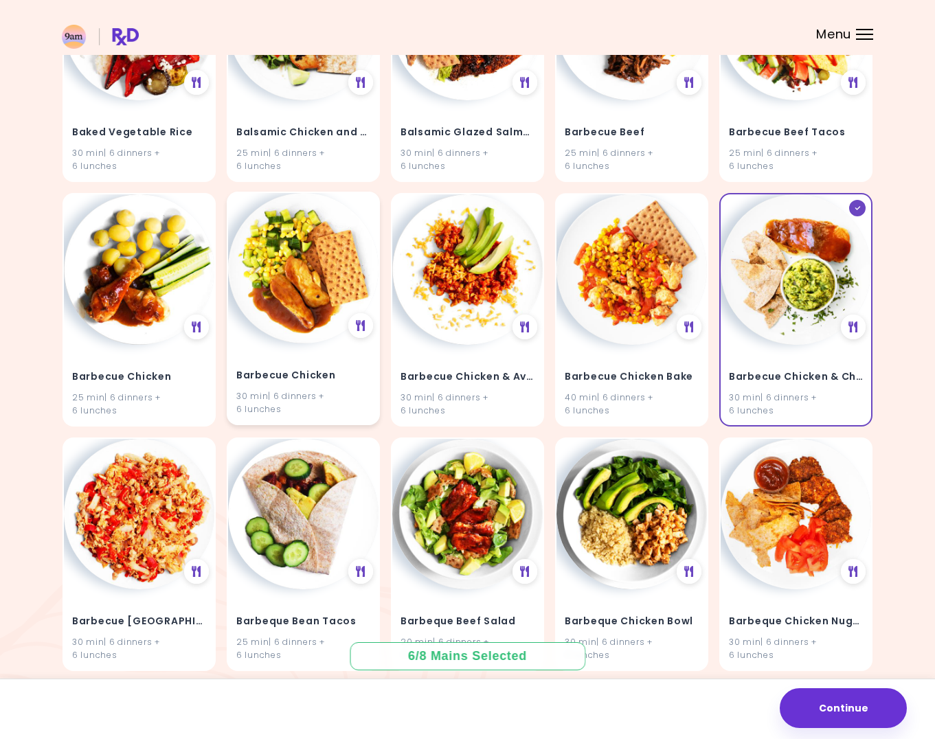
click at [321, 295] on img at bounding box center [303, 268] width 150 height 150
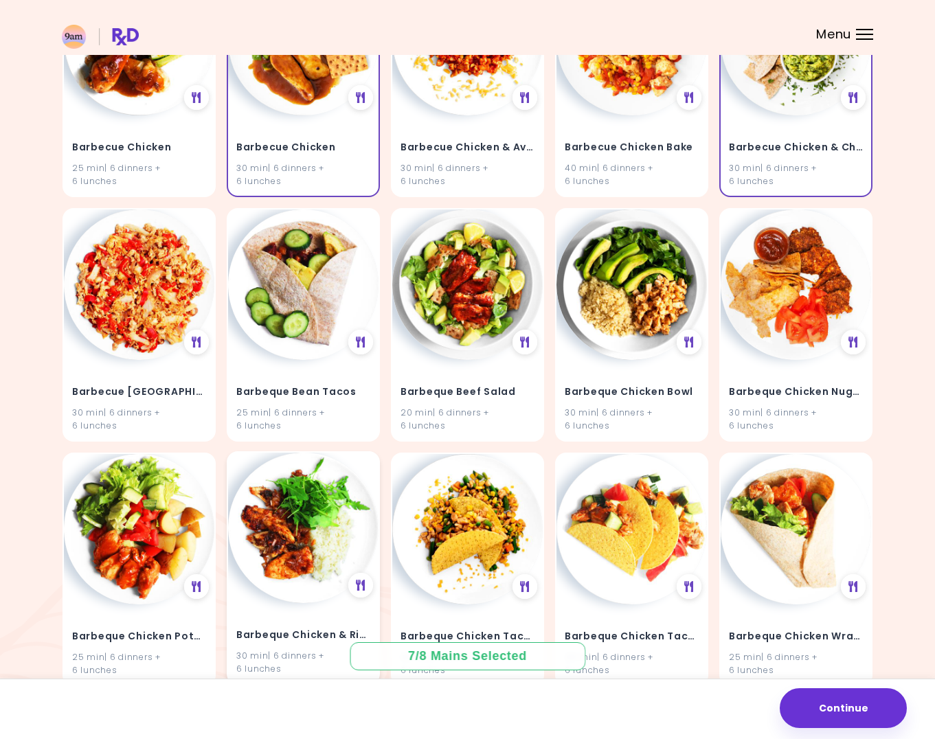
scroll to position [3975, 0]
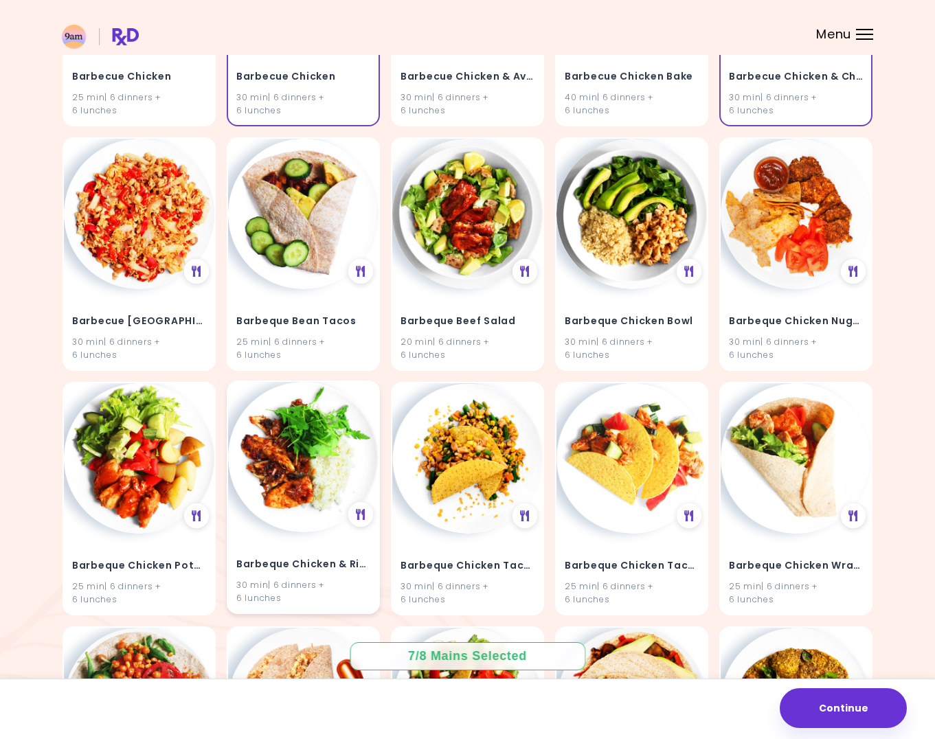
click at [333, 480] on img at bounding box center [303, 457] width 150 height 150
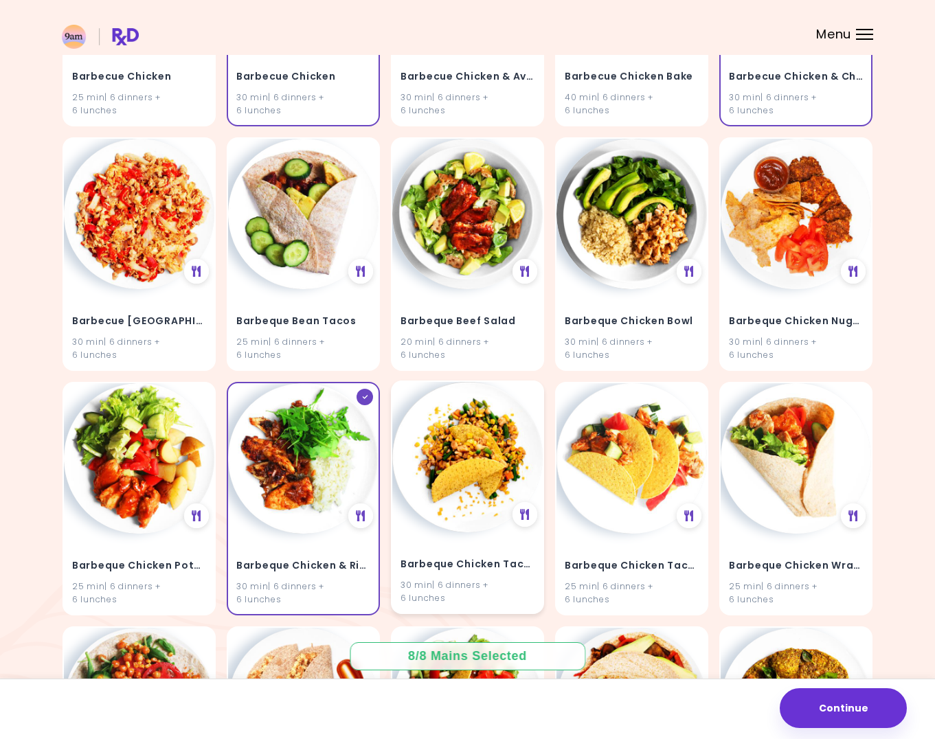
click at [475, 490] on img at bounding box center [467, 457] width 150 height 150
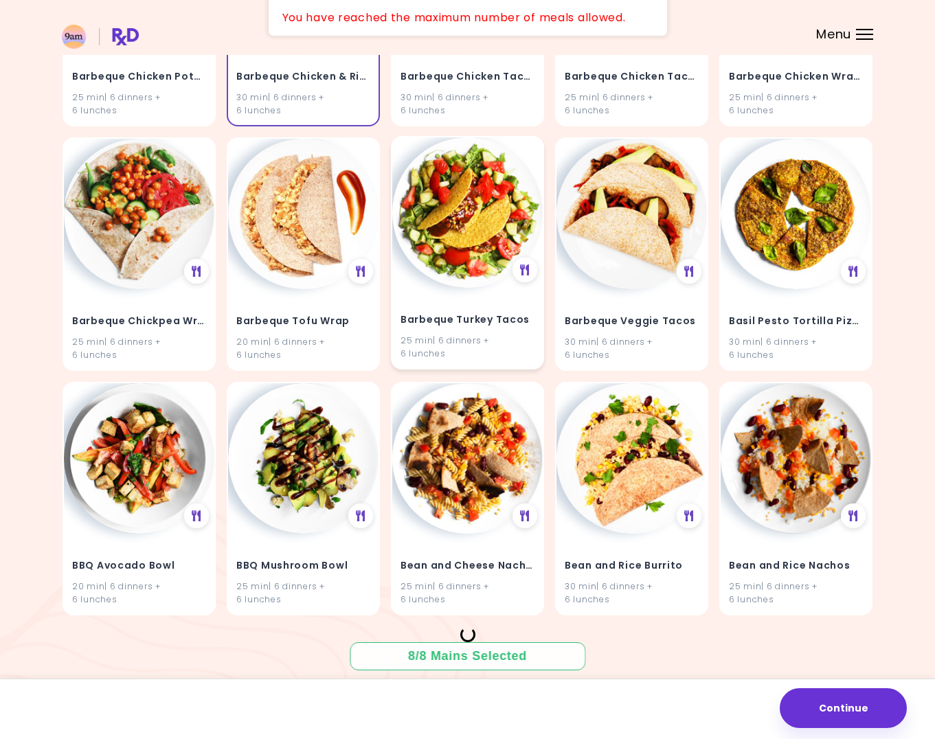
scroll to position [4489, 0]
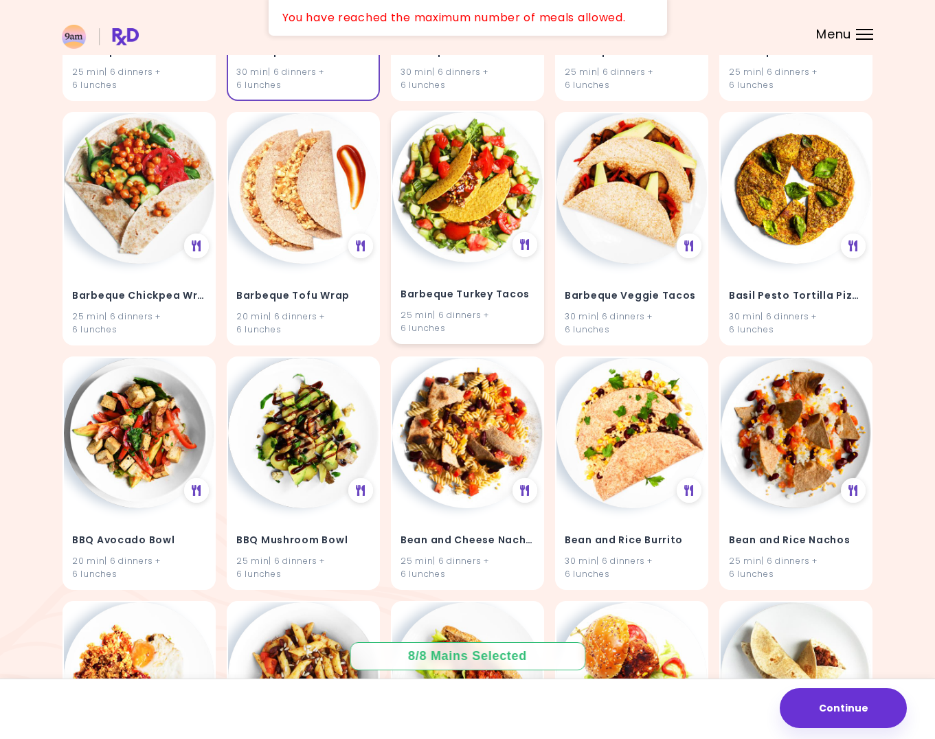
click at [468, 243] on img at bounding box center [467, 187] width 150 height 150
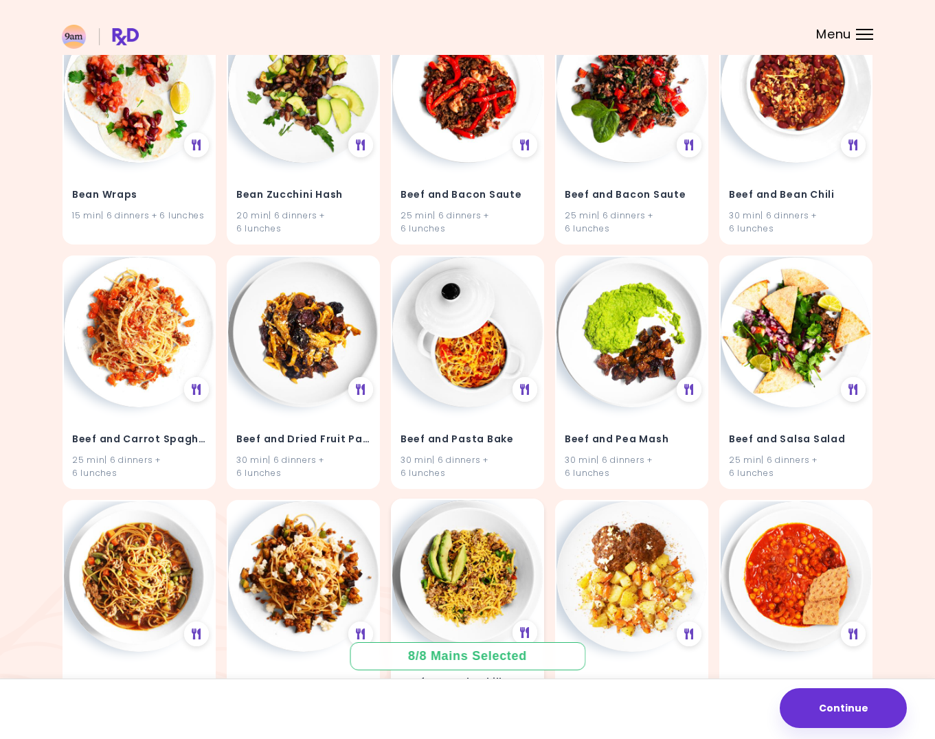
scroll to position [7425, 0]
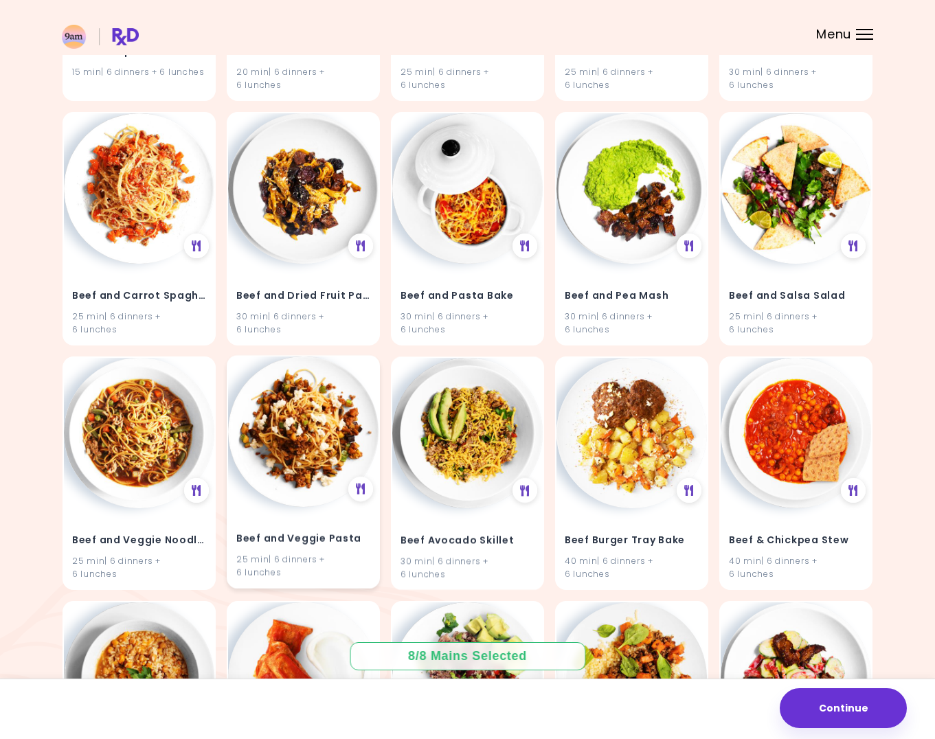
click at [298, 438] on img at bounding box center [303, 432] width 150 height 150
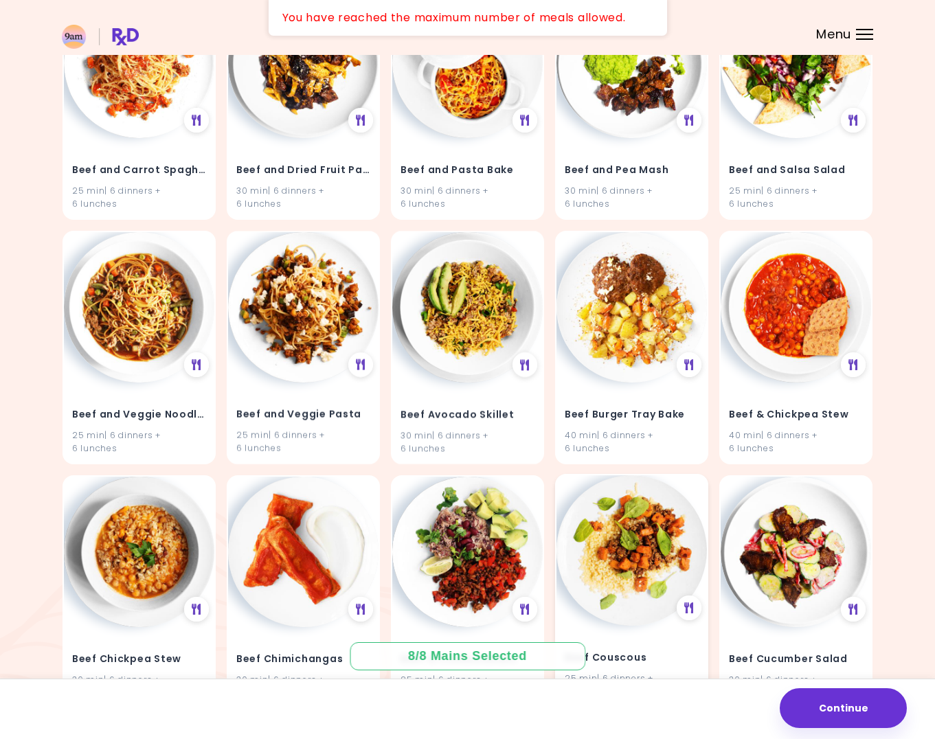
scroll to position [7700, 0]
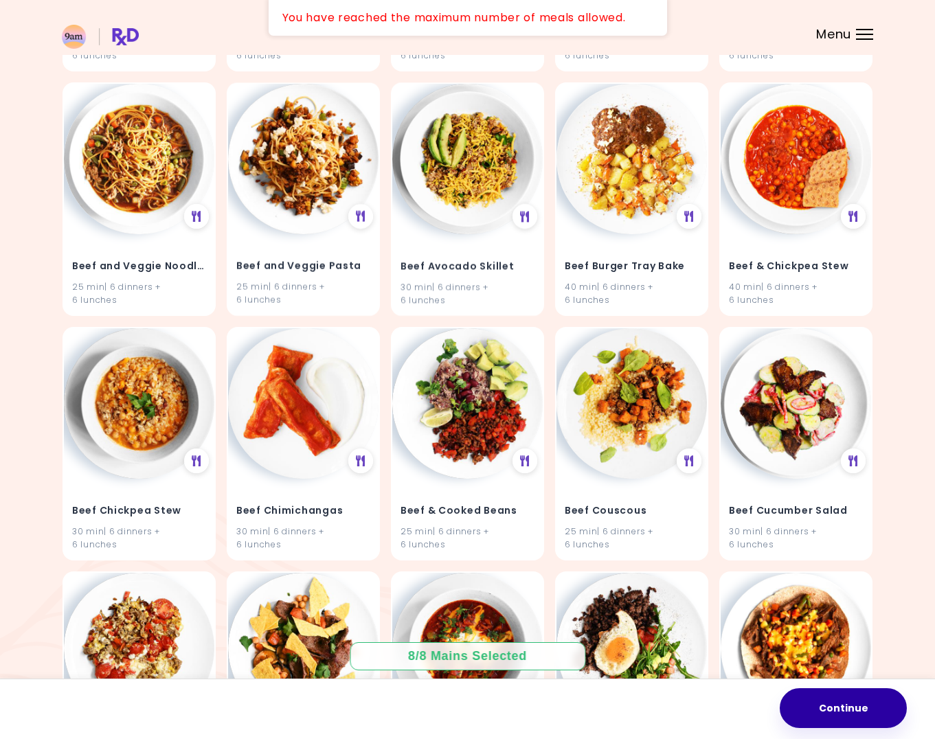
click at [818, 715] on button "Continue" at bounding box center [843, 708] width 127 height 40
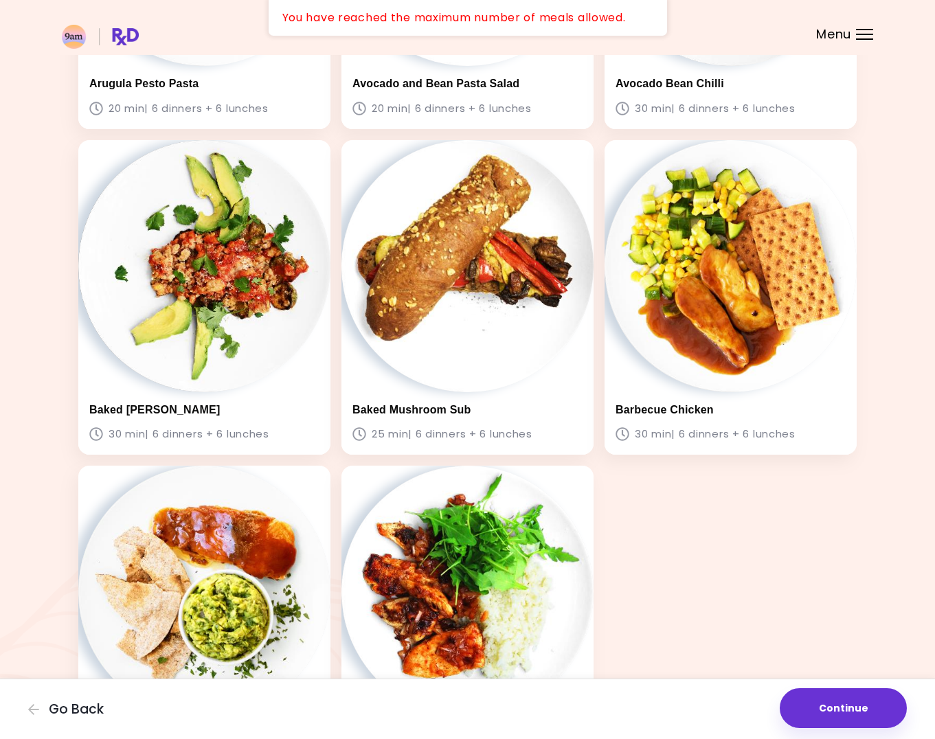
scroll to position [482, 0]
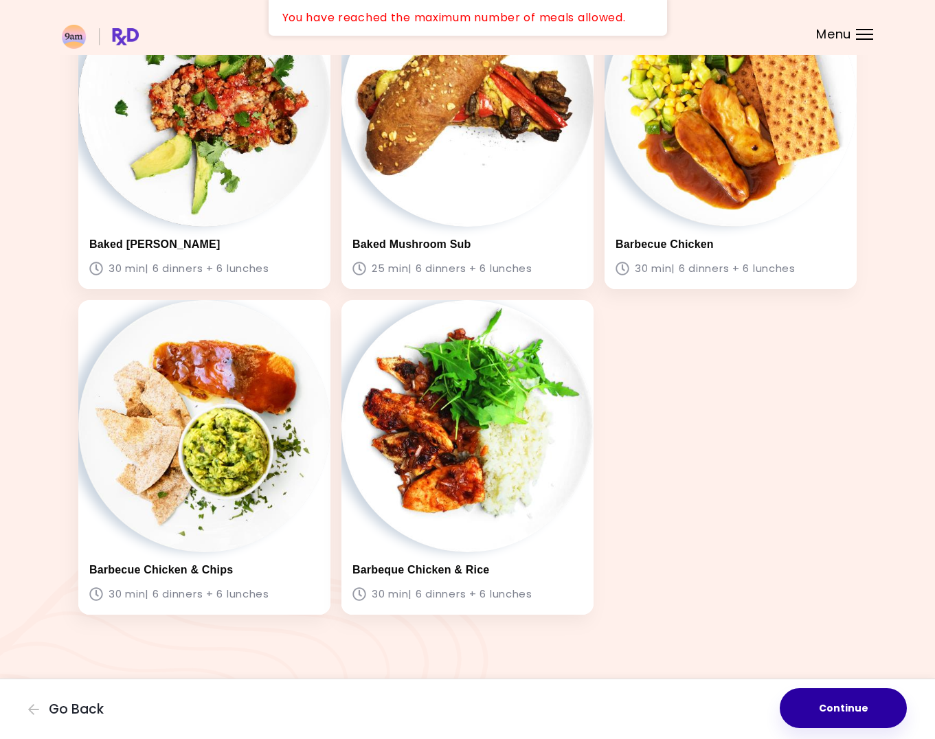
click at [819, 706] on button "Continue" at bounding box center [843, 708] width 127 height 40
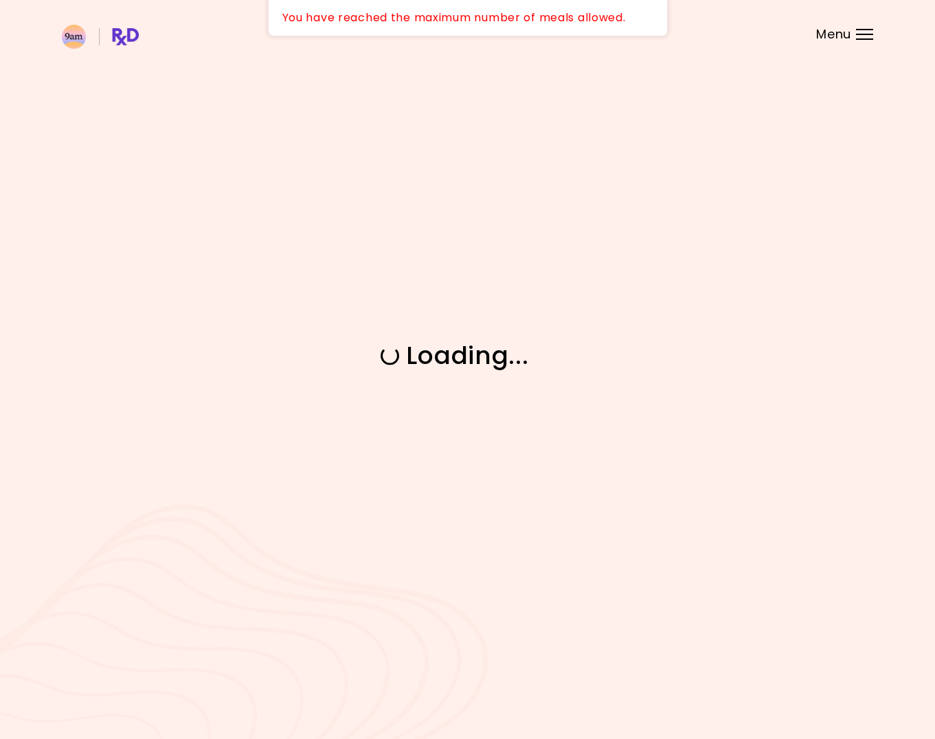
scroll to position [0, 0]
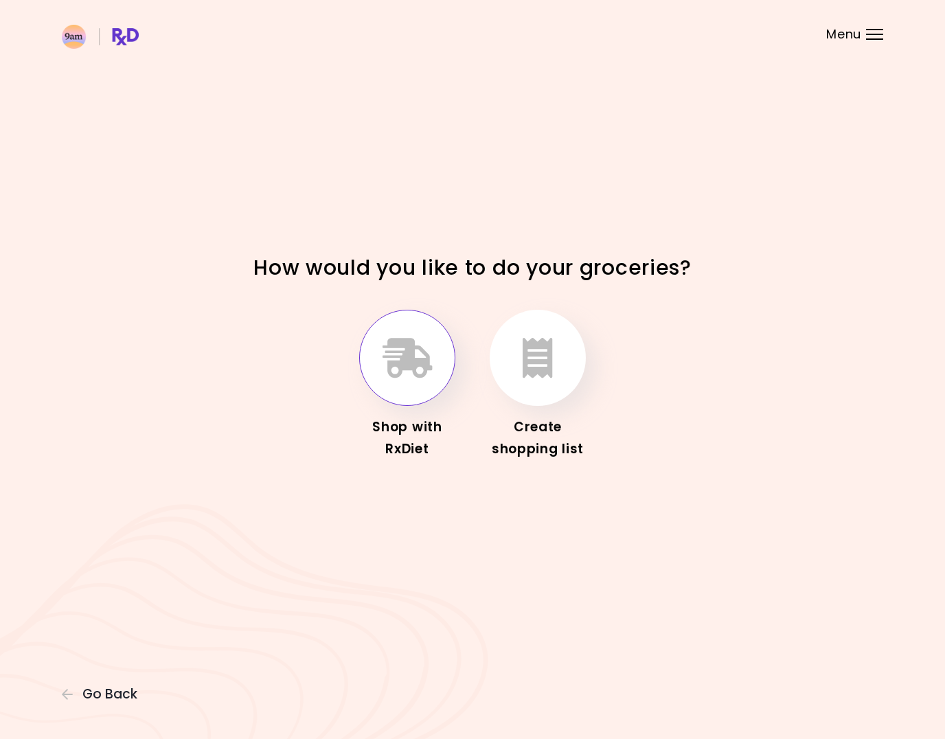
click at [427, 384] on button "button" at bounding box center [407, 358] width 96 height 96
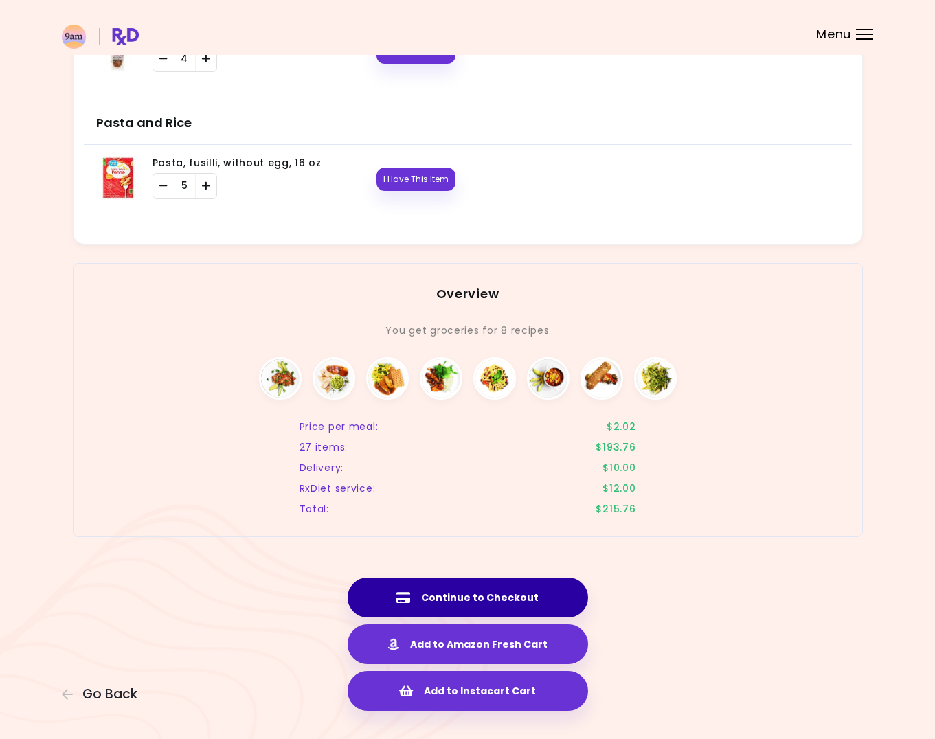
scroll to position [1842, 0]
